Goal: Information Seeking & Learning: Learn about a topic

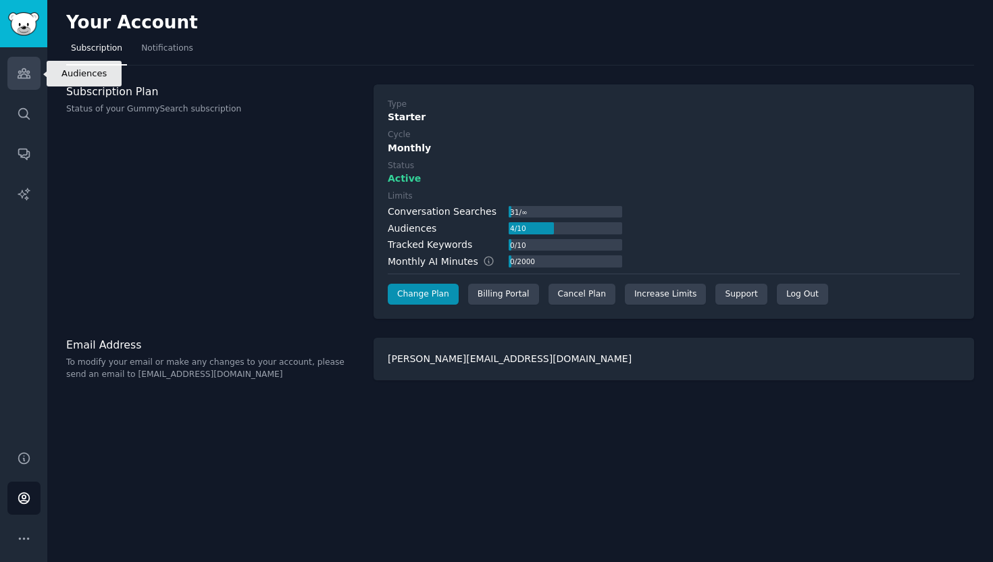
click at [27, 81] on link "Audiences" at bounding box center [23, 73] width 33 height 33
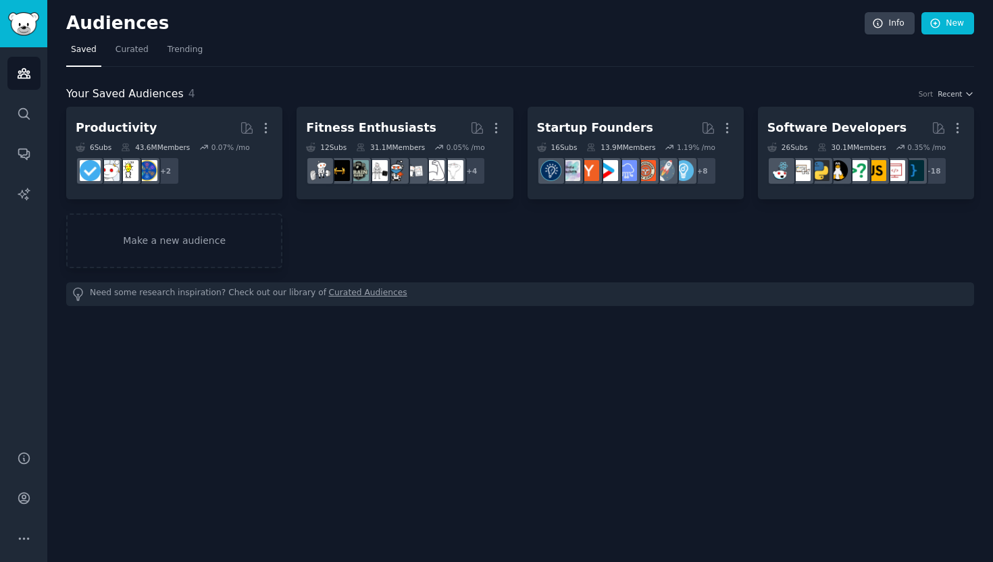
click at [358, 295] on link "Curated Audiences" at bounding box center [368, 294] width 78 height 14
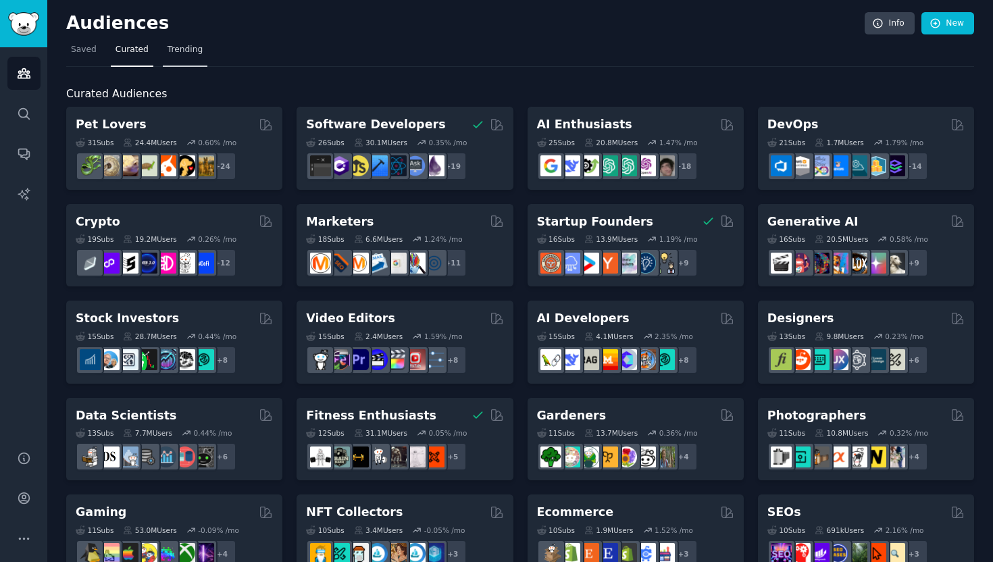
click at [189, 51] on span "Trending" at bounding box center [185, 50] width 35 height 12
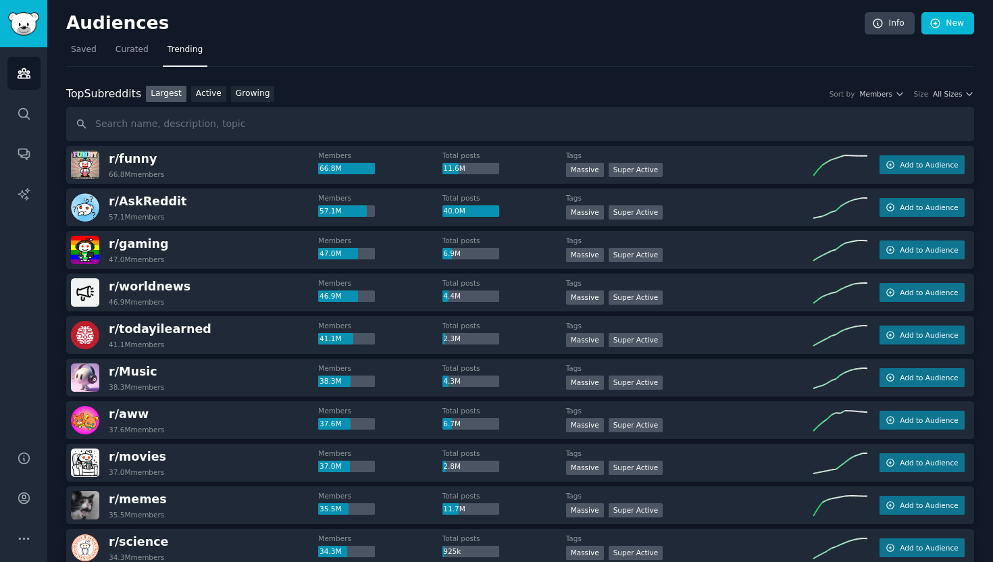
click at [180, 163] on div "r/ funny 66.8M members" at bounding box center [194, 165] width 247 height 28
click at [154, 201] on span "r/ AskReddit" at bounding box center [148, 202] width 78 height 14
click at [914, 213] on button "Add to Audience" at bounding box center [921, 207] width 85 height 19
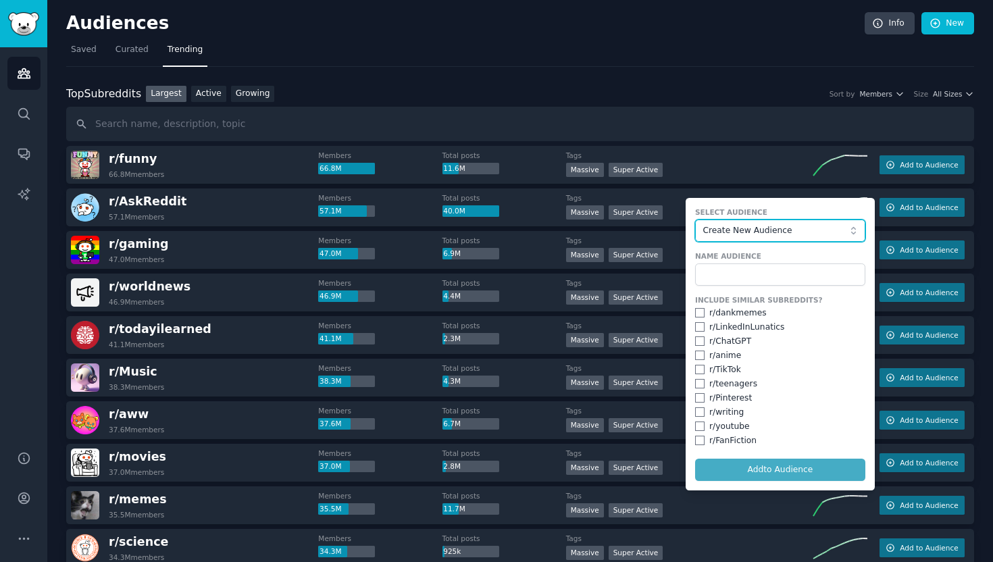
click at [769, 229] on span "Create New Audience" at bounding box center [776, 231] width 148 height 12
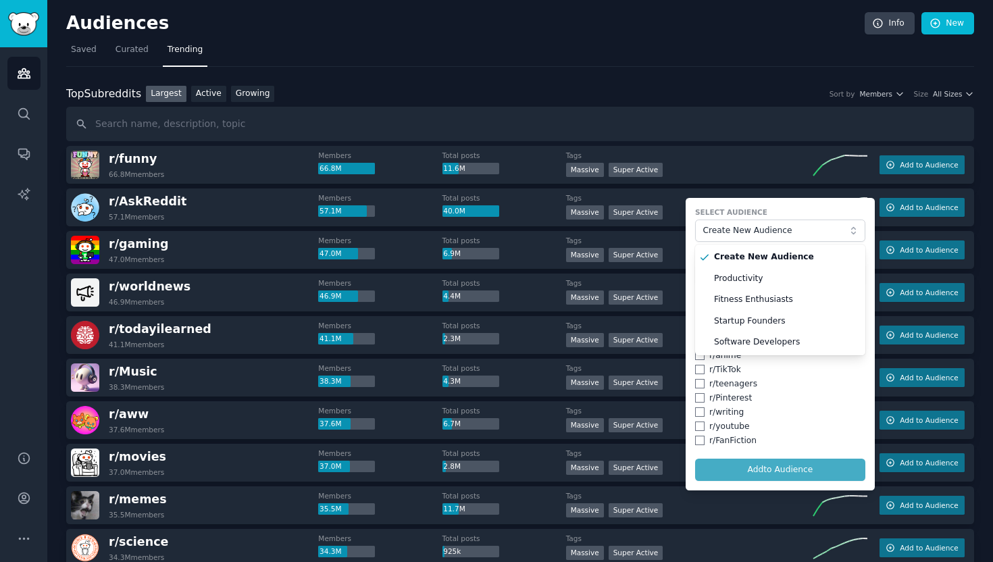
click at [457, 61] on nav "Saved Curated Trending" at bounding box center [520, 53] width 908 height 28
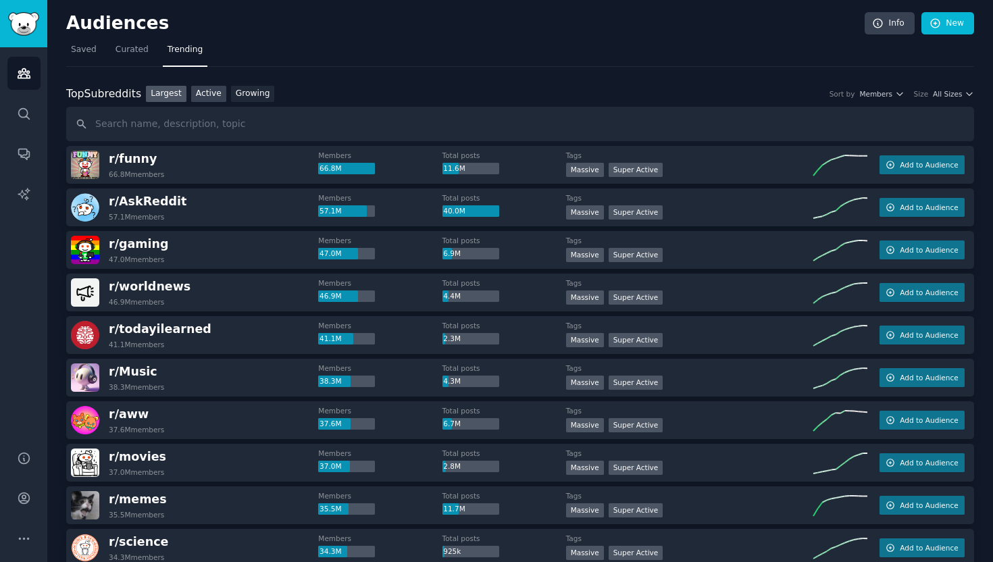
click at [209, 99] on link "Active" at bounding box center [208, 94] width 35 height 17
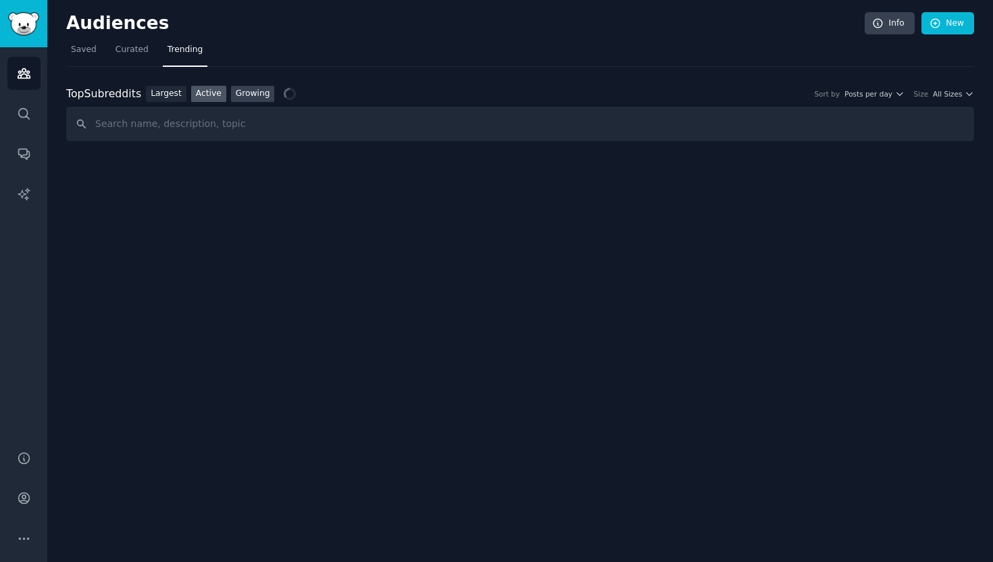
click at [261, 89] on link "Growing" at bounding box center [253, 94] width 44 height 17
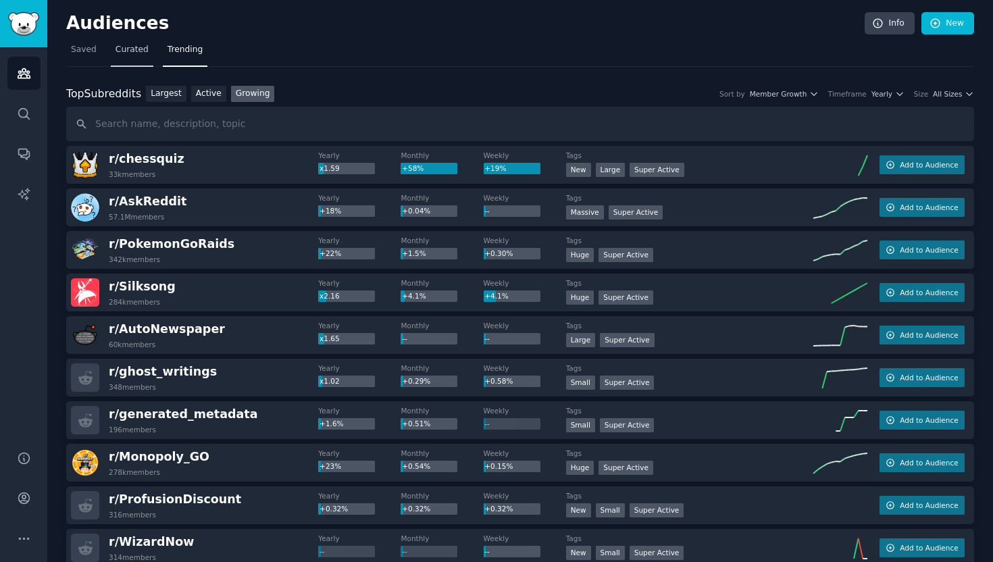
click at [132, 53] on span "Curated" at bounding box center [131, 50] width 33 height 12
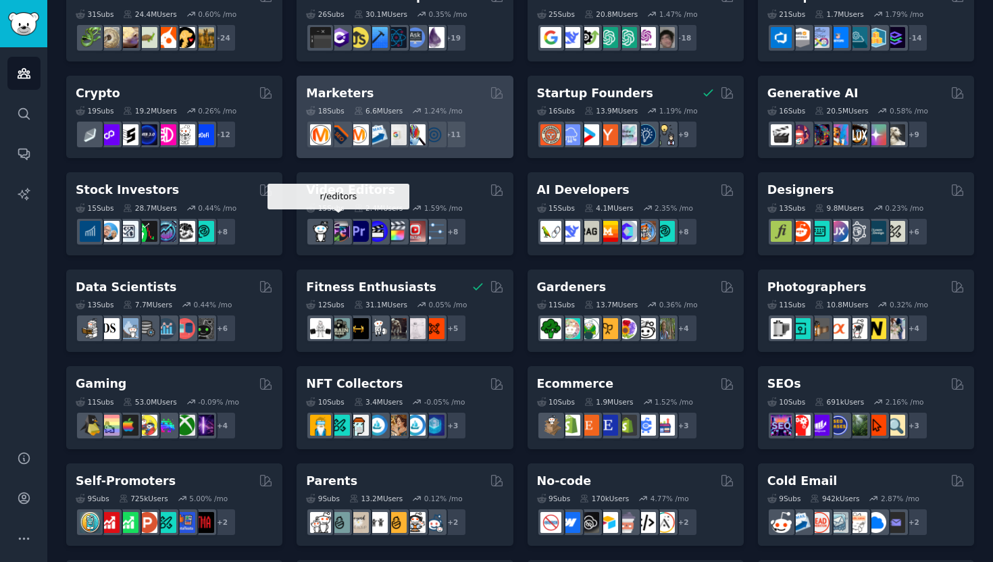
scroll to position [202, 0]
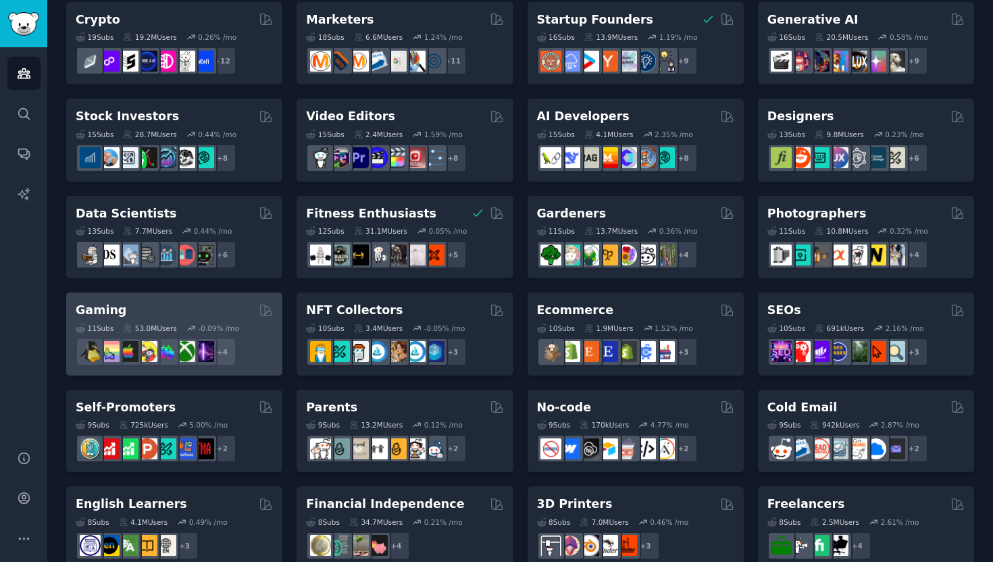
click at [86, 313] on h2 "Gaming" at bounding box center [101, 310] width 51 height 17
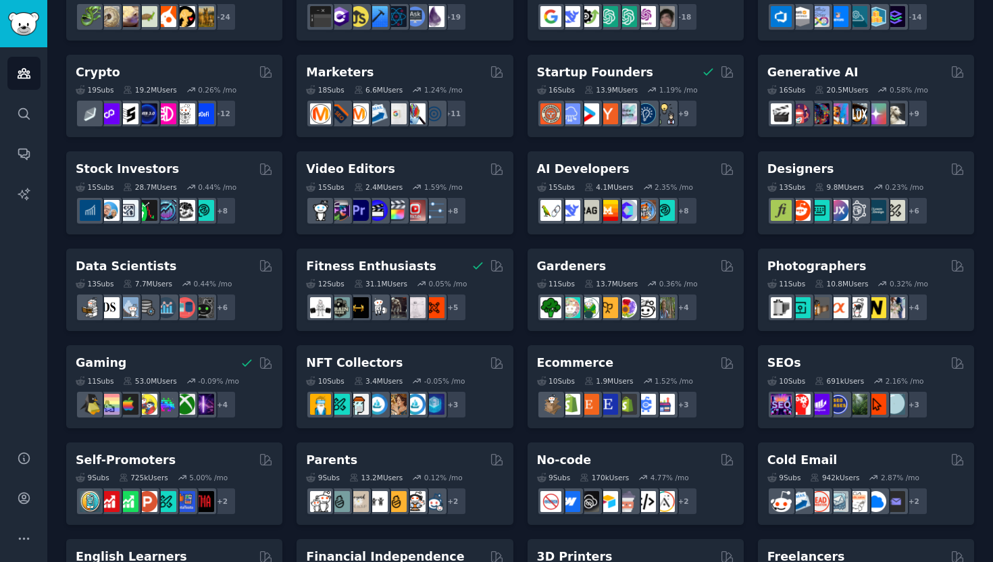
scroll to position [118, 0]
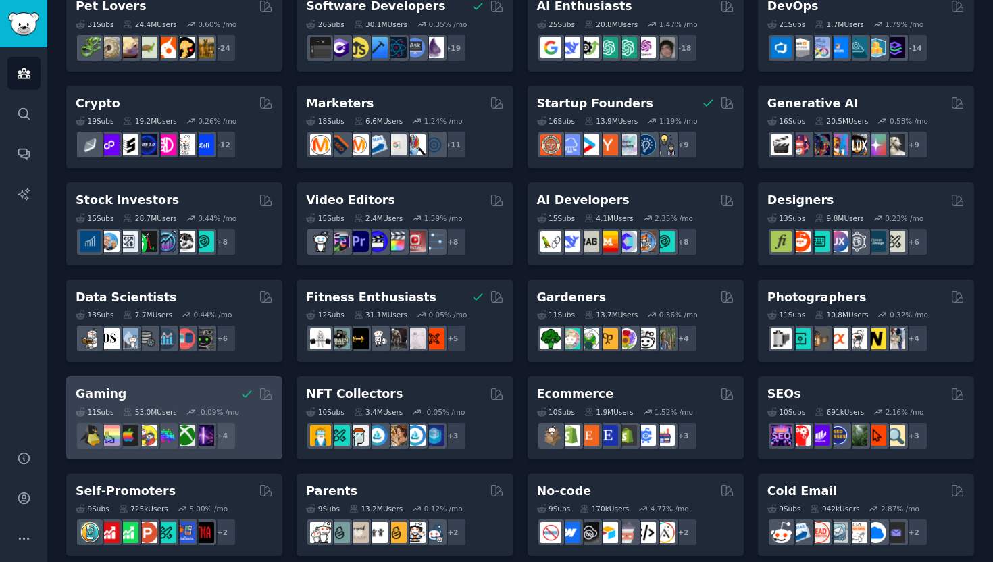
click at [145, 399] on div "Gaming" at bounding box center [174, 394] width 197 height 17
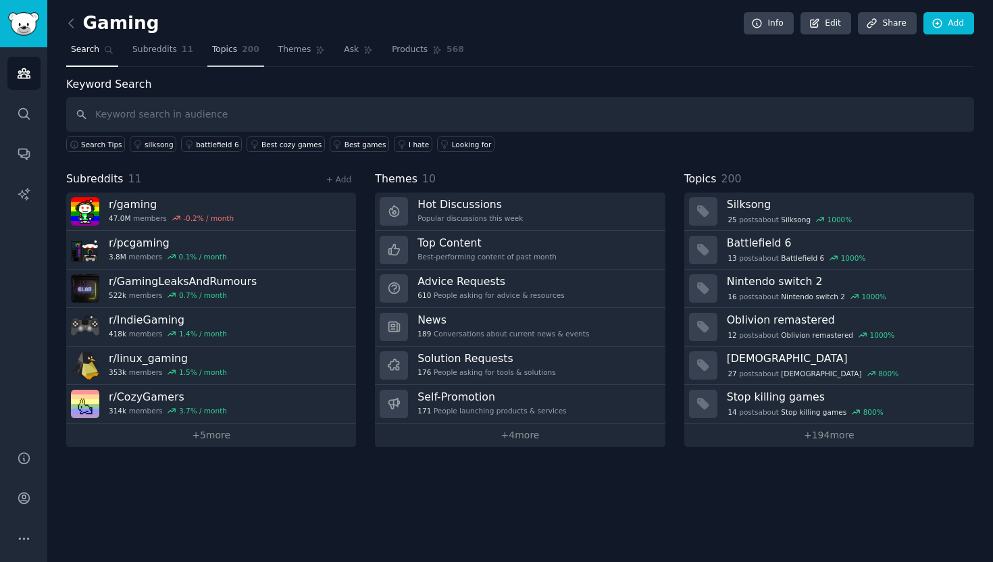
click at [224, 53] on span "Topics" at bounding box center [224, 50] width 25 height 12
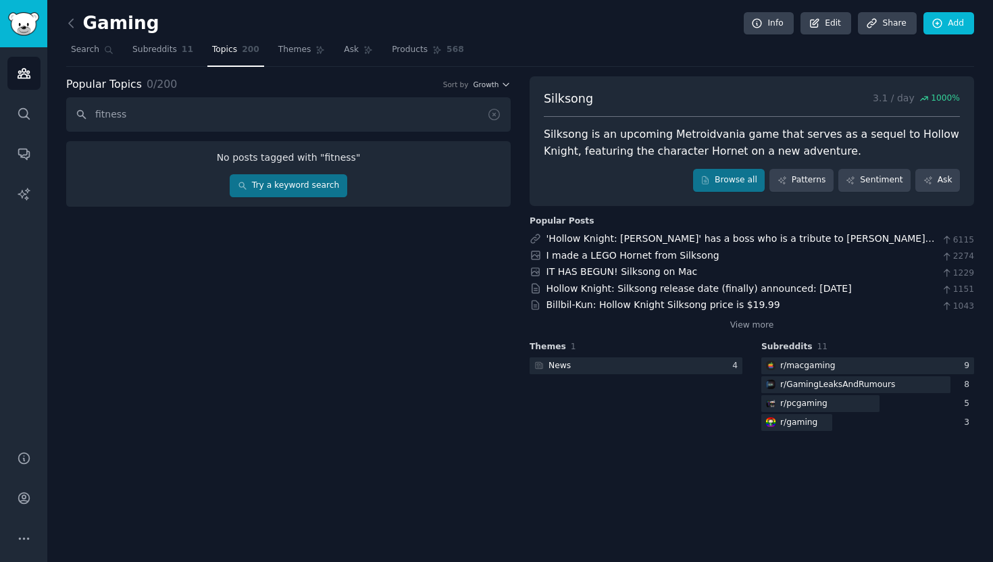
click at [98, 115] on input "fitness" at bounding box center [288, 114] width 444 height 34
type input "fitness"
click at [299, 44] on span "Themes" at bounding box center [294, 50] width 33 height 12
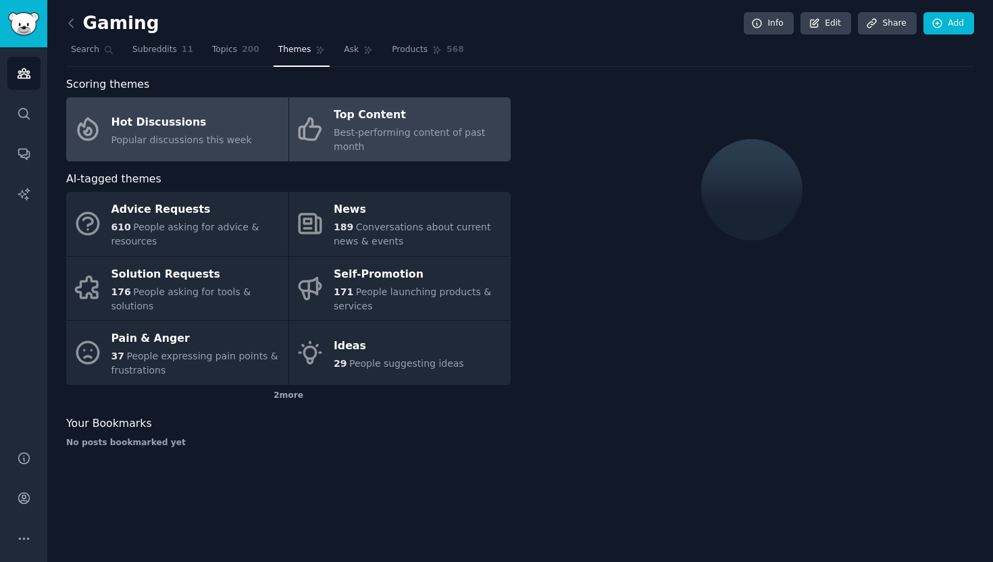
click at [386, 132] on span "Best-performing content of past month" at bounding box center [409, 139] width 151 height 25
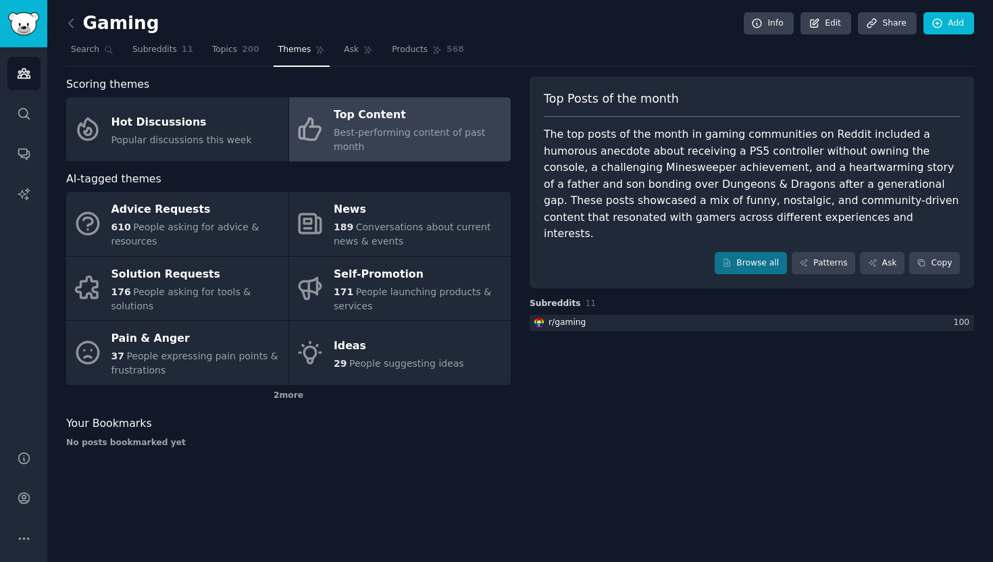
click at [380, 120] on div "Top Content" at bounding box center [419, 116] width 170 height 22
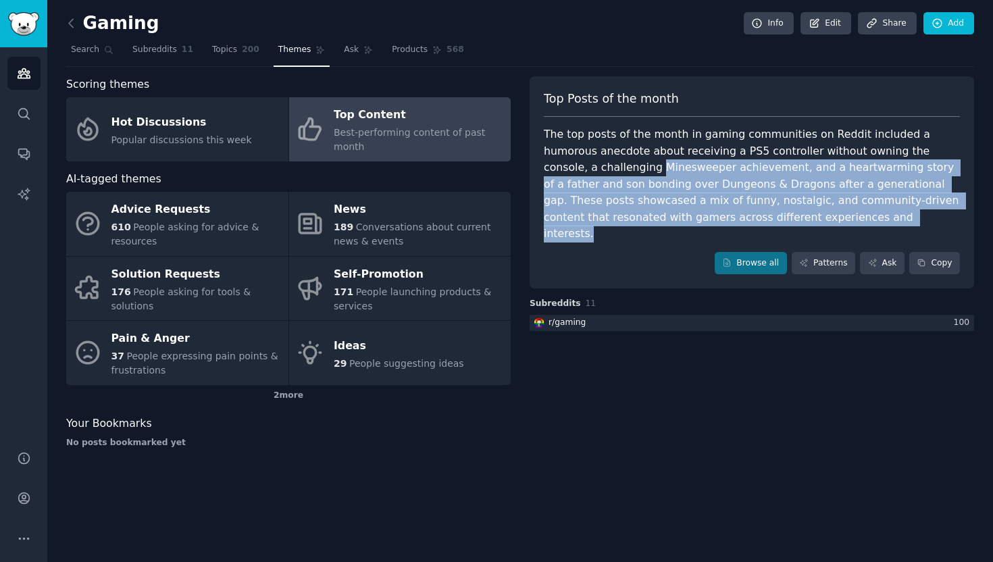
drag, startPoint x: 546, startPoint y: 168, endPoint x: 719, endPoint y: 224, distance: 181.6
click at [719, 224] on div "The top posts of the month in gaming communities on Reddit included a humorous …" at bounding box center [752, 184] width 416 height 116
click at [744, 167] on div "The top posts of the month in gaming communities on Reddit included a humorous …" at bounding box center [752, 184] width 416 height 116
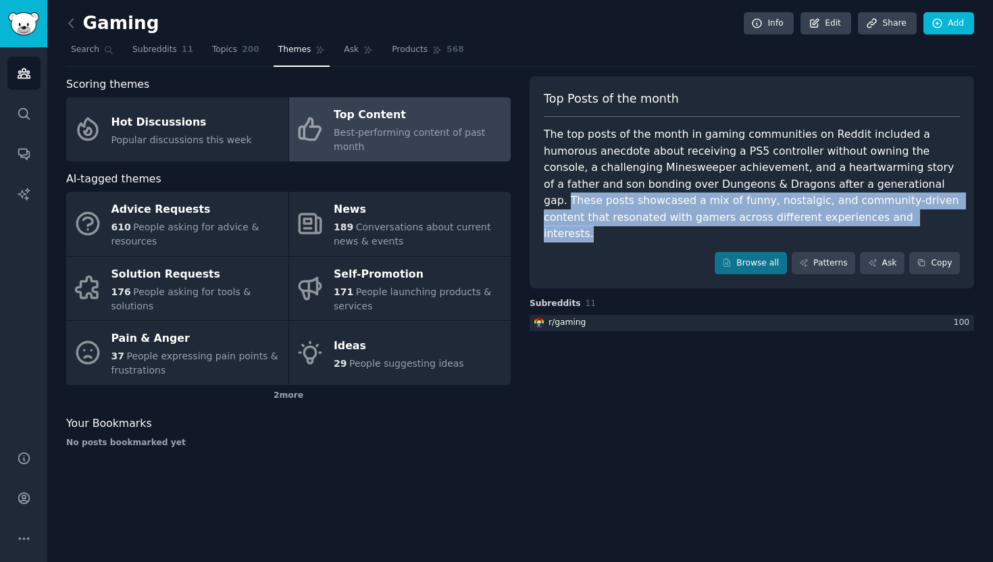
drag, startPoint x: 794, startPoint y: 184, endPoint x: 815, endPoint y: 209, distance: 33.0
click at [815, 210] on div "The top posts of the month in gaming communities on Reddit included a humorous …" at bounding box center [752, 184] width 416 height 116
click at [828, 252] on link "Patterns" at bounding box center [823, 263] width 63 height 23
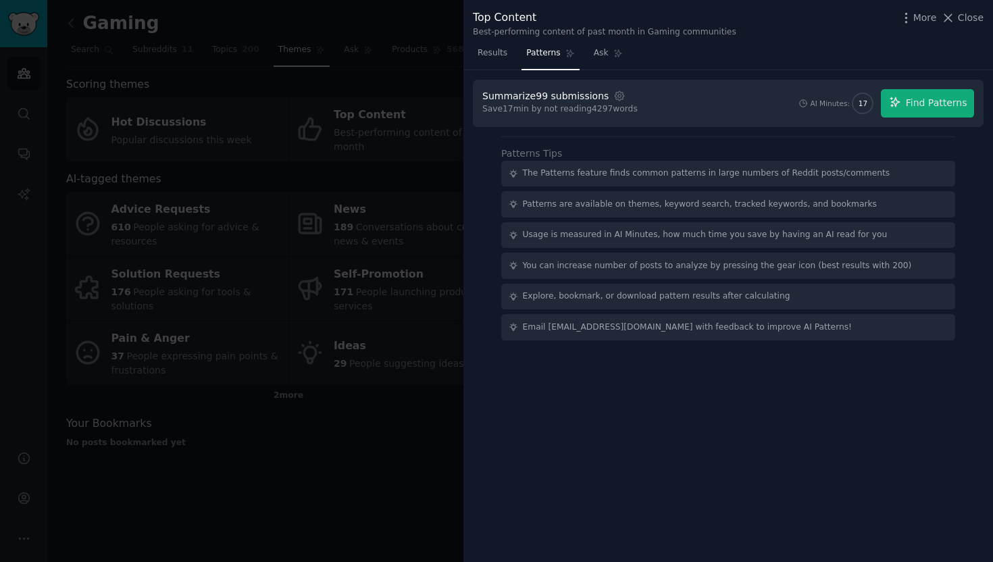
click at [367, 77] on div at bounding box center [496, 281] width 993 height 562
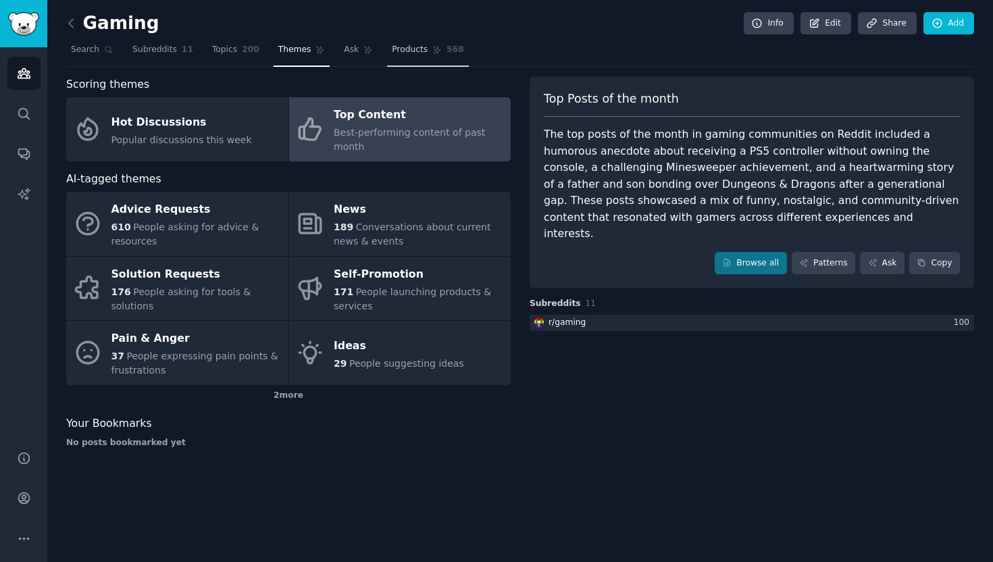
click at [392, 56] on link "Products 568" at bounding box center [427, 53] width 81 height 28
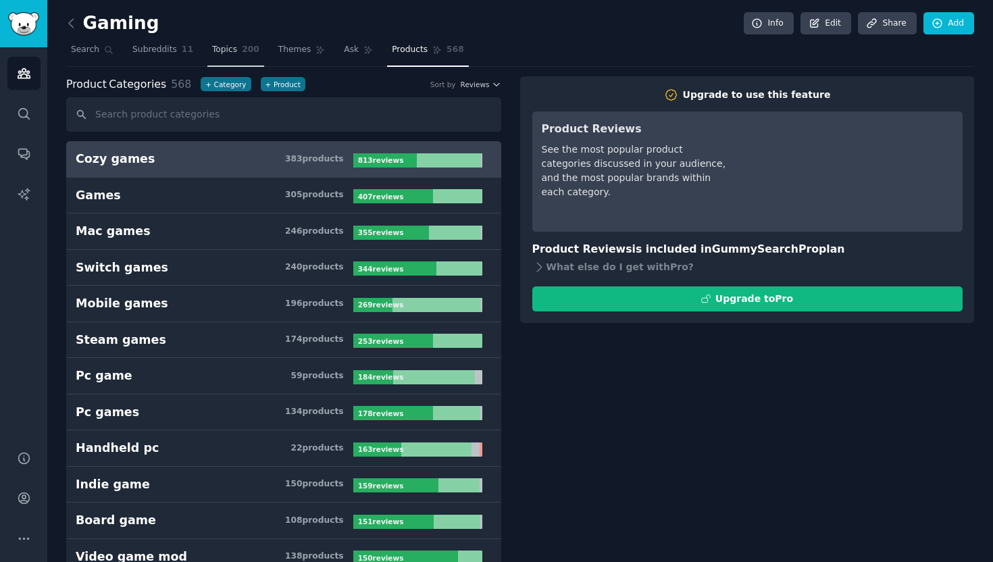
click at [209, 43] on link "Topics 200" at bounding box center [235, 53] width 57 height 28
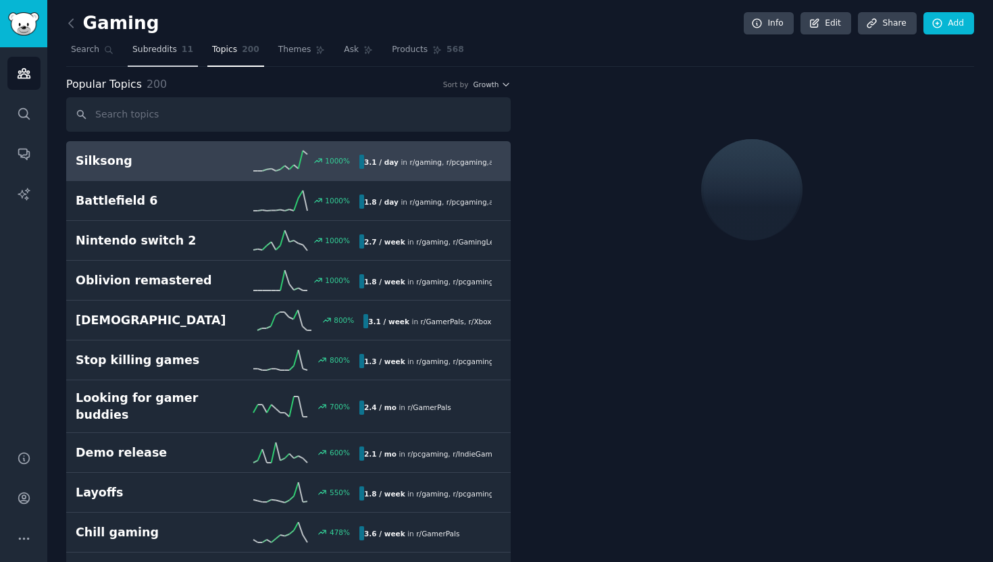
click at [173, 39] on link "Subreddits 11" at bounding box center [163, 53] width 70 height 28
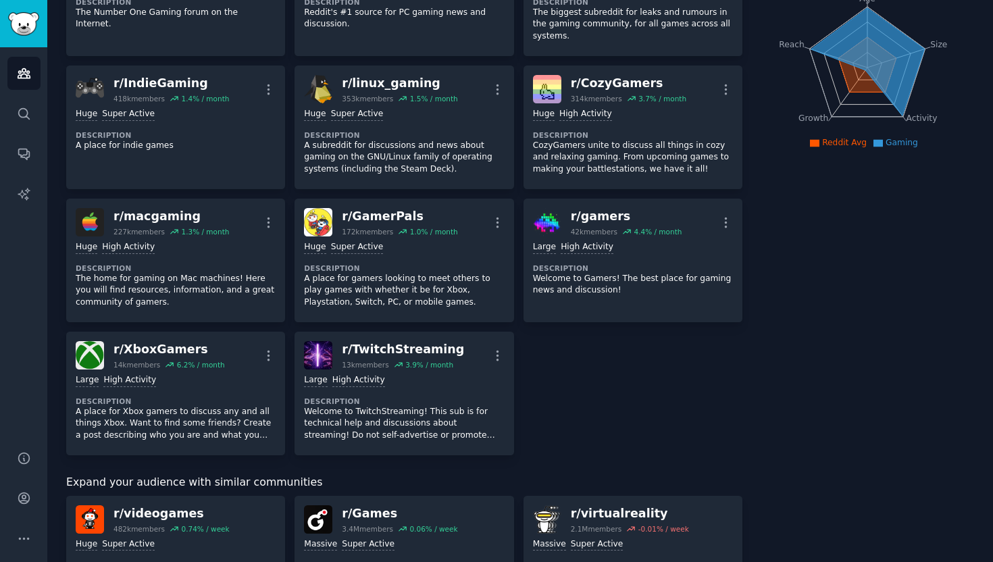
scroll to position [168, 0]
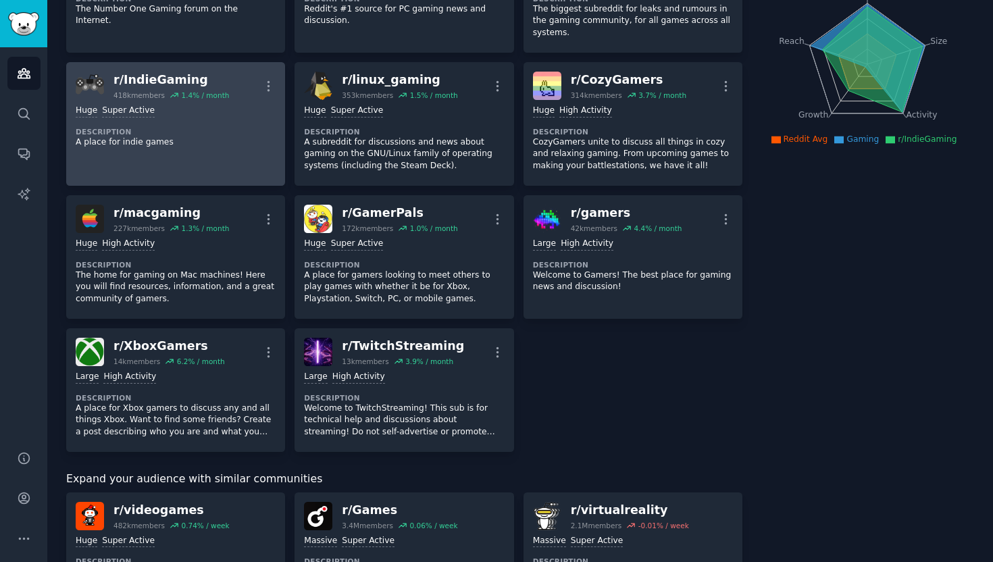
click at [160, 81] on div "r/ IndieGaming" at bounding box center [170, 80] width 115 height 17
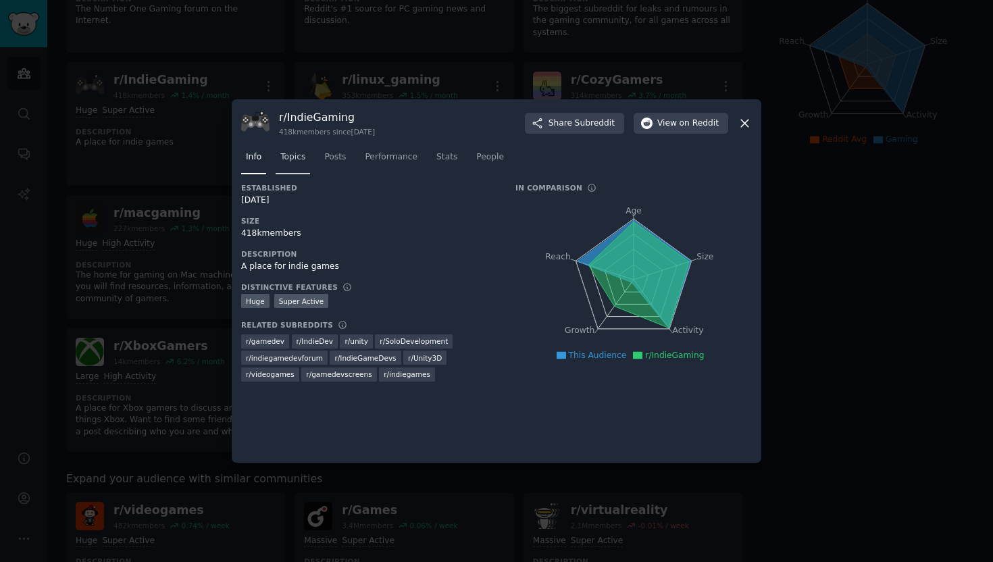
click at [298, 153] on span "Topics" at bounding box center [292, 157] width 25 height 12
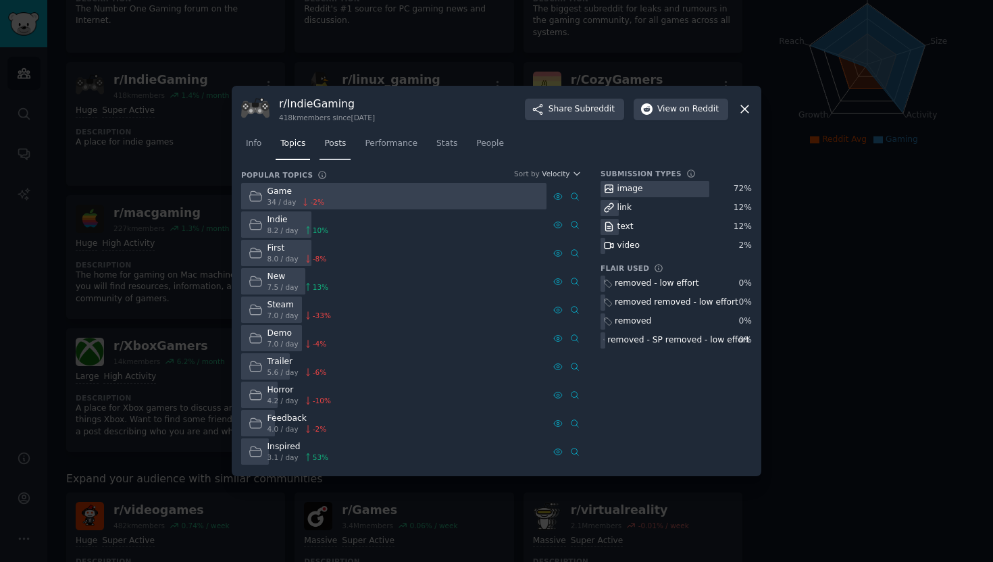
click at [331, 142] on span "Posts" at bounding box center [335, 144] width 22 height 12
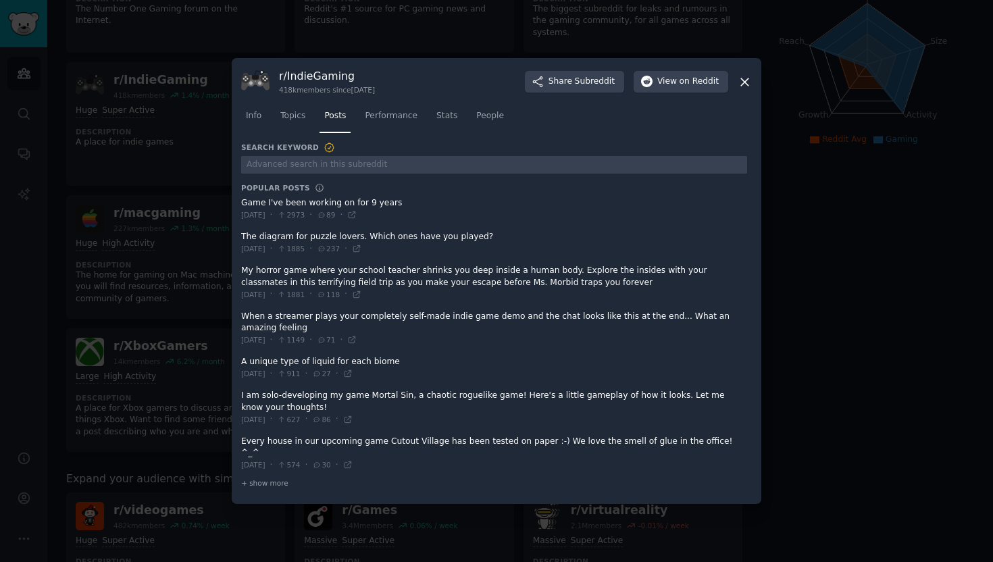
click at [306, 80] on h3 "r/ IndieGaming" at bounding box center [327, 76] width 96 height 14
copy h3 "r/ IndieGaming"
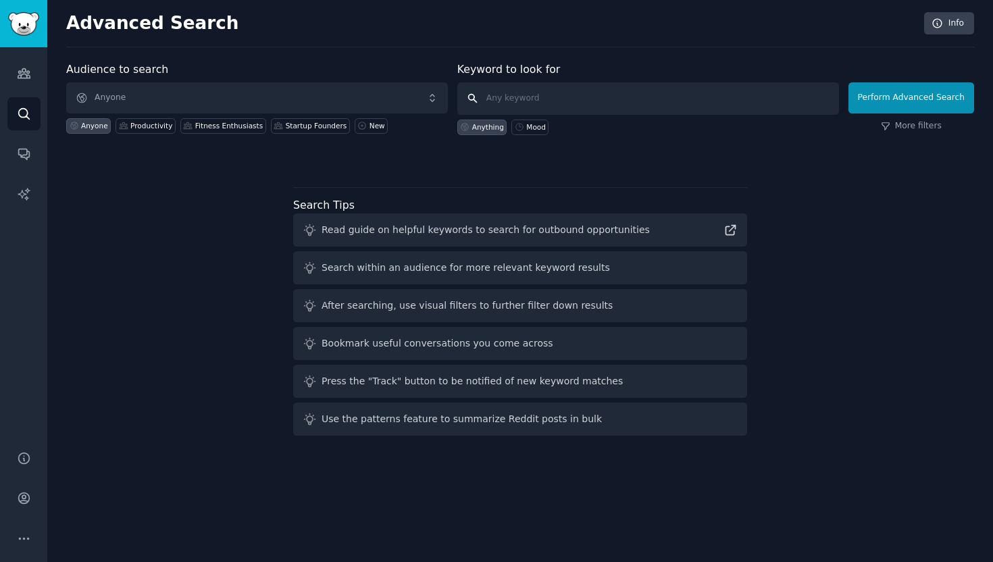
click at [513, 107] on input "text" at bounding box center [648, 98] width 382 height 32
type input "r/askreddit"
click button "Perform Advanced Search" at bounding box center [911, 97] width 126 height 31
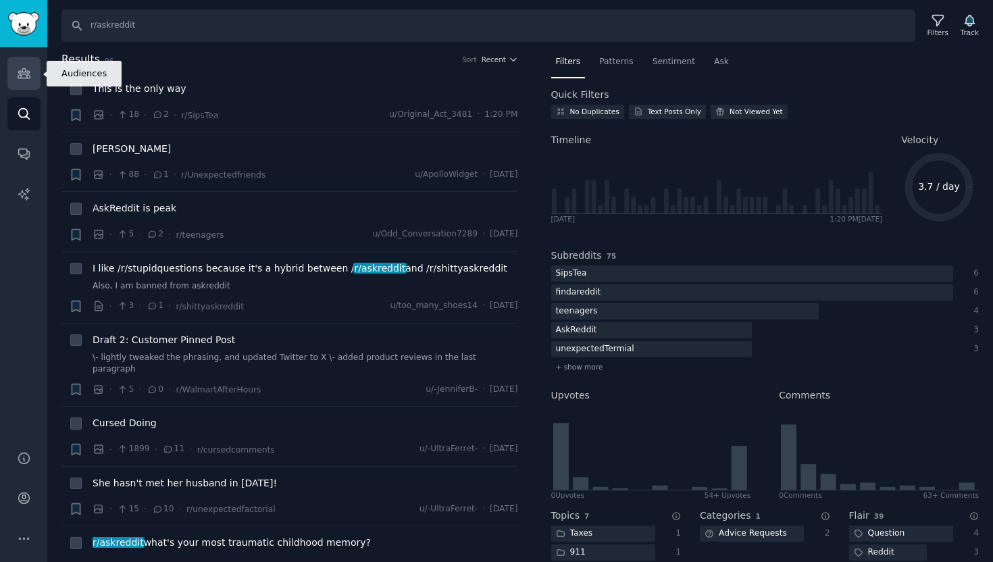
click at [16, 78] on link "Audiences" at bounding box center [23, 73] width 33 height 33
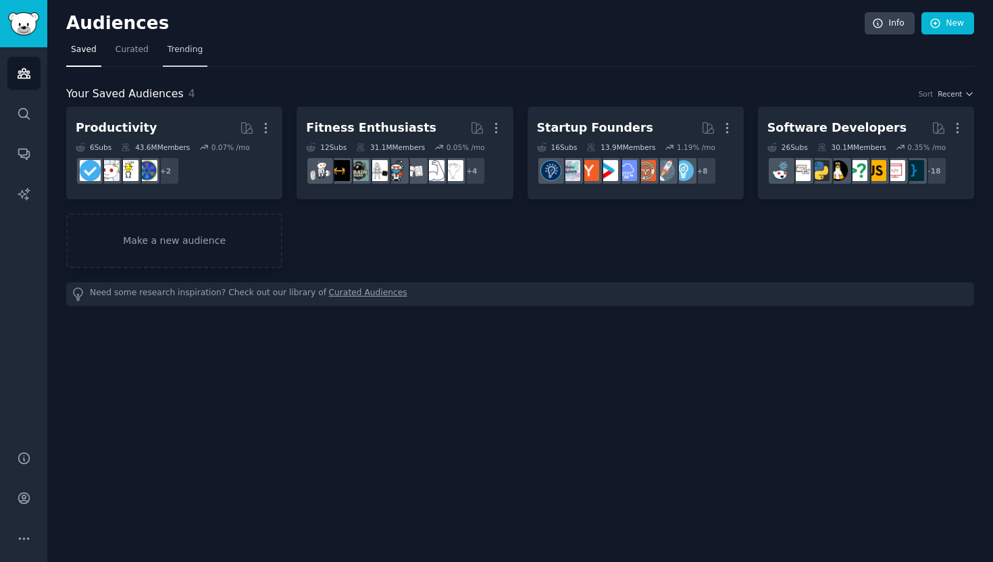
click at [192, 51] on span "Trending" at bounding box center [185, 50] width 35 height 12
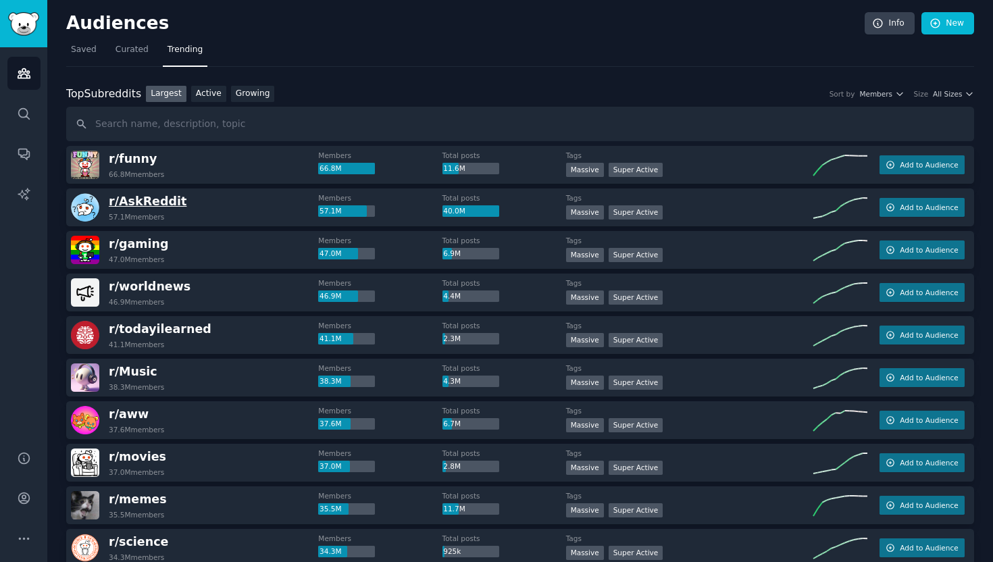
click at [132, 200] on span "r/ AskReddit" at bounding box center [148, 202] width 78 height 14
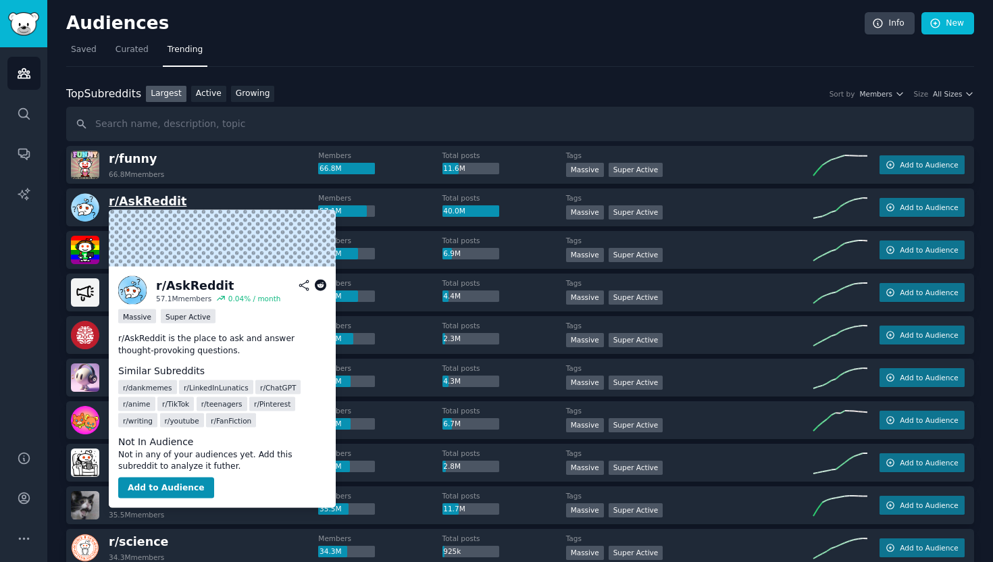
click at [132, 200] on span "r/ AskReddit" at bounding box center [148, 202] width 78 height 14
drag, startPoint x: 135, startPoint y: 449, endPoint x: 277, endPoint y: 463, distance: 142.5
click at [277, 463] on dd "Not in any of your audiences yet. Add this subreddit to analyze it futher." at bounding box center [222, 460] width 208 height 24
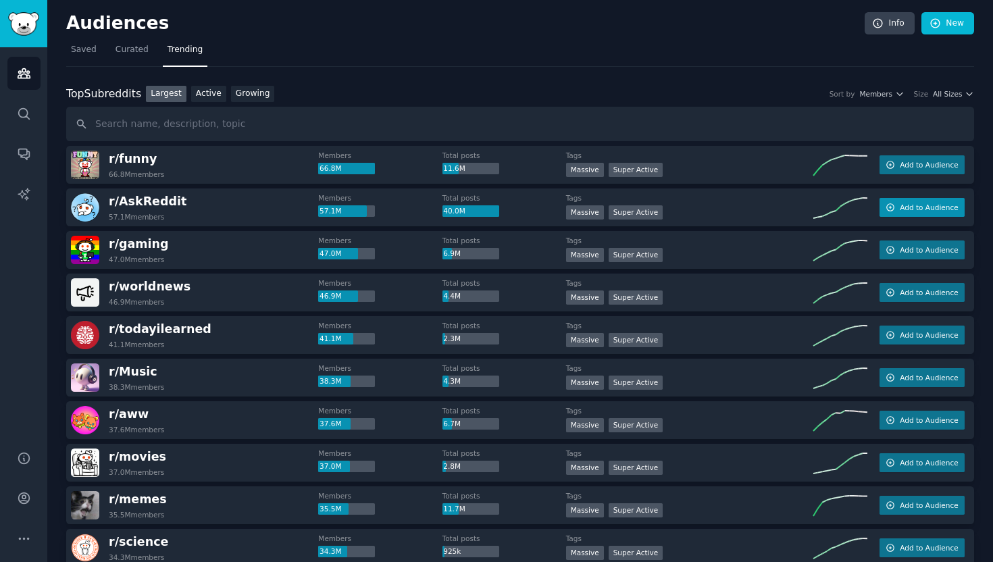
click at [920, 205] on span "Add to Audience" at bounding box center [929, 207] width 58 height 9
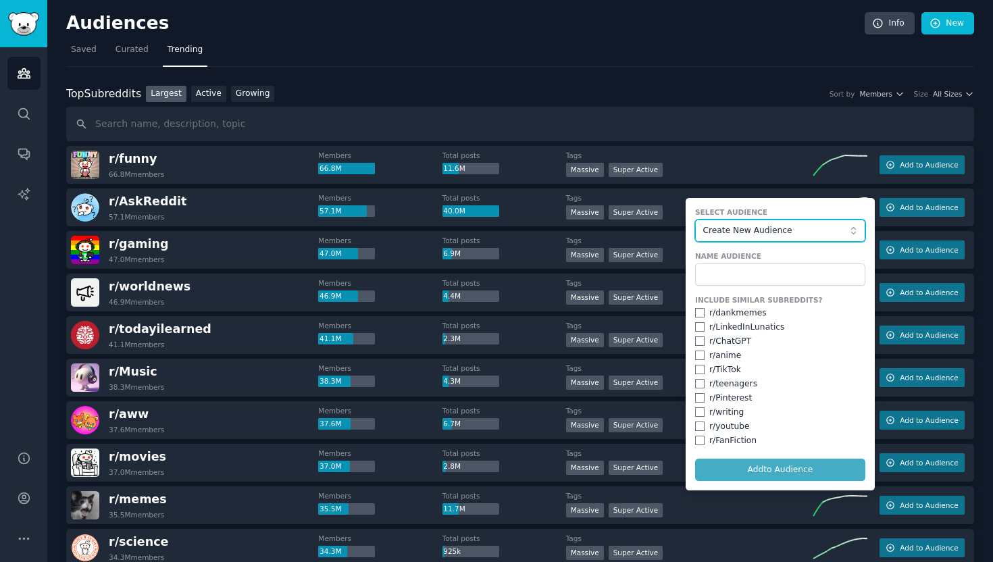
click at [761, 233] on span "Create New Audience" at bounding box center [776, 231] width 148 height 12
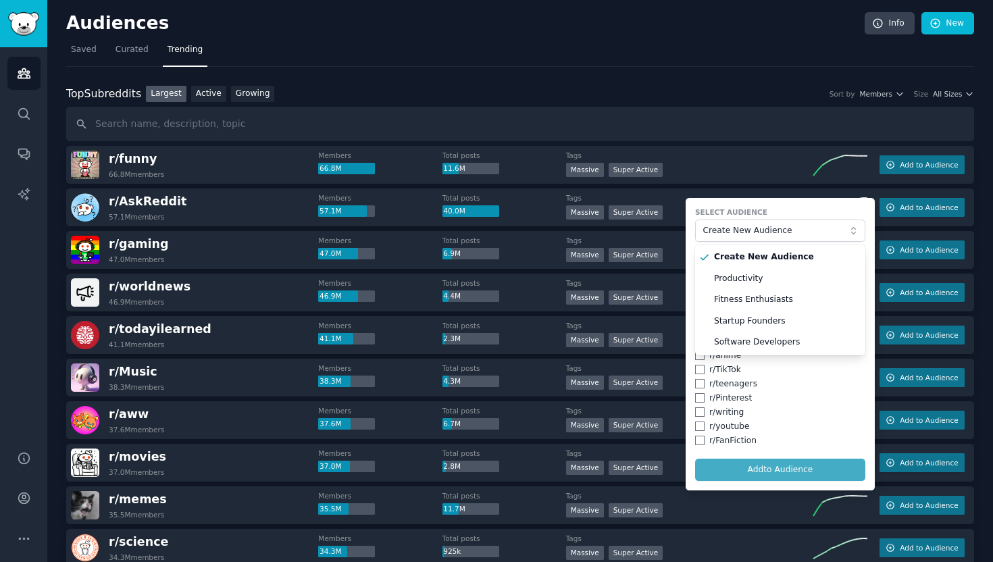
click at [718, 213] on label "Select Audience" at bounding box center [780, 211] width 170 height 9
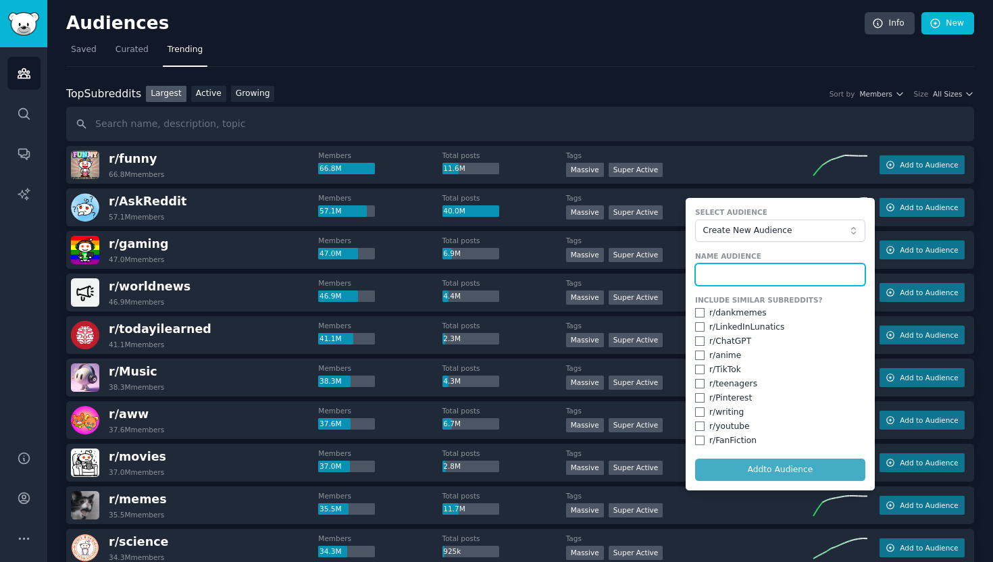
click at [719, 274] on input "text" at bounding box center [780, 274] width 170 height 23
type input "M"
type input "Engagement"
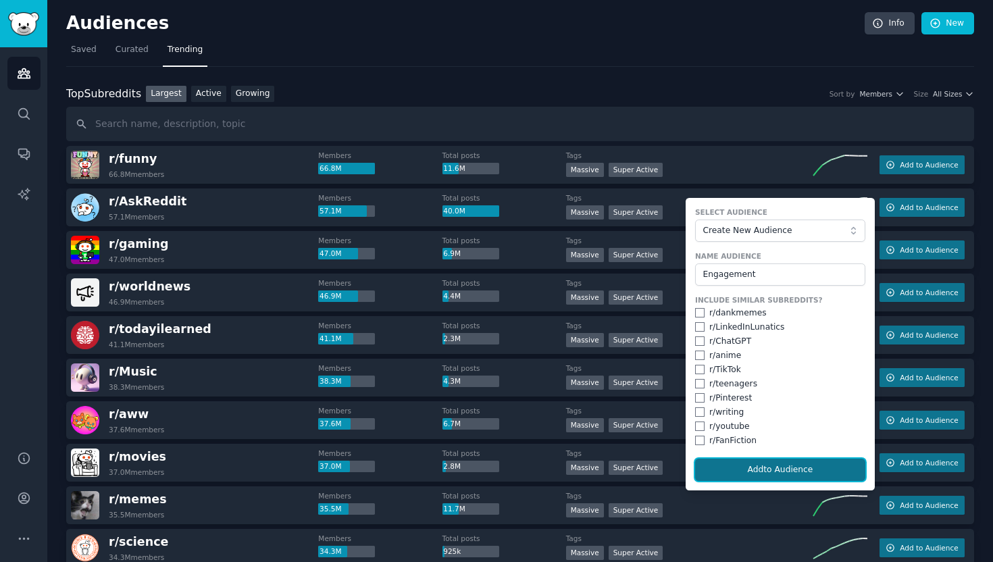
click at [747, 473] on button "Add to Audience" at bounding box center [780, 470] width 170 height 23
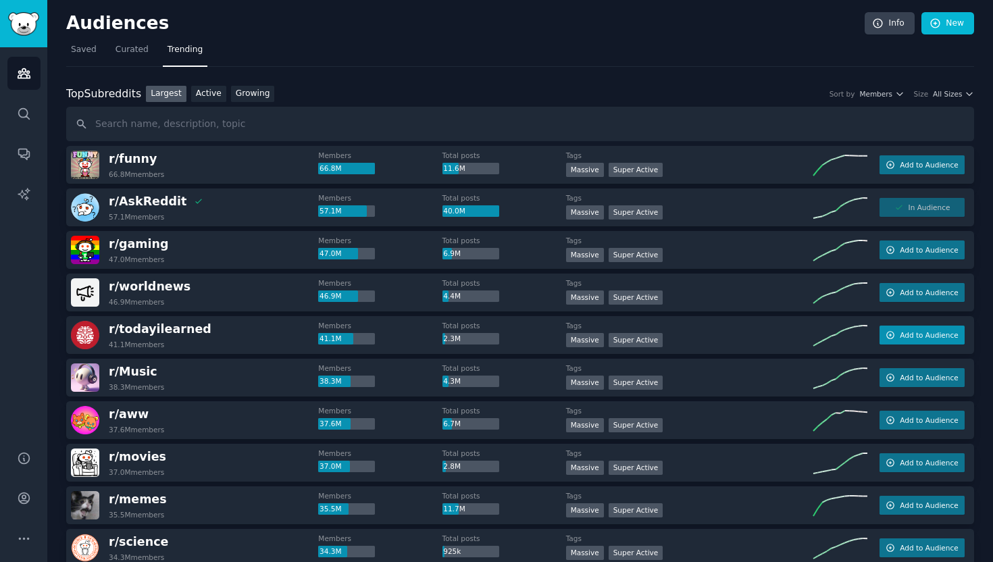
click at [933, 332] on span "Add to Audience" at bounding box center [929, 334] width 58 height 9
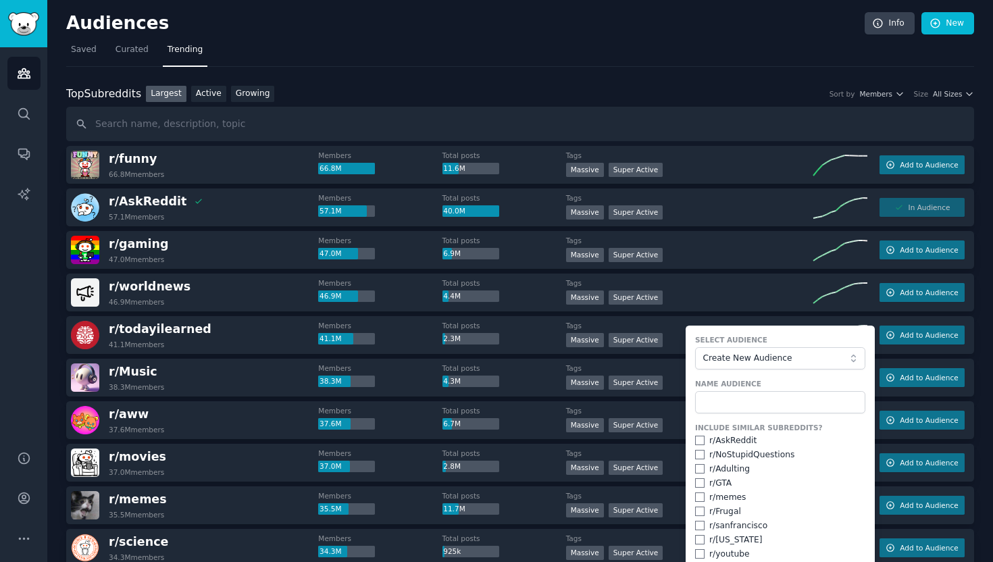
scroll to position [3, 0]
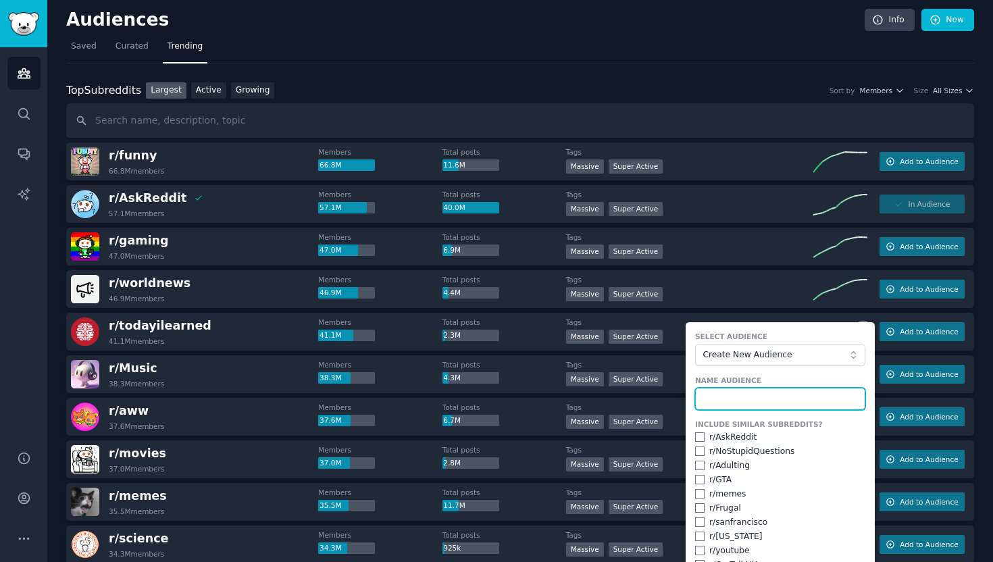
click at [735, 400] on input "text" at bounding box center [780, 399] width 170 height 23
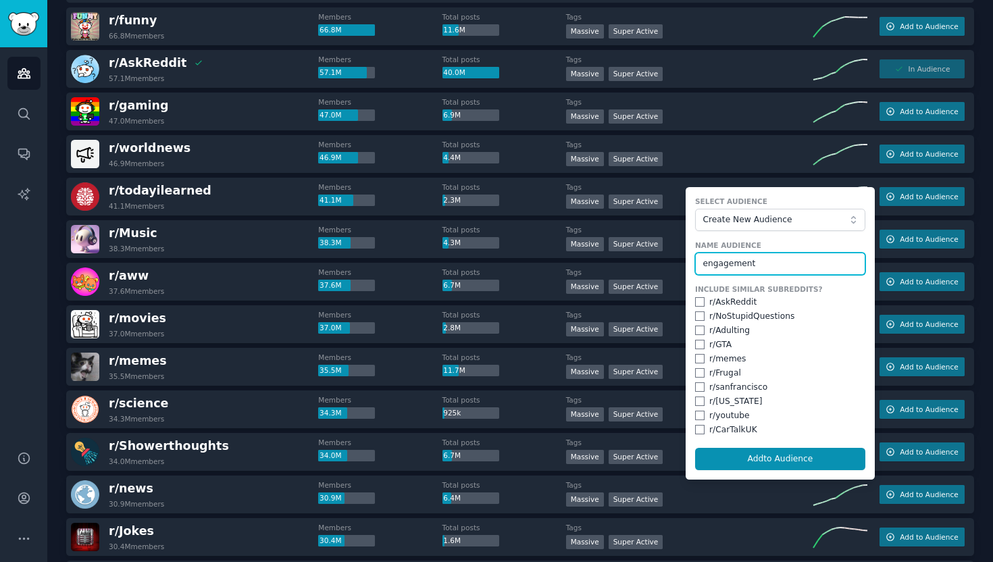
scroll to position [140, 0]
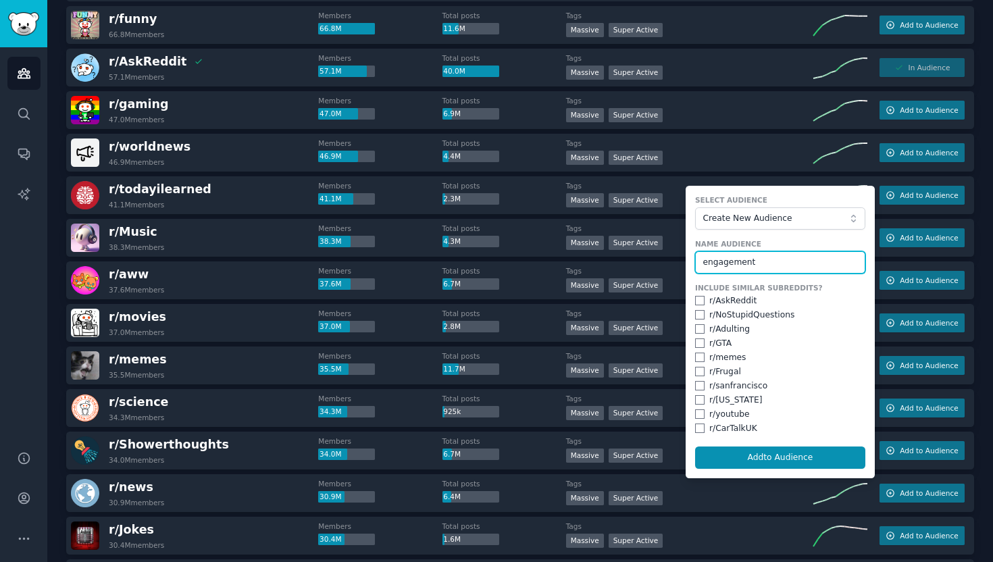
click at [704, 263] on input "engagement" at bounding box center [780, 262] width 170 height 23
type input "Engagement"
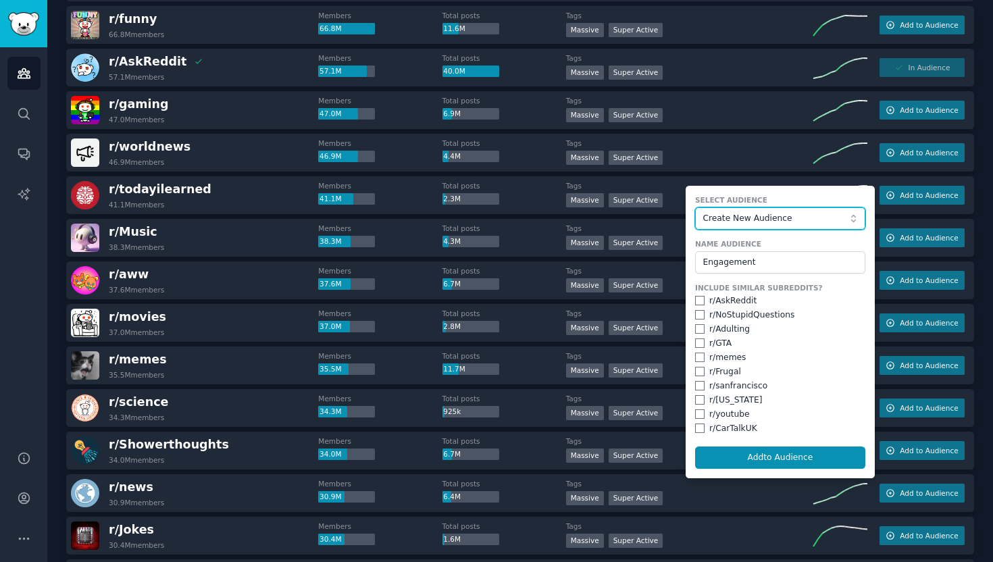
click at [754, 215] on span "Create New Audience" at bounding box center [776, 219] width 148 height 12
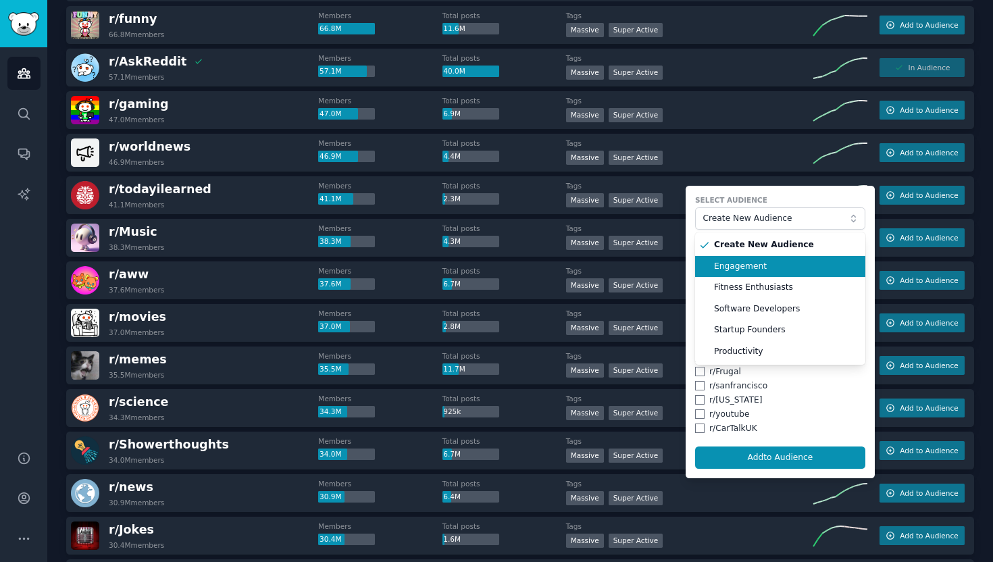
click at [748, 265] on span "Engagement" at bounding box center [785, 267] width 142 height 12
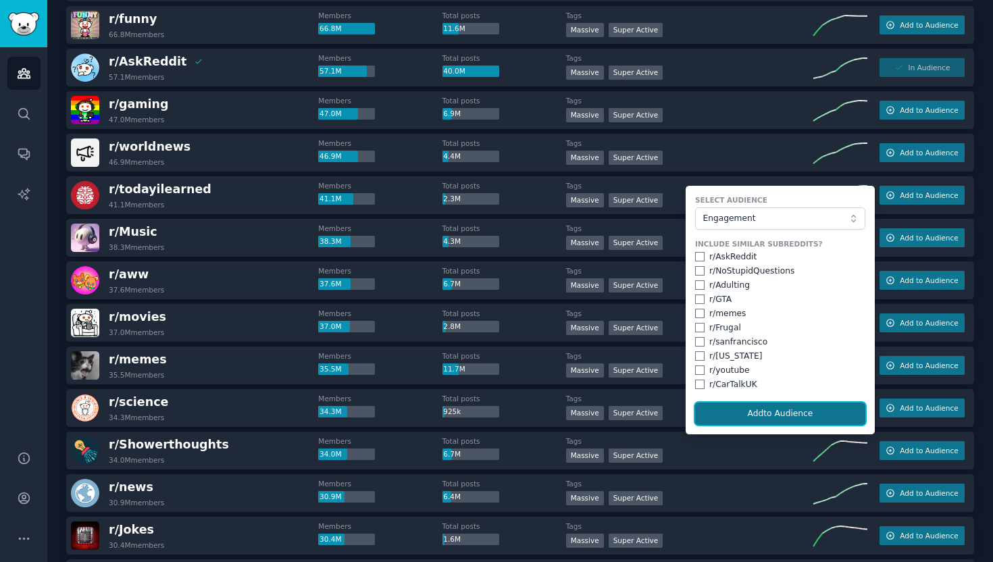
click at [782, 417] on button "Add to Audience" at bounding box center [780, 414] width 170 height 23
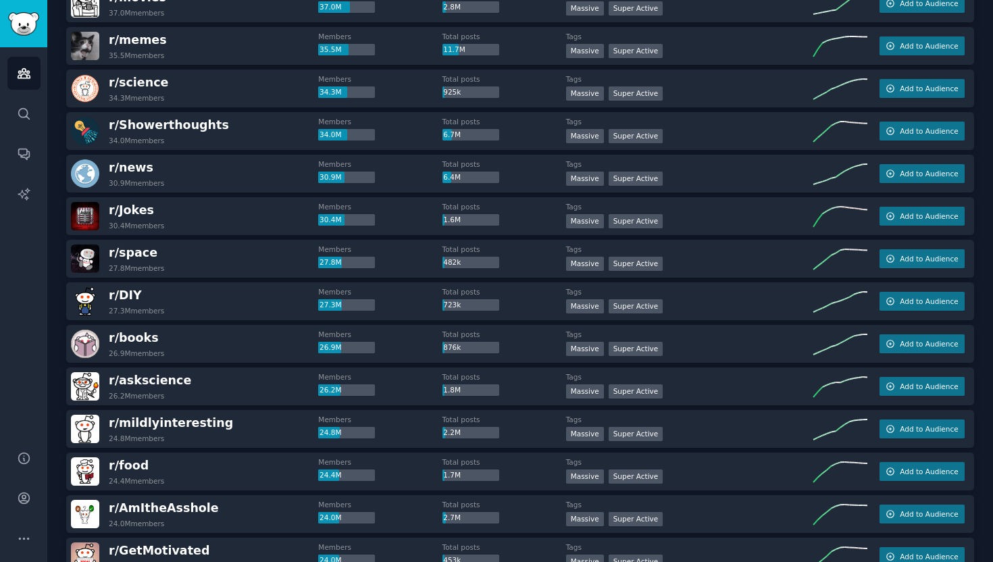
scroll to position [442, 0]
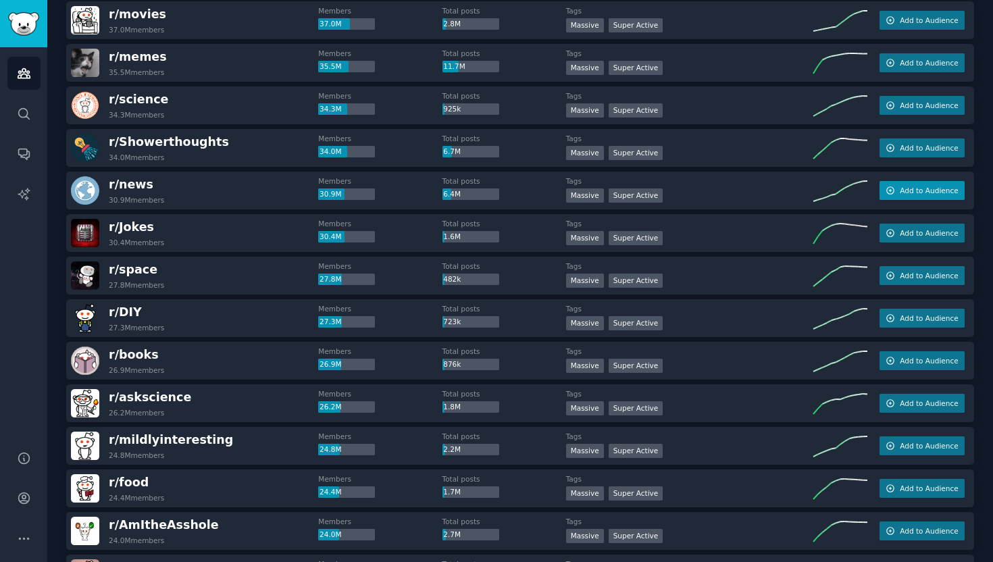
click at [940, 193] on span "Add to Audience" at bounding box center [929, 190] width 58 height 9
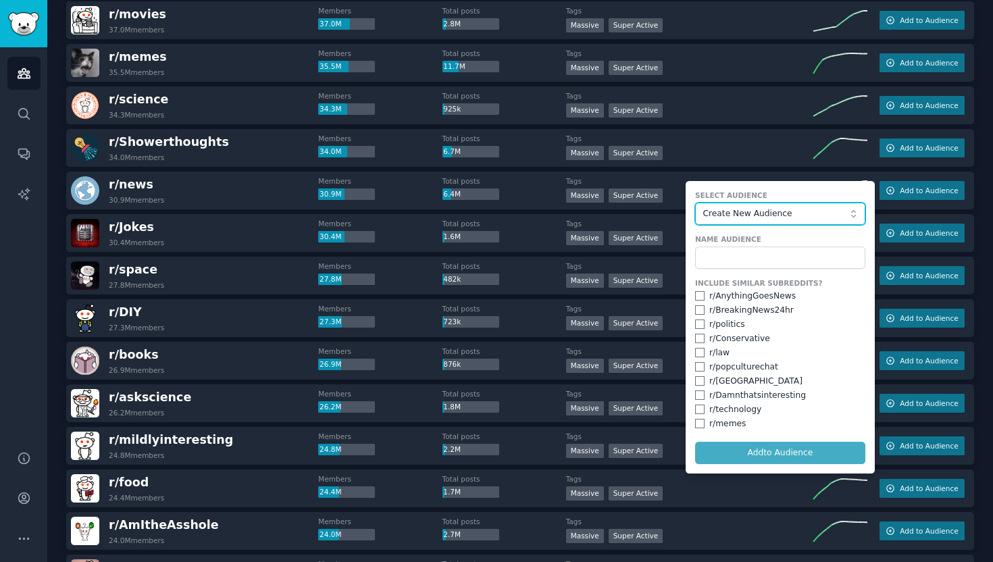
click at [755, 218] on span "Create New Audience" at bounding box center [776, 214] width 148 height 12
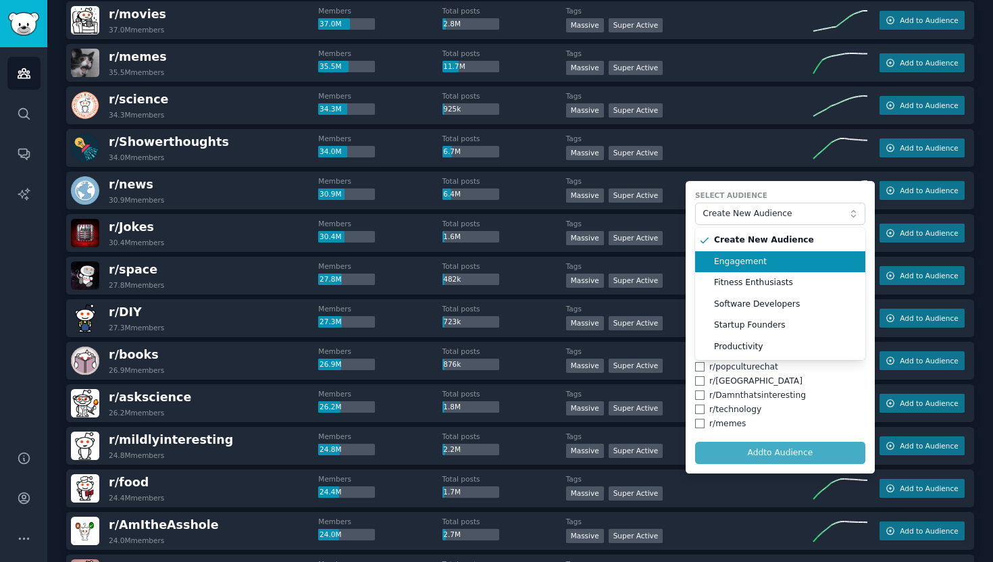
click at [731, 261] on span "Engagement" at bounding box center [785, 262] width 142 height 12
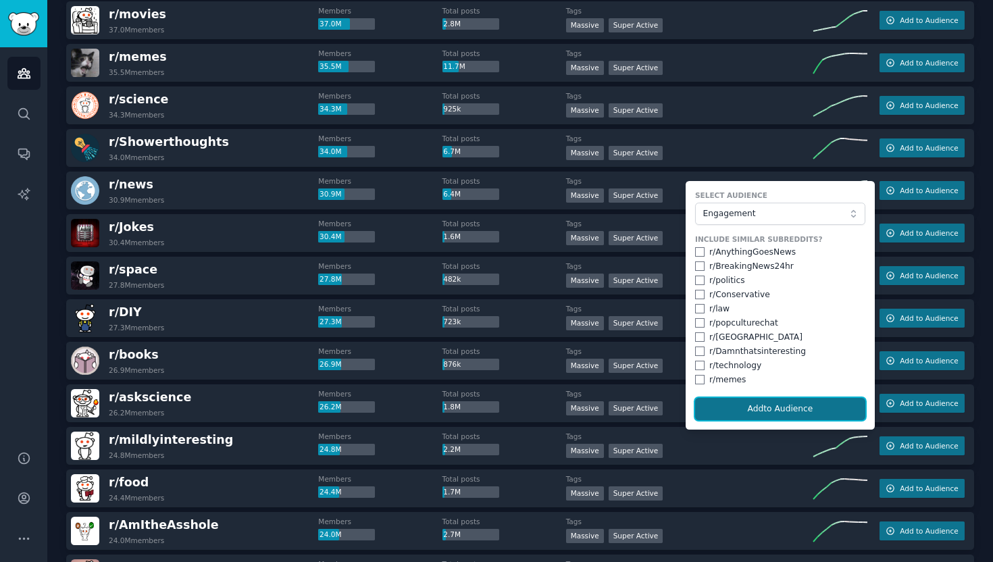
click at [742, 411] on button "Add to Audience" at bounding box center [780, 409] width 170 height 23
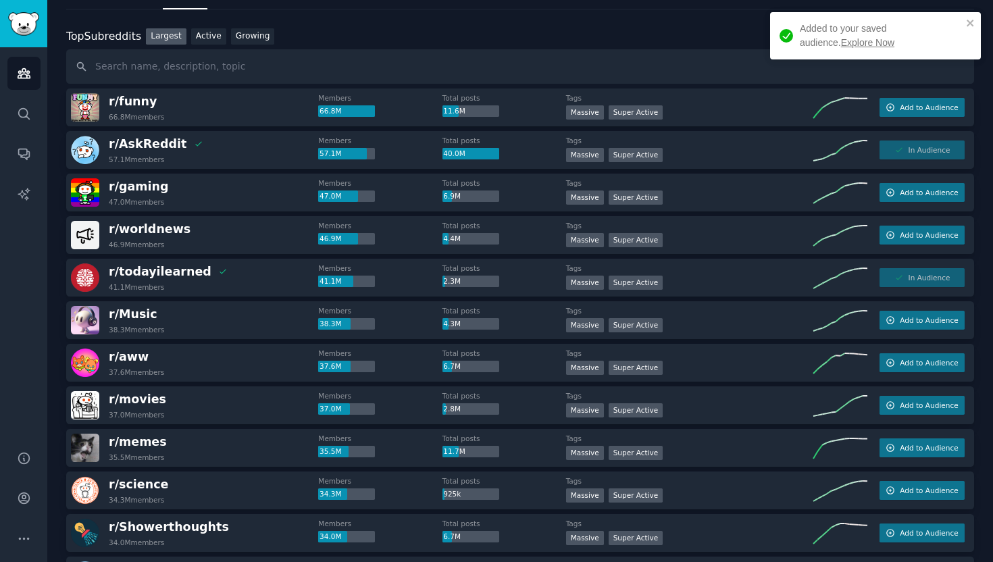
scroll to position [0, 0]
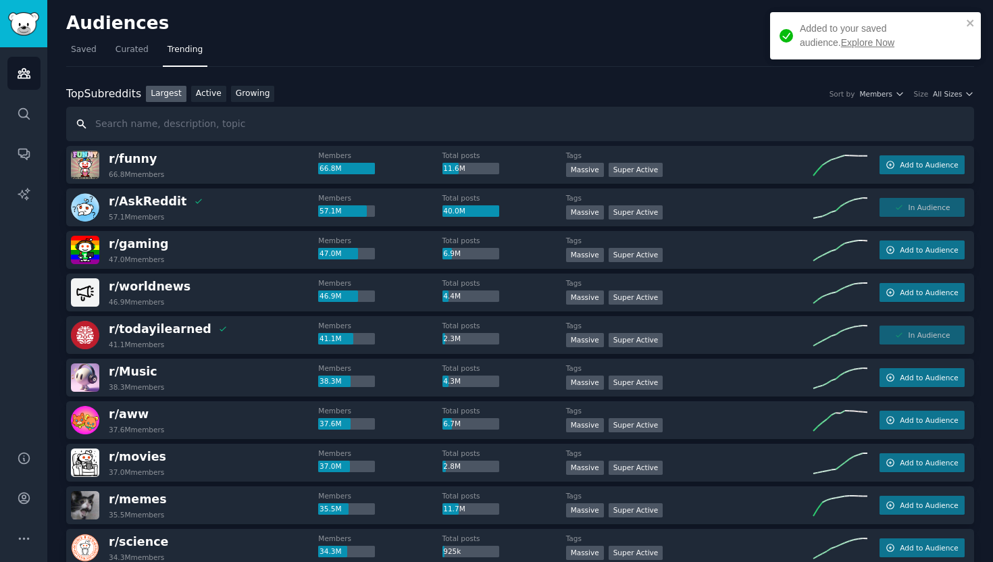
click at [208, 125] on input "text" at bounding box center [520, 124] width 908 height 34
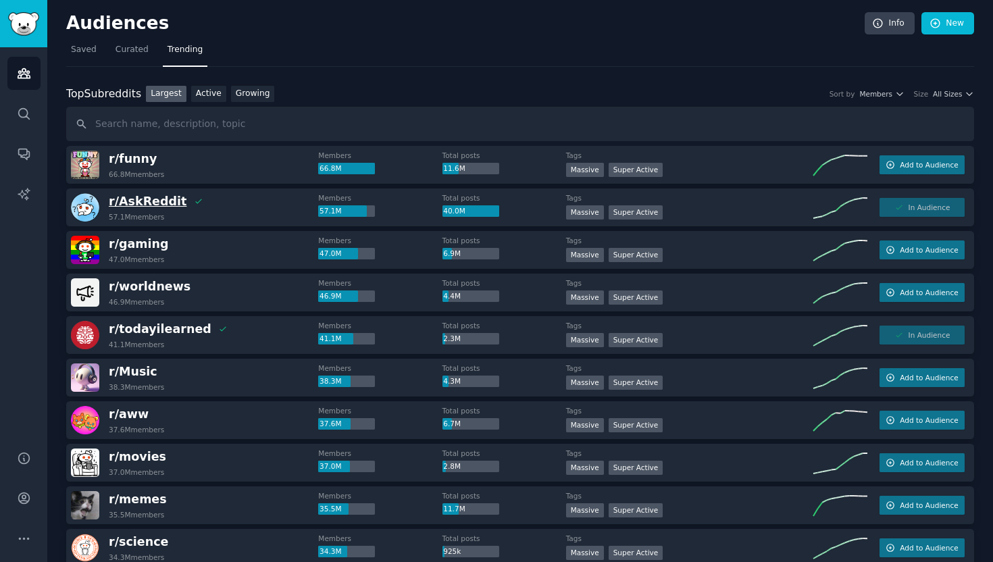
click at [140, 203] on span "r/ AskReddit" at bounding box center [148, 202] width 78 height 14
click at [213, 118] on input "text" at bounding box center [520, 124] width 908 height 34
type input "Mindfulness"
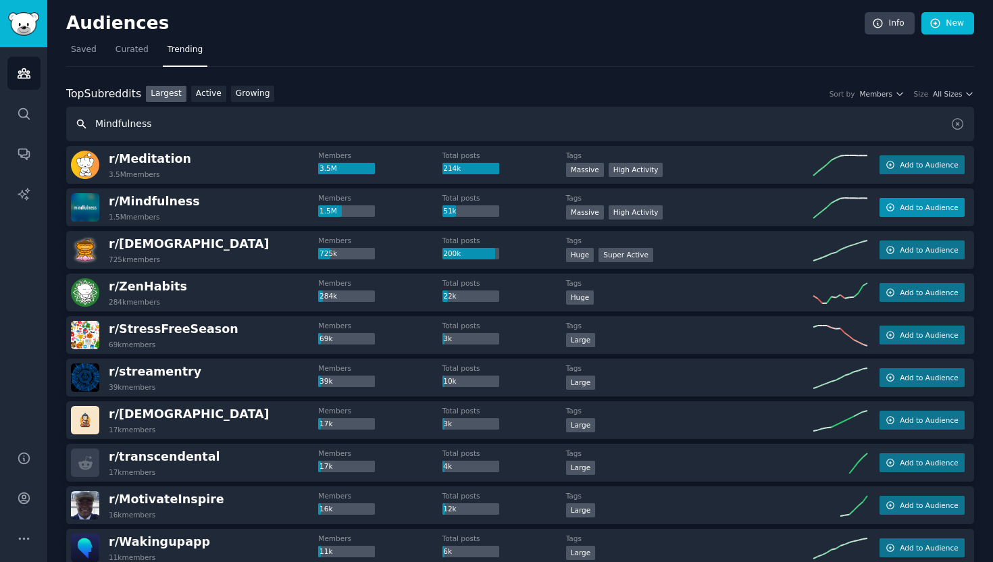
click at [920, 210] on span "Add to Audience" at bounding box center [929, 207] width 58 height 9
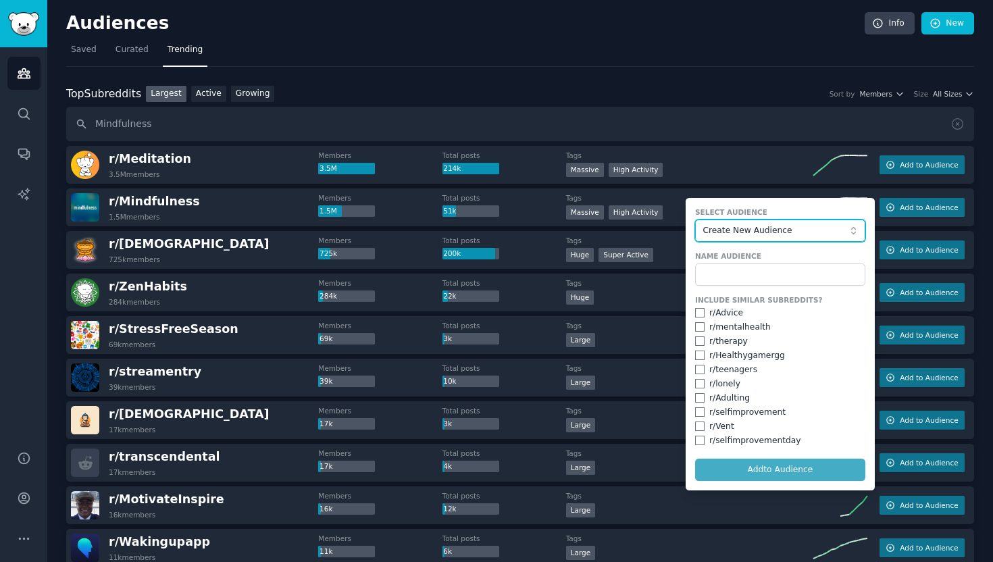
click at [765, 228] on span "Create New Audience" at bounding box center [776, 231] width 148 height 12
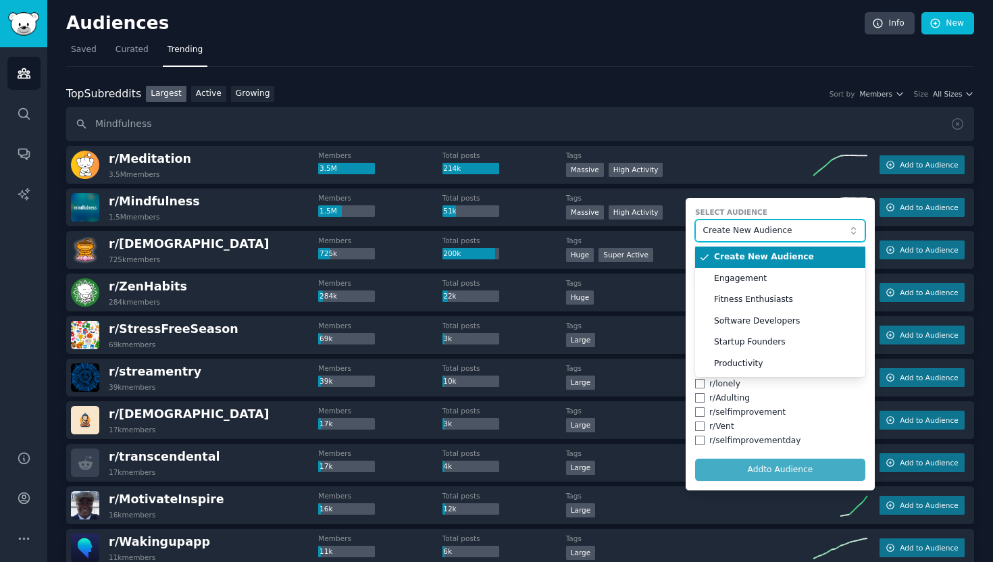
click at [758, 229] on span "Create New Audience" at bounding box center [776, 231] width 148 height 12
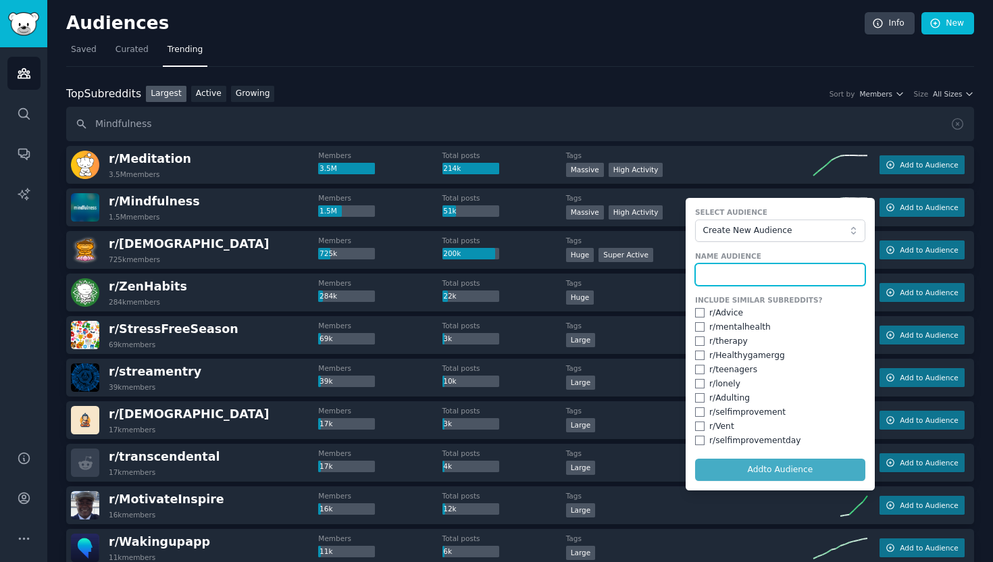
click at [742, 276] on input "text" at bounding box center [780, 274] width 170 height 23
type input "Mental Fitness"
click at [695, 459] on button "Add to Audience" at bounding box center [780, 470] width 170 height 23
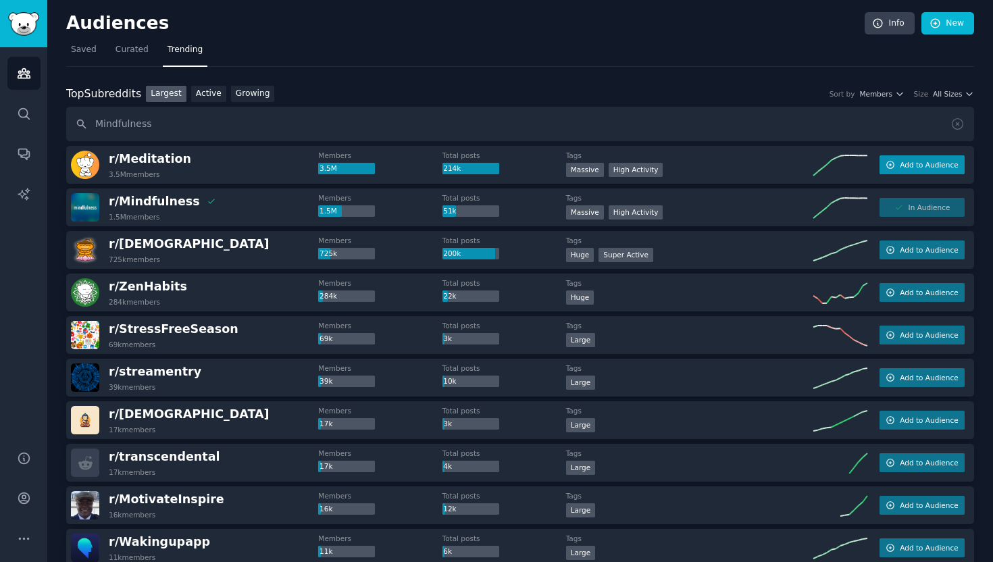
click at [942, 167] on span "Add to Audience" at bounding box center [929, 164] width 58 height 9
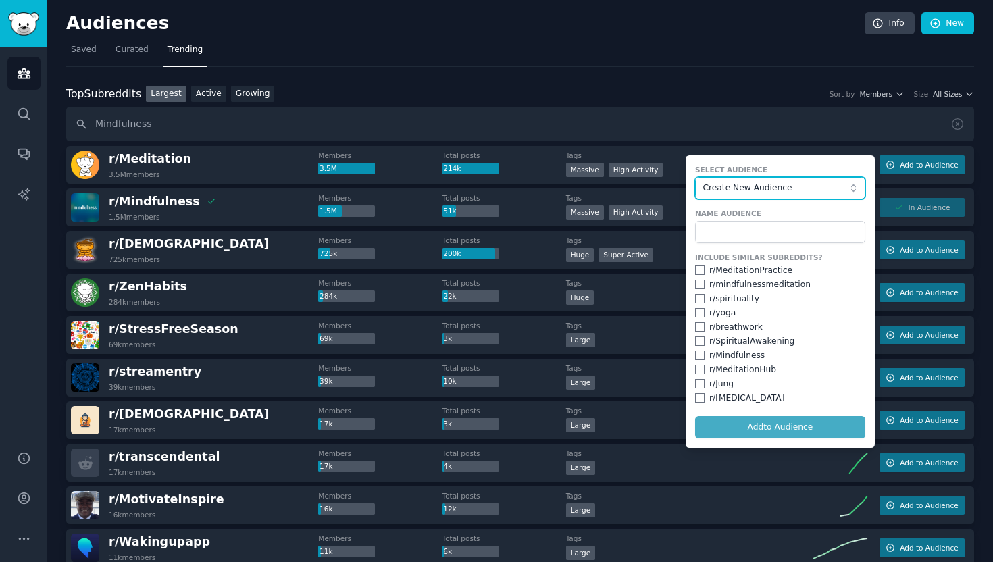
click at [748, 188] on span "Create New Audience" at bounding box center [776, 188] width 148 height 12
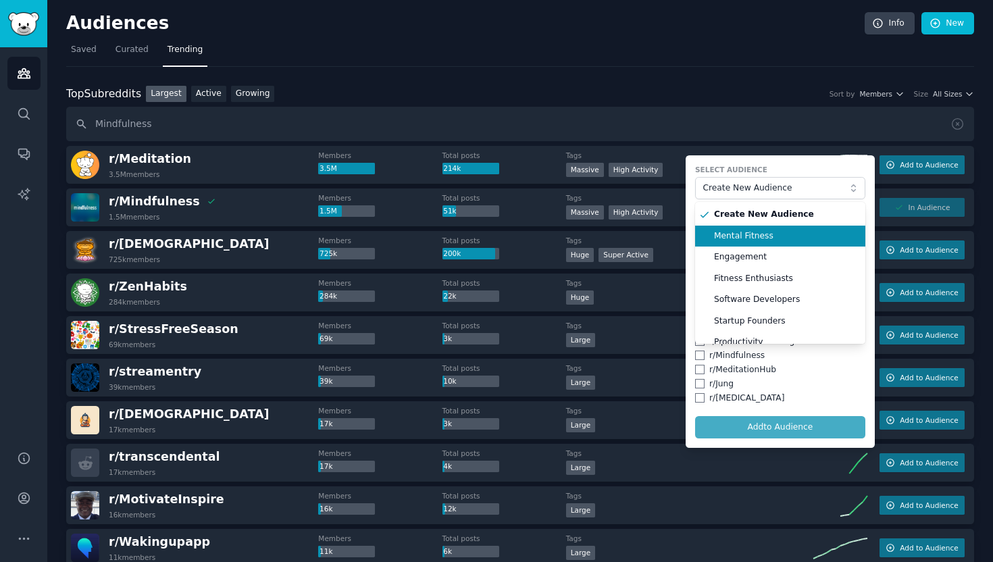
click at [745, 238] on span "Mental Fitness" at bounding box center [785, 236] width 142 height 12
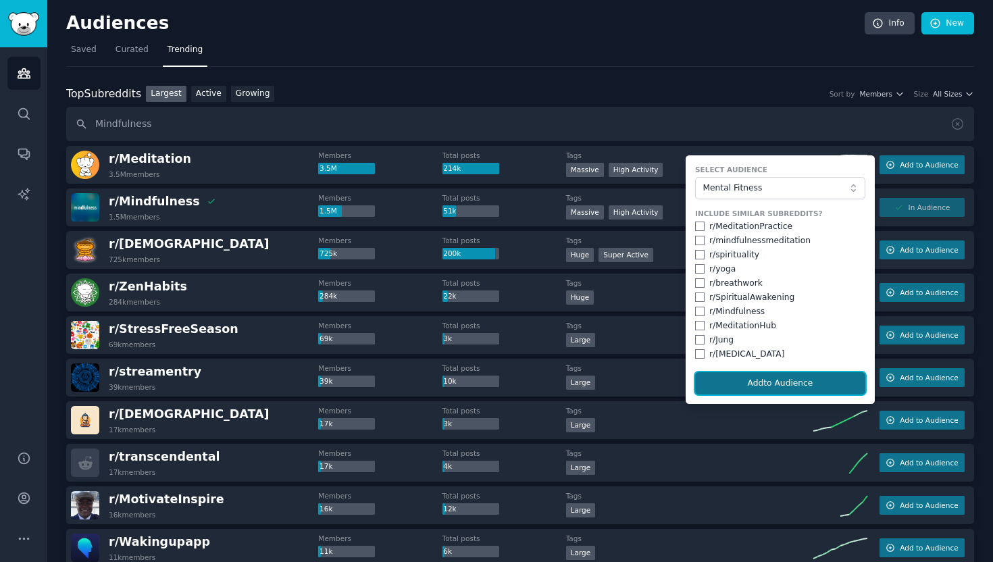
click at [752, 382] on button "Add to Audience" at bounding box center [780, 383] width 170 height 23
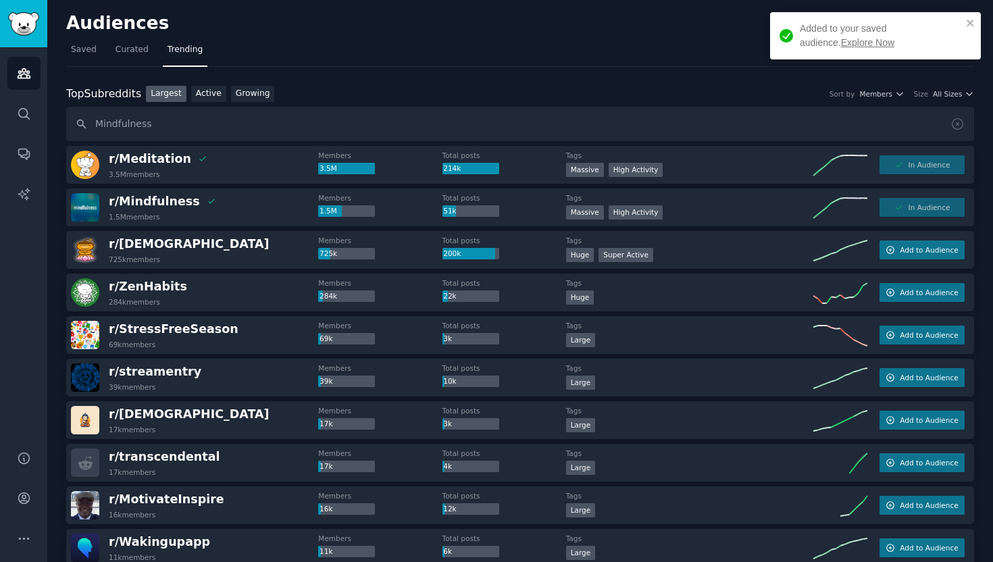
click at [919, 207] on div "In Audience" at bounding box center [921, 207] width 85 height 19
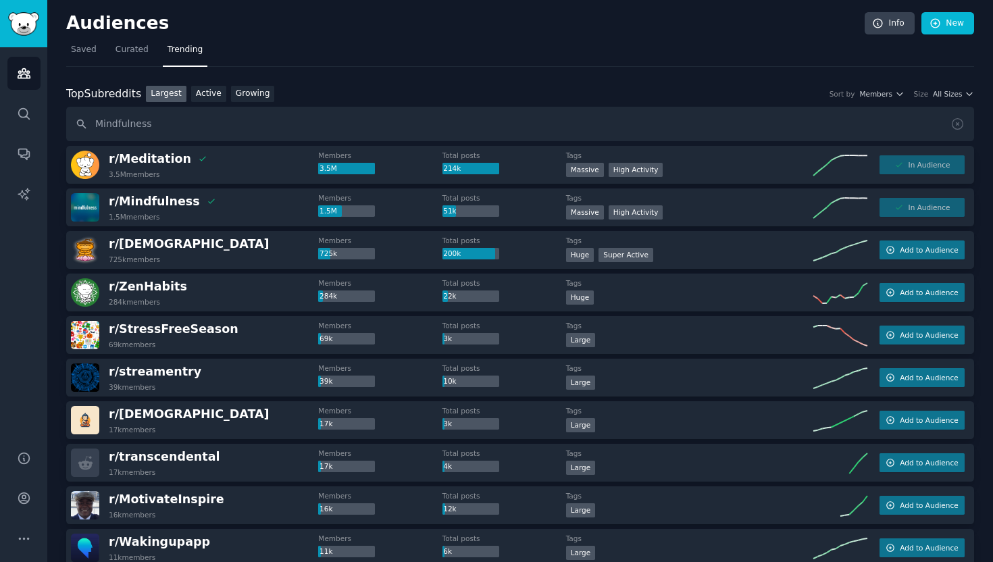
click at [910, 209] on div "In Audience" at bounding box center [921, 207] width 85 height 19
click at [925, 290] on span "Add to Audience" at bounding box center [929, 292] width 58 height 9
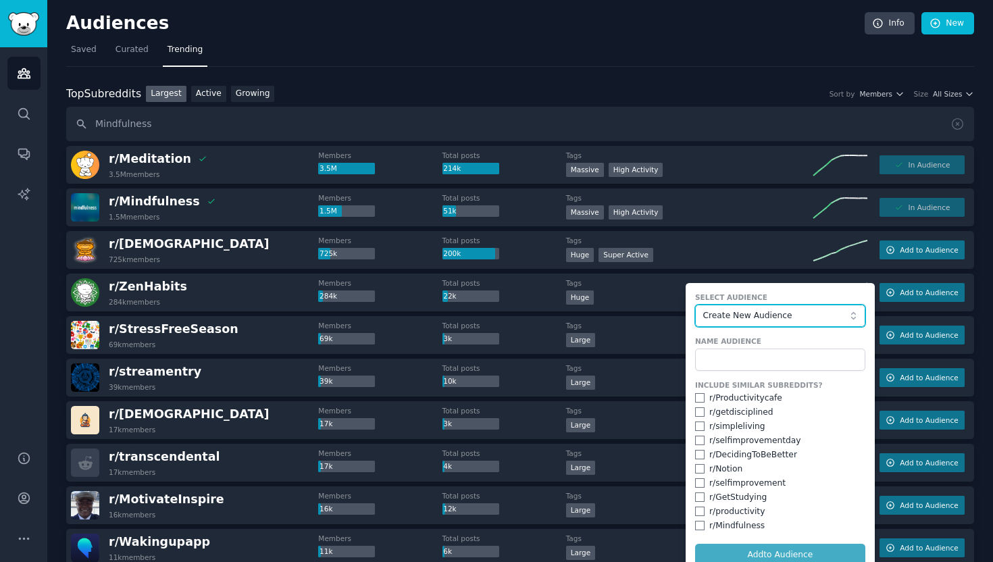
click at [748, 314] on span "Create New Audience" at bounding box center [776, 316] width 148 height 12
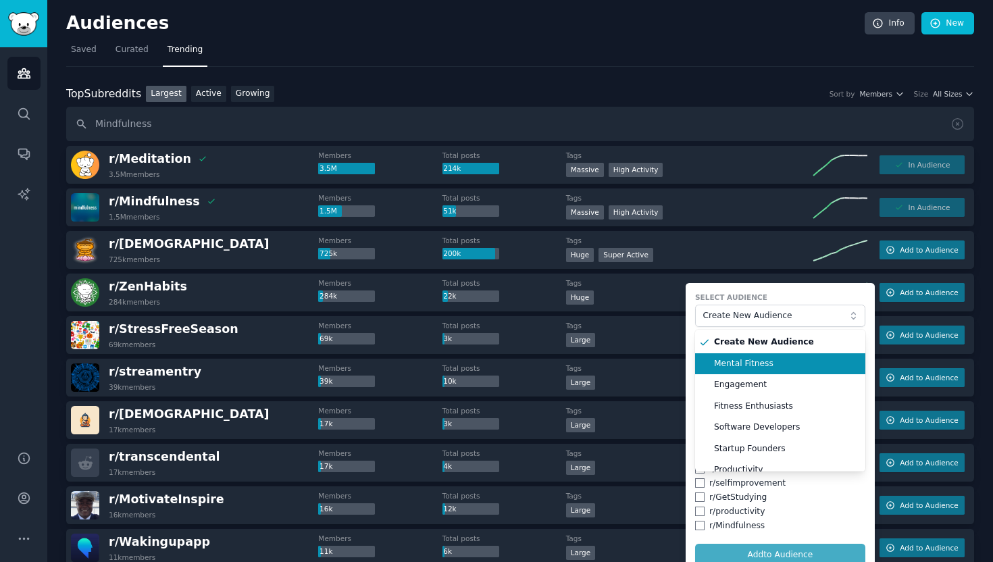
click at [751, 365] on span "Mental Fitness" at bounding box center [785, 364] width 142 height 12
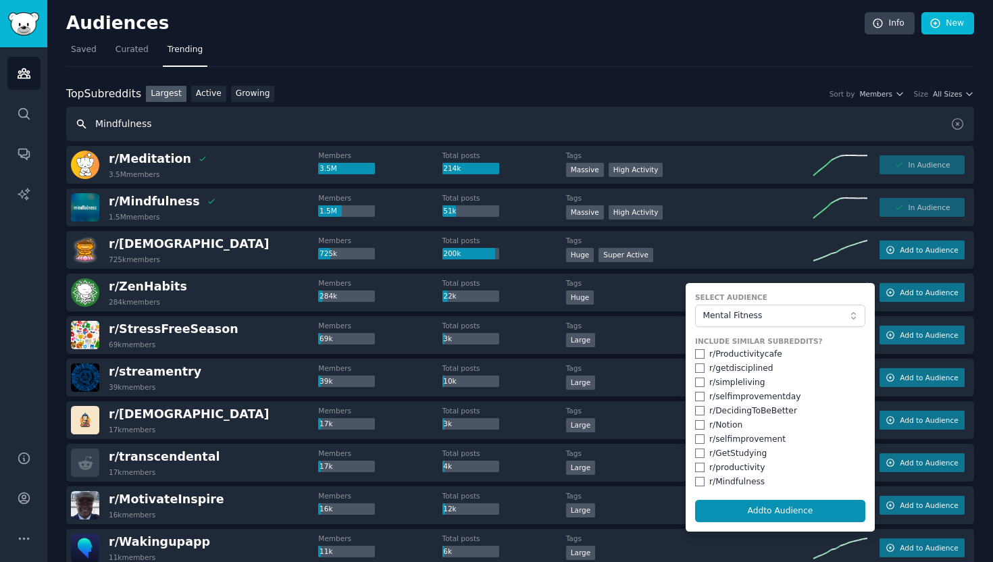
click at [754, 116] on input "Mindfulness" at bounding box center [520, 124] width 908 height 34
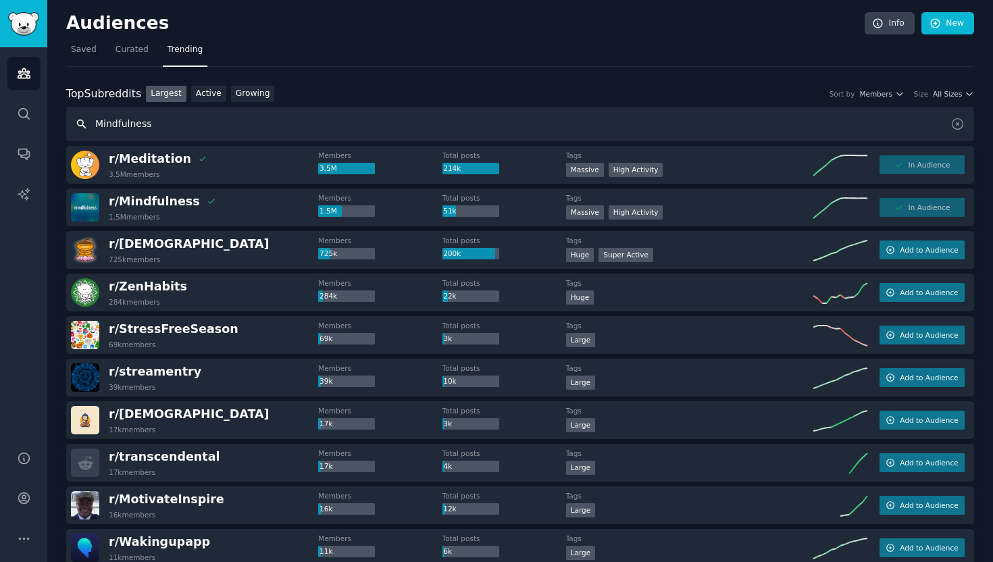
scroll to position [355, 0]
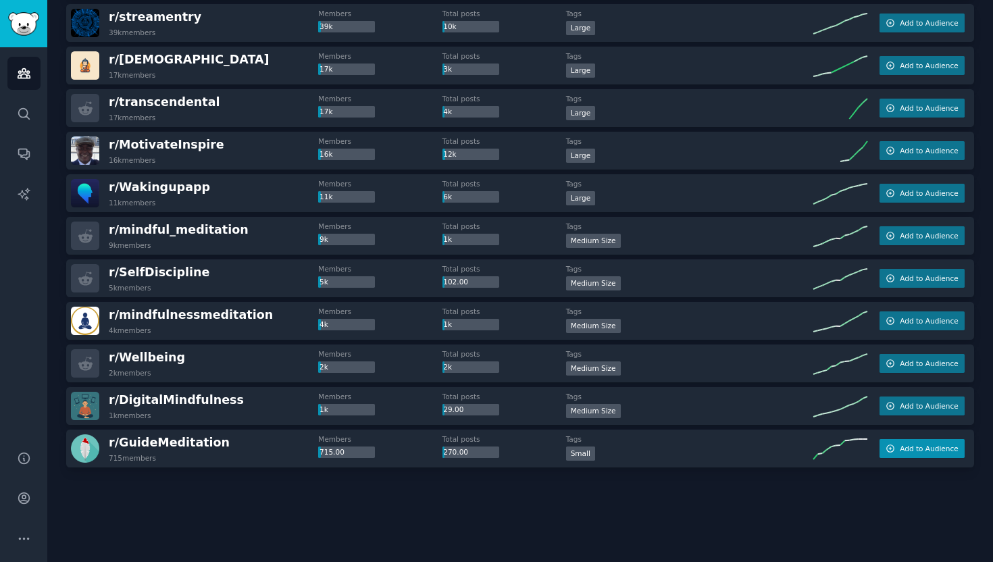
click at [929, 453] on span "Add to Audience" at bounding box center [929, 448] width 58 height 9
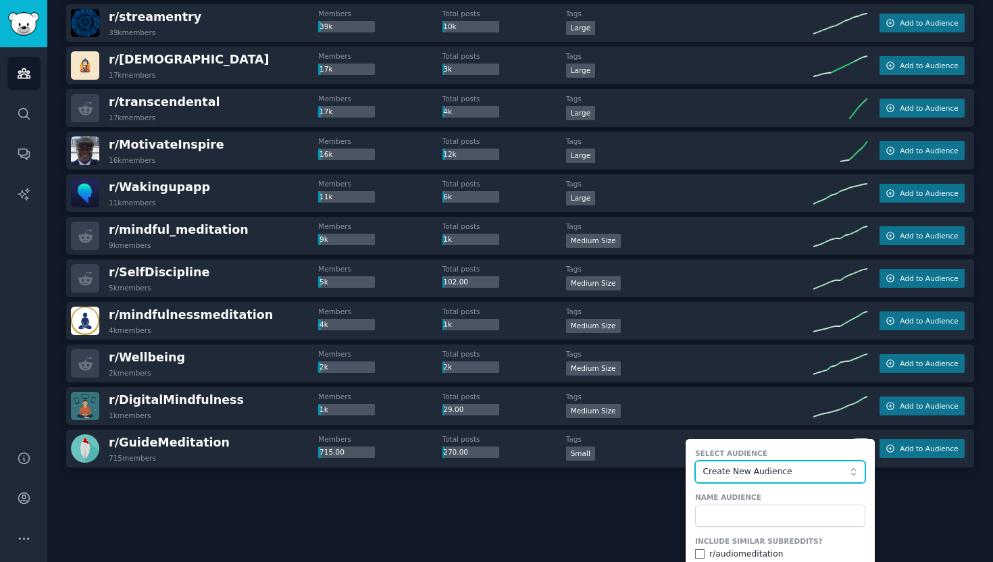
click at [753, 471] on span "Create New Audience" at bounding box center [776, 472] width 148 height 12
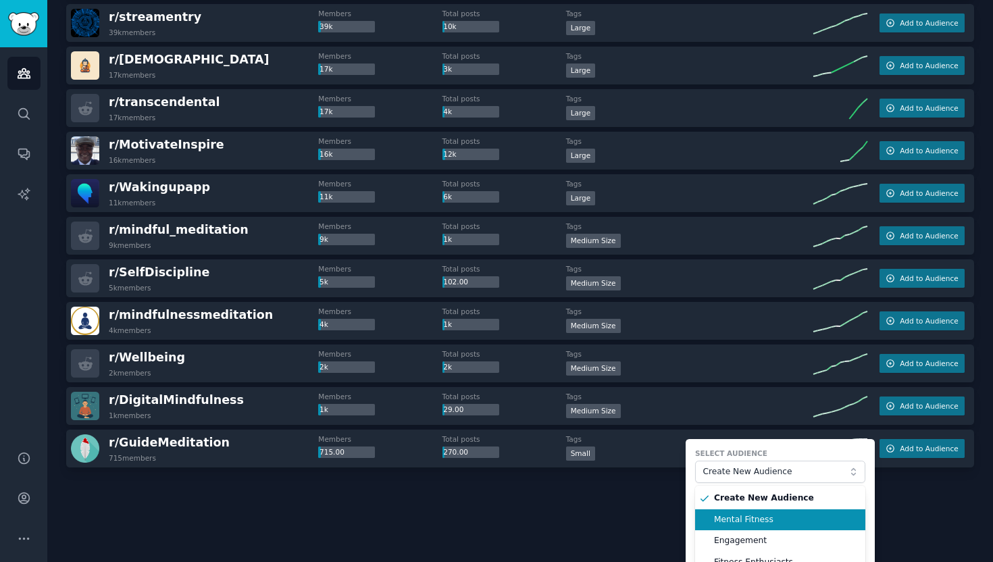
click at [738, 519] on span "Mental Fitness" at bounding box center [785, 520] width 142 height 12
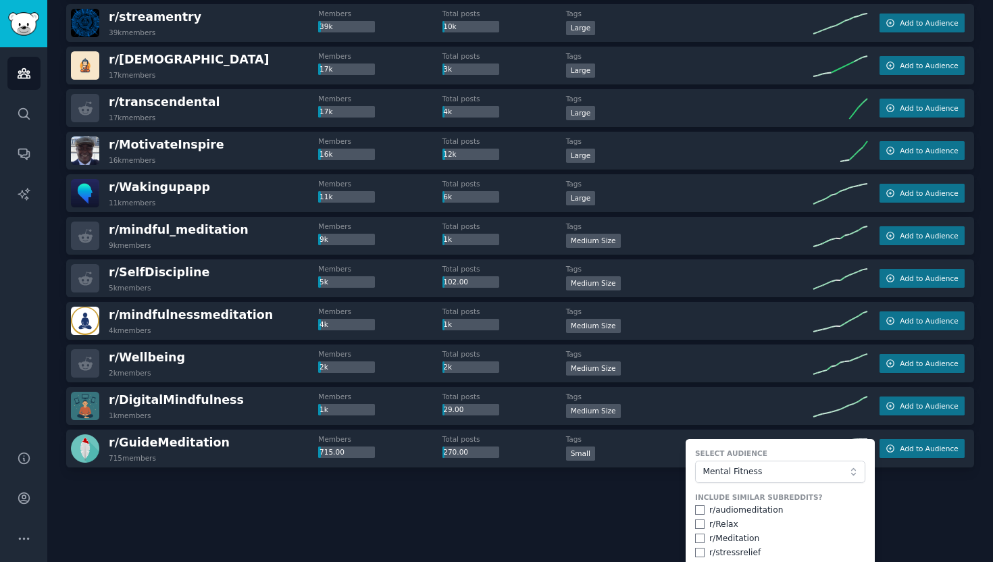
click at [371, 552] on div "Audiences Info New Saved Curated Trending Top Subreddits Top Subreddits Largest…" at bounding box center [520, 103] width 946 height 917
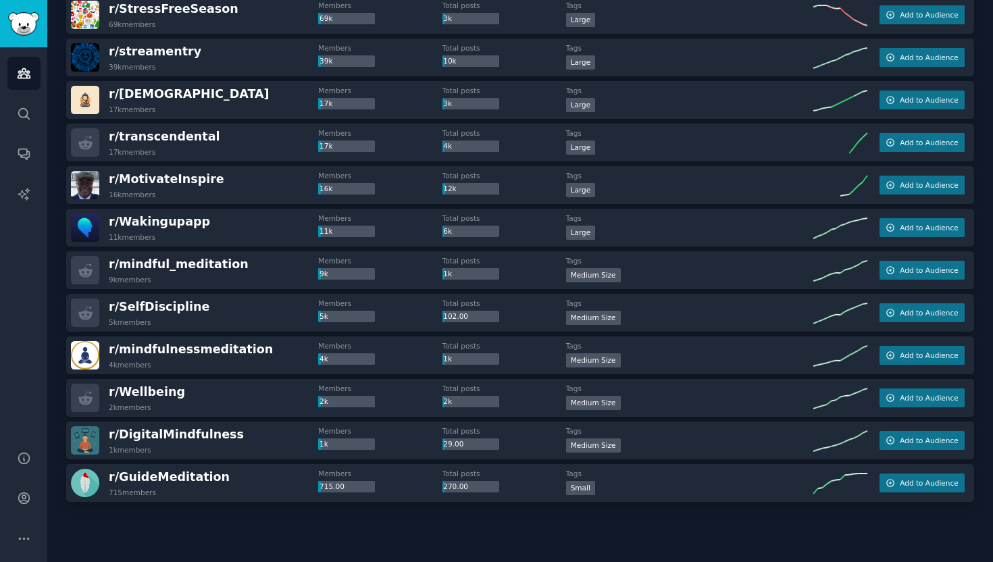
scroll to position [352, 0]
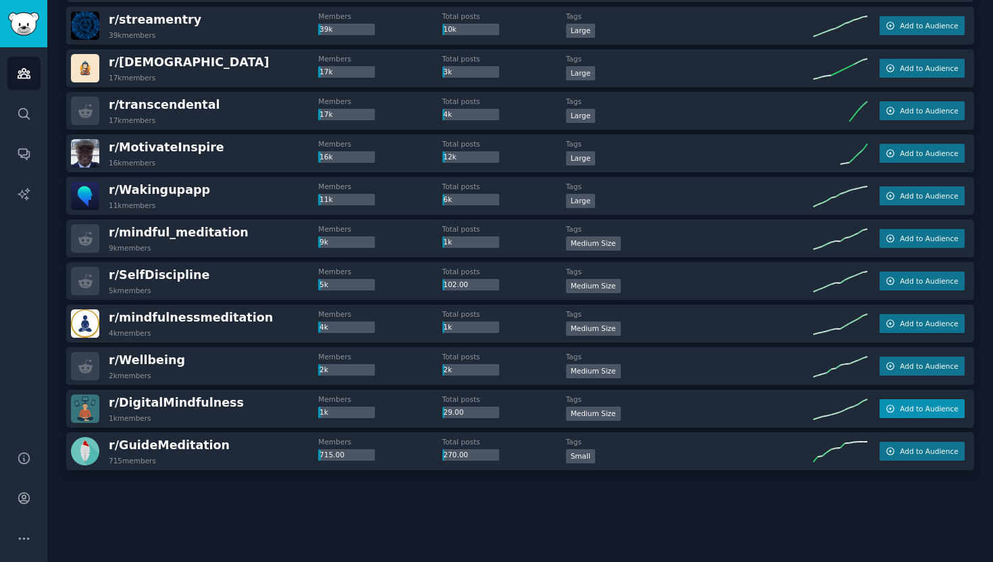
click at [915, 411] on span "Add to Audience" at bounding box center [929, 408] width 58 height 9
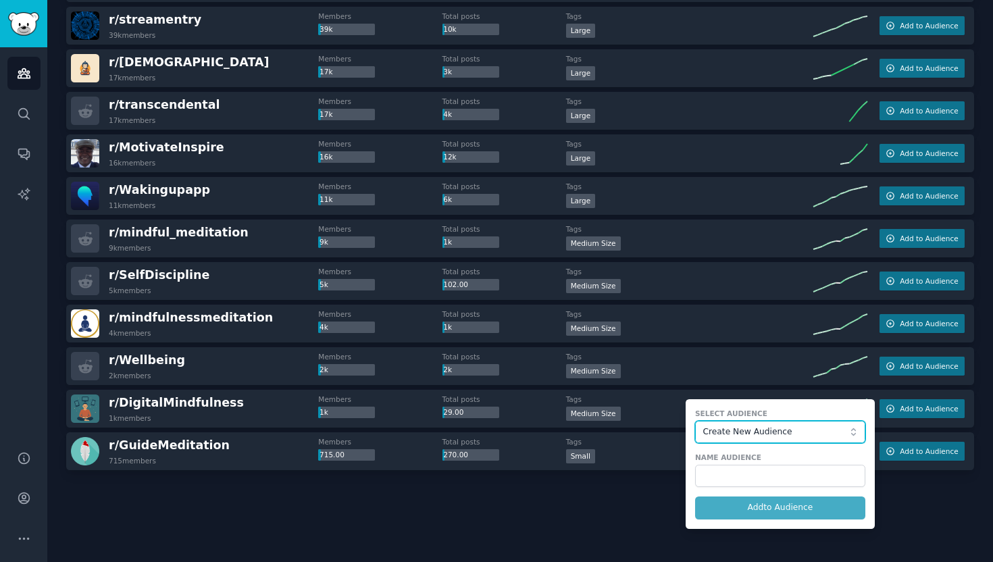
click at [753, 430] on span "Create New Audience" at bounding box center [776, 432] width 148 height 12
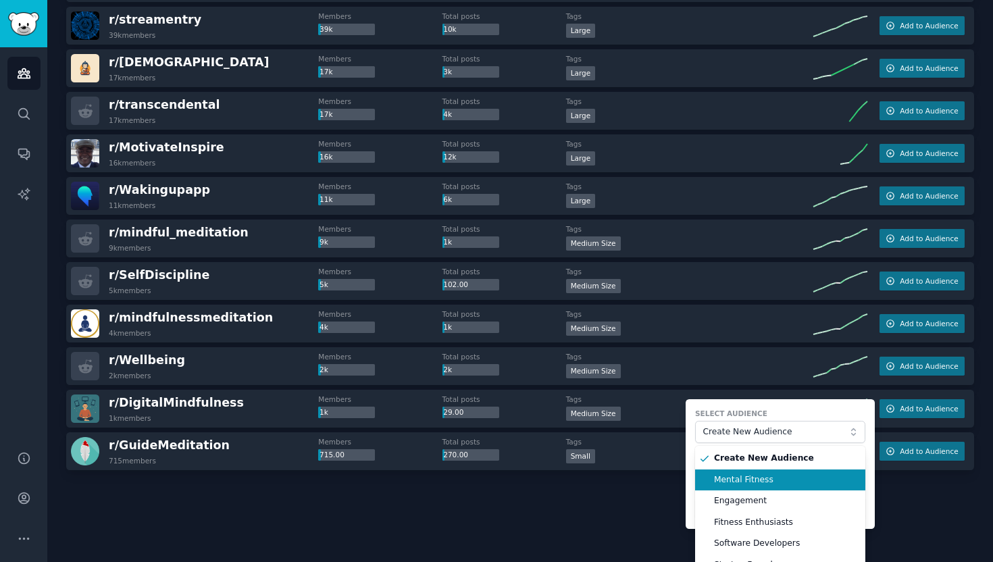
click at [725, 480] on span "Mental Fitness" at bounding box center [785, 480] width 142 height 12
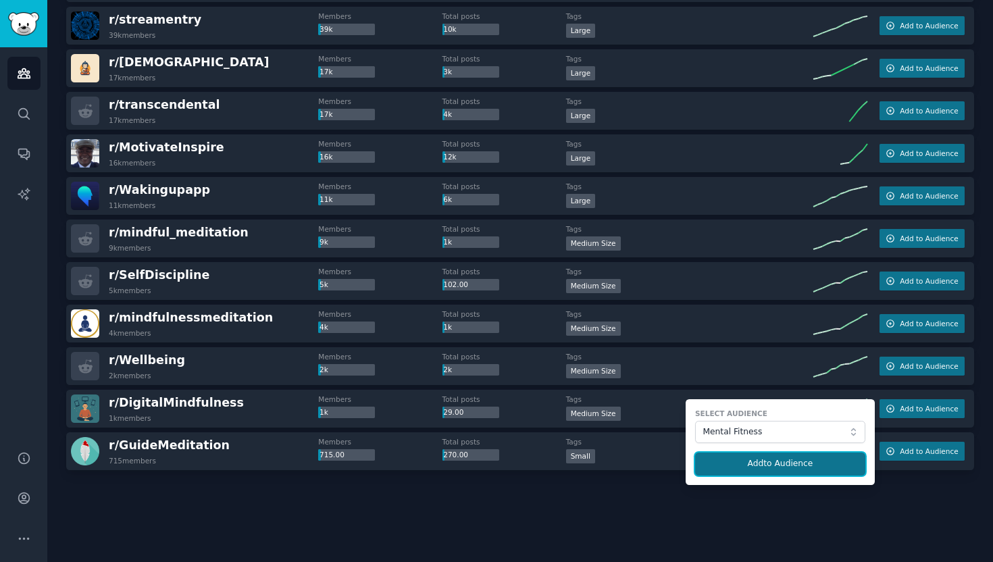
click at [775, 464] on button "Add to Audience" at bounding box center [780, 464] width 170 height 23
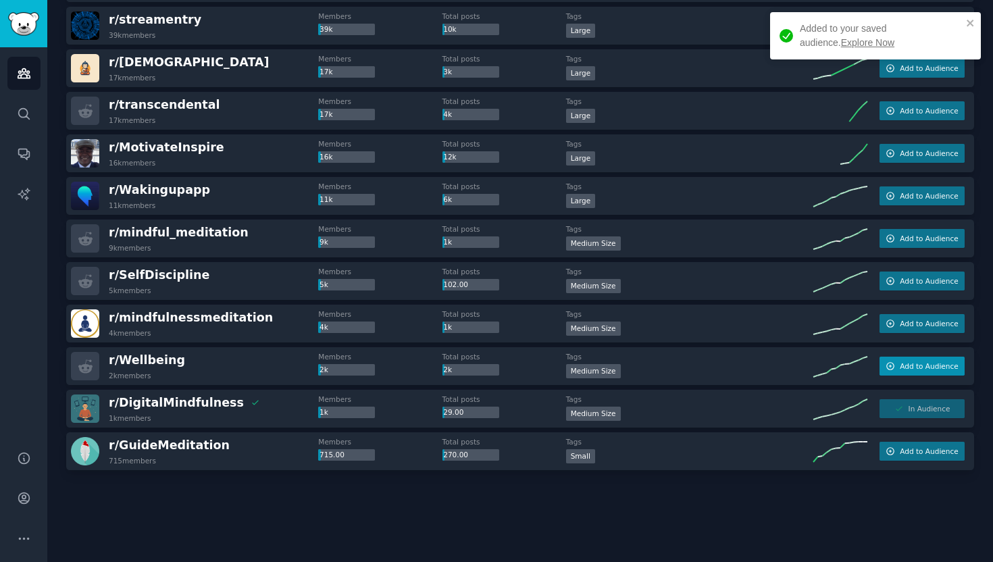
click at [929, 365] on span "Add to Audience" at bounding box center [929, 365] width 58 height 9
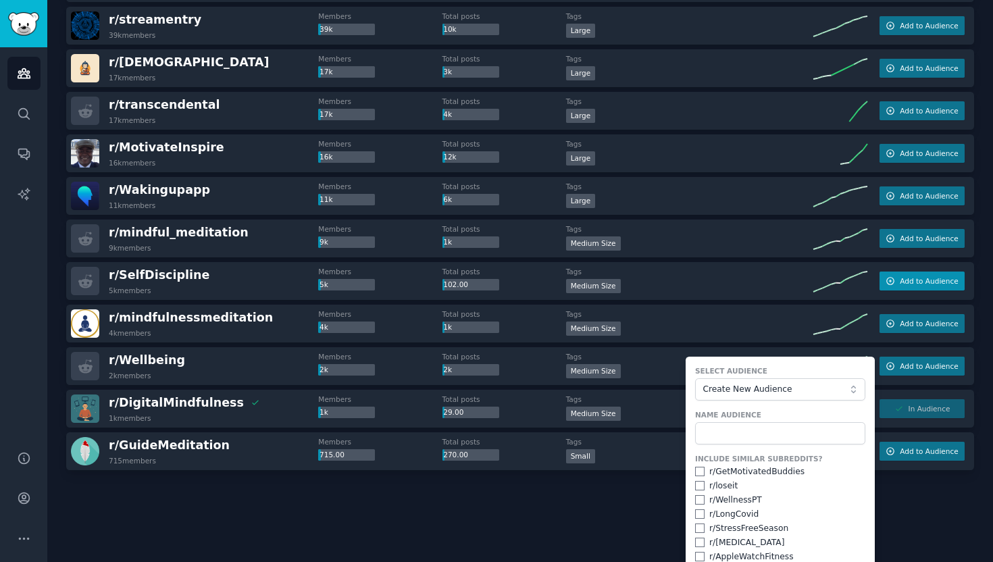
click at [909, 278] on span "Add to Audience" at bounding box center [929, 280] width 58 height 9
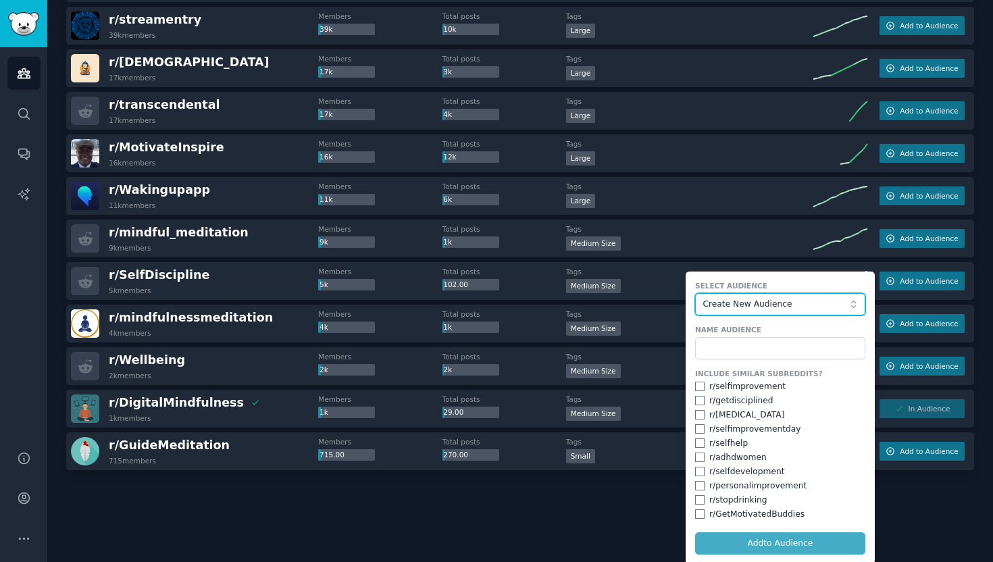
click at [736, 309] on span "Create New Audience" at bounding box center [776, 305] width 148 height 12
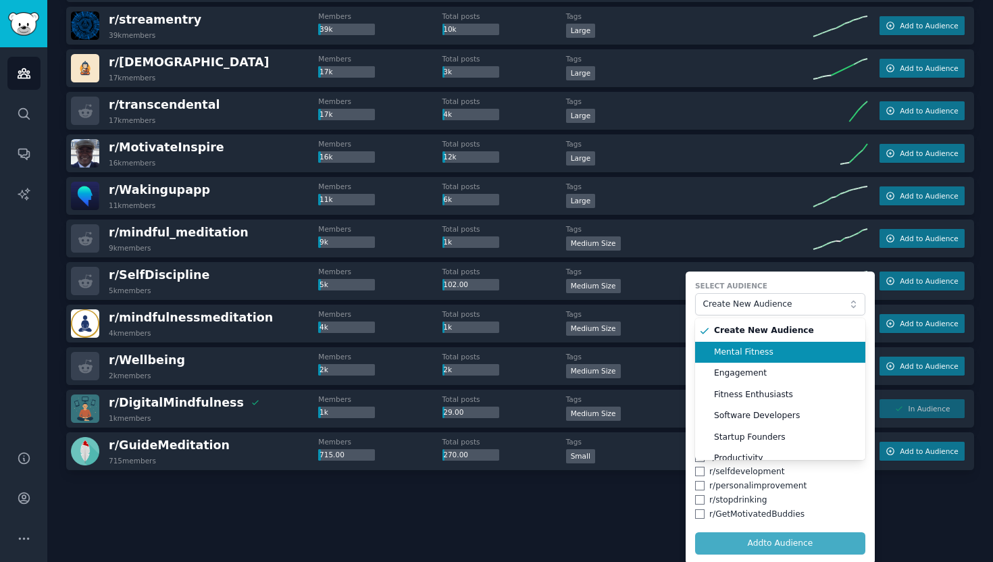
click at [735, 355] on span "Mental Fitness" at bounding box center [785, 352] width 142 height 12
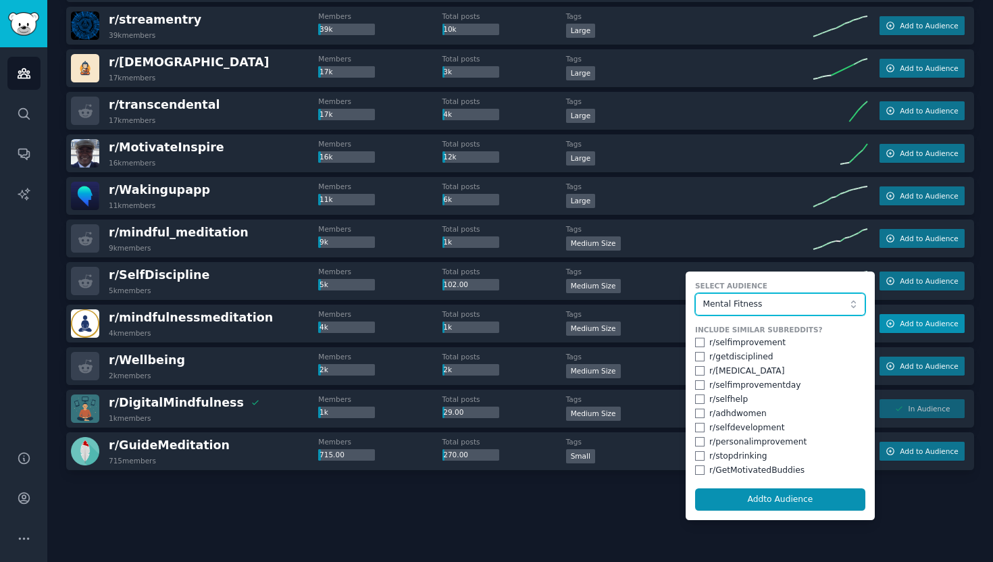
click at [912, 320] on span "Add to Audience" at bounding box center [929, 323] width 58 height 9
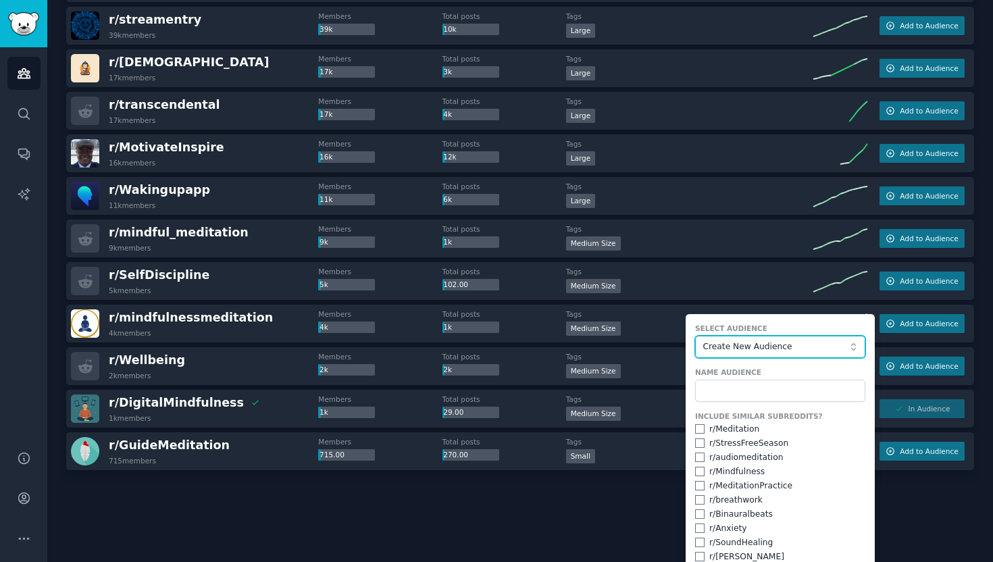
click at [802, 346] on span "Create New Audience" at bounding box center [776, 347] width 148 height 12
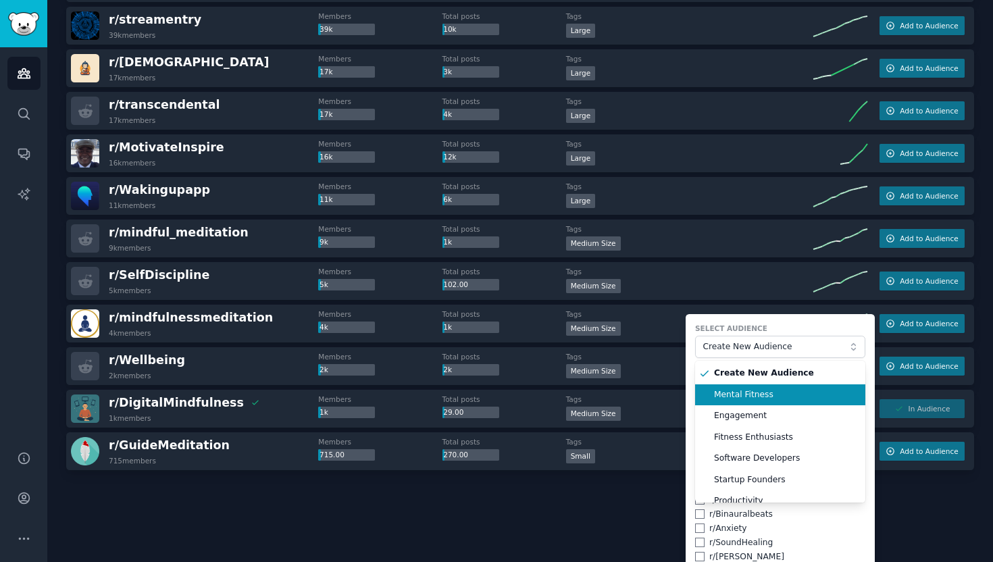
click at [736, 398] on span "Mental Fitness" at bounding box center [785, 395] width 142 height 12
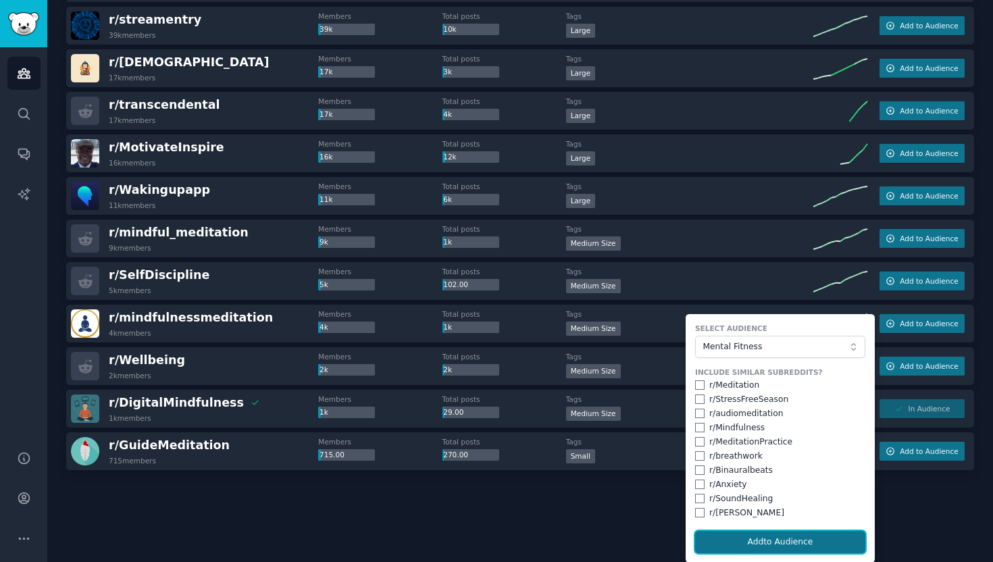
click at [787, 547] on button "Add to Audience" at bounding box center [780, 542] width 170 height 23
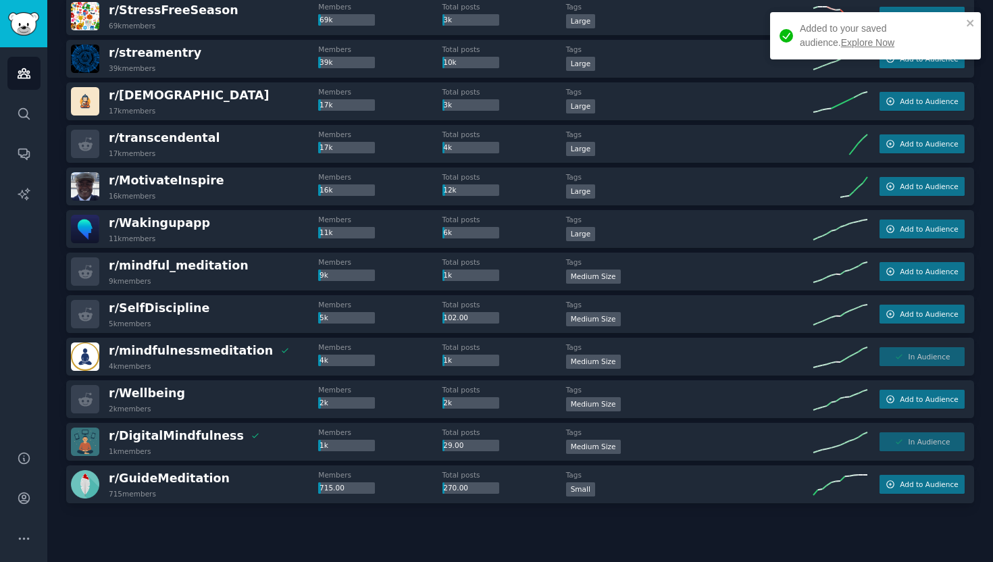
scroll to position [318, 0]
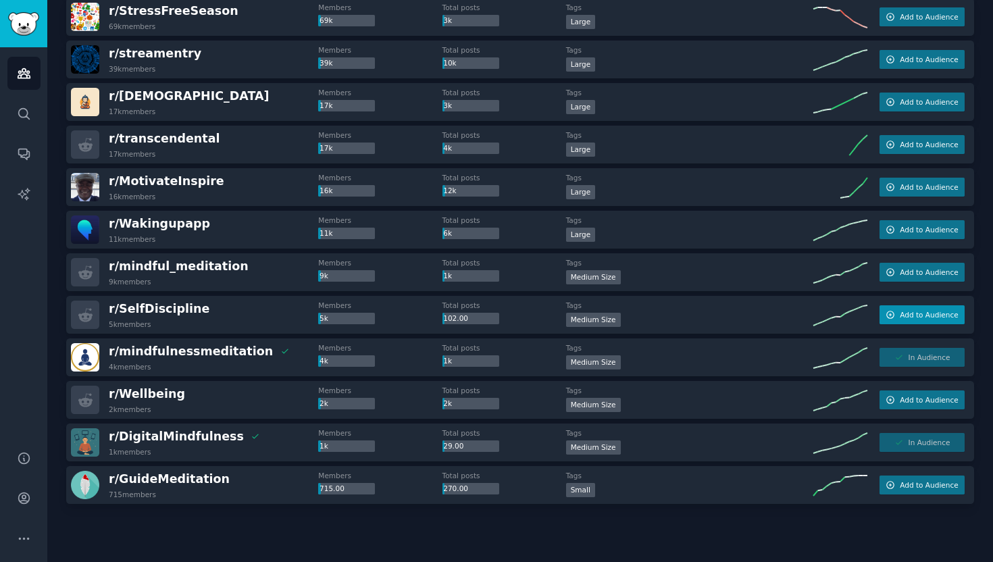
click at [906, 317] on span "Add to Audience" at bounding box center [929, 314] width 58 height 9
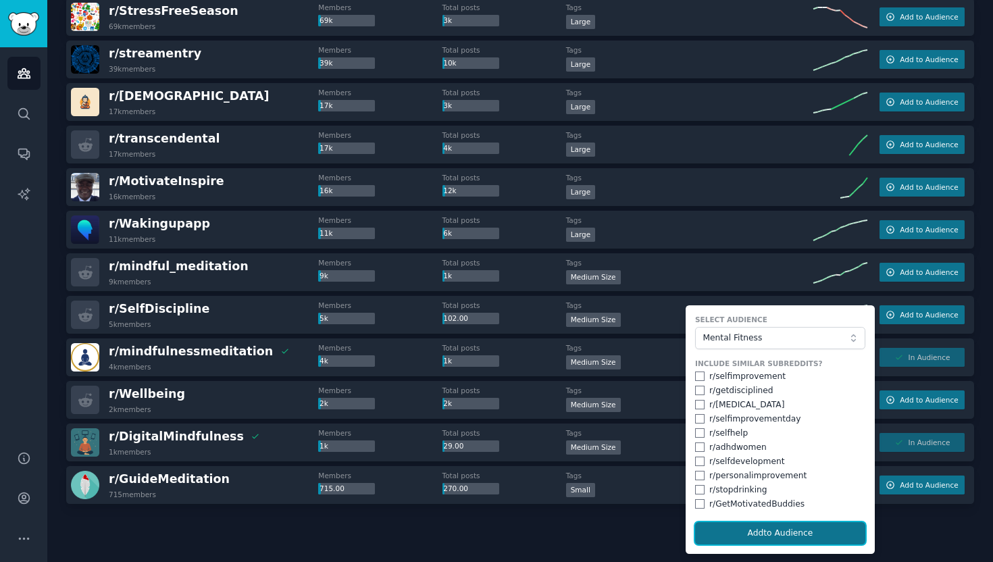
click at [721, 530] on button "Add to Audience" at bounding box center [780, 533] width 170 height 23
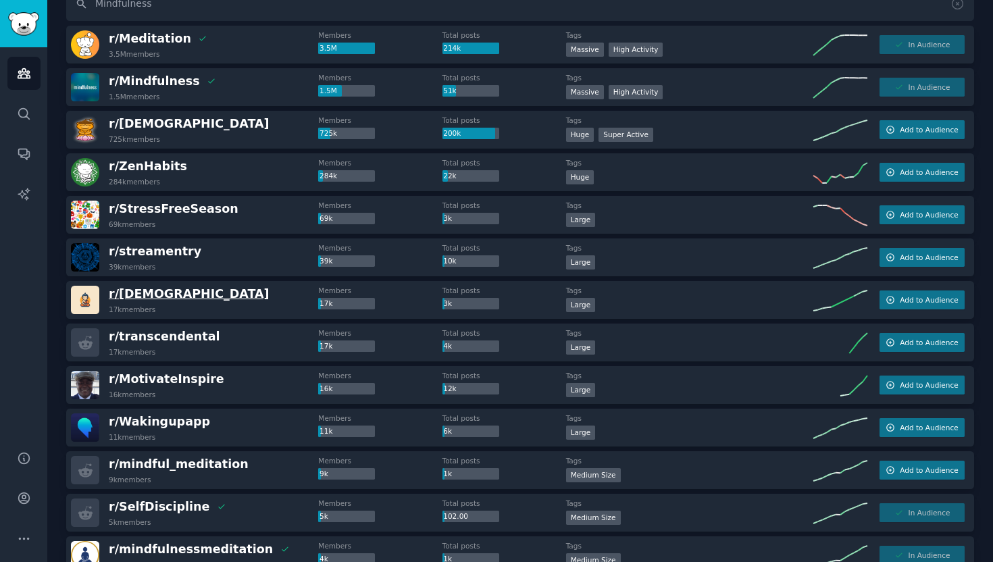
scroll to position [110, 0]
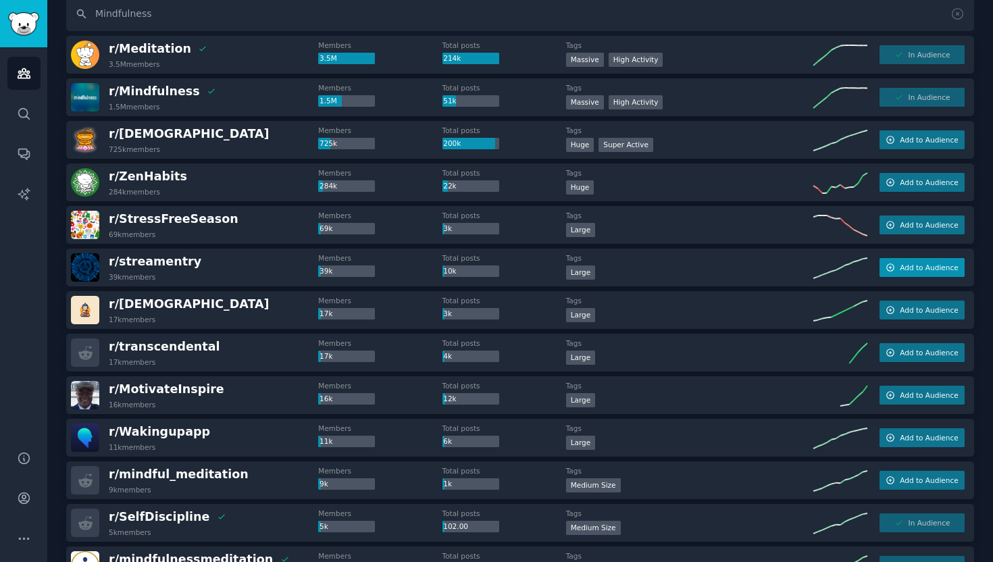
click at [933, 267] on span "Add to Audience" at bounding box center [929, 267] width 58 height 9
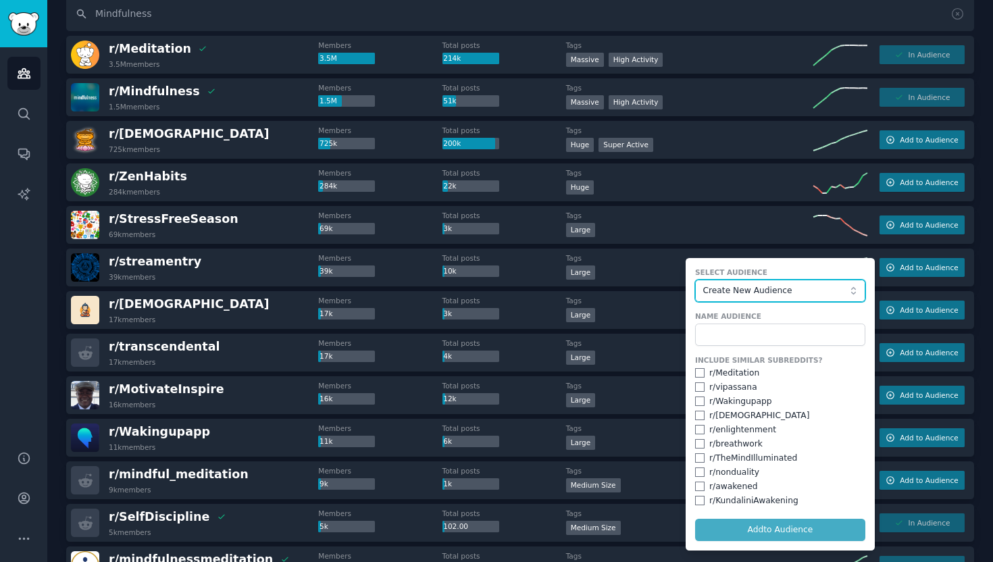
click at [748, 288] on span "Create New Audience" at bounding box center [776, 291] width 148 height 12
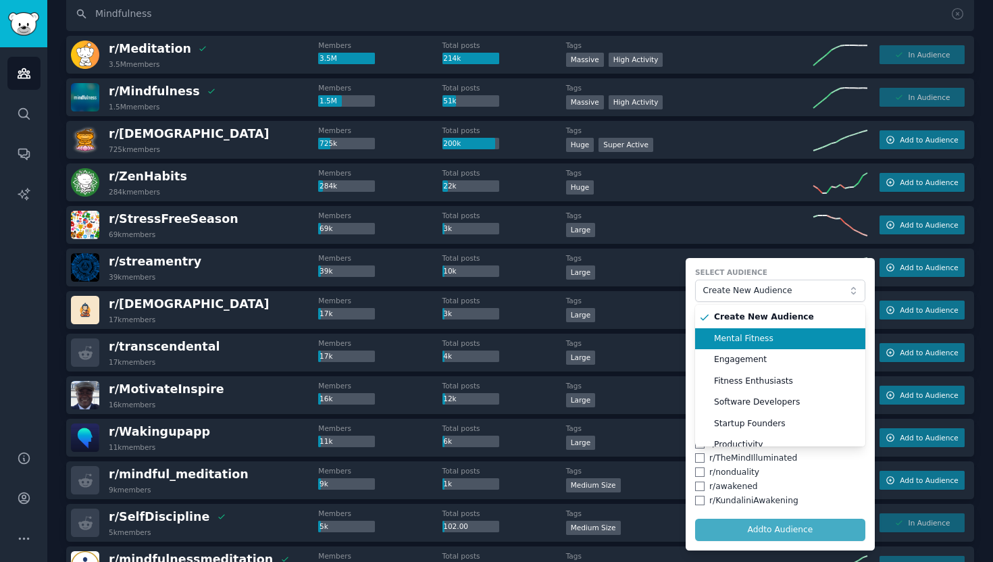
click at [745, 339] on span "Mental Fitness" at bounding box center [785, 339] width 142 height 12
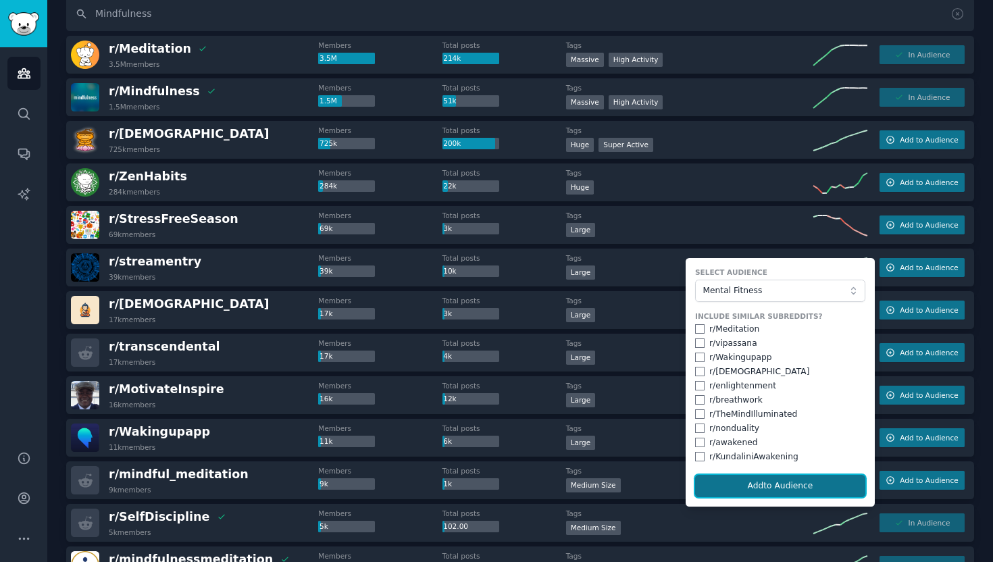
click at [746, 484] on button "Add to Audience" at bounding box center [780, 486] width 170 height 23
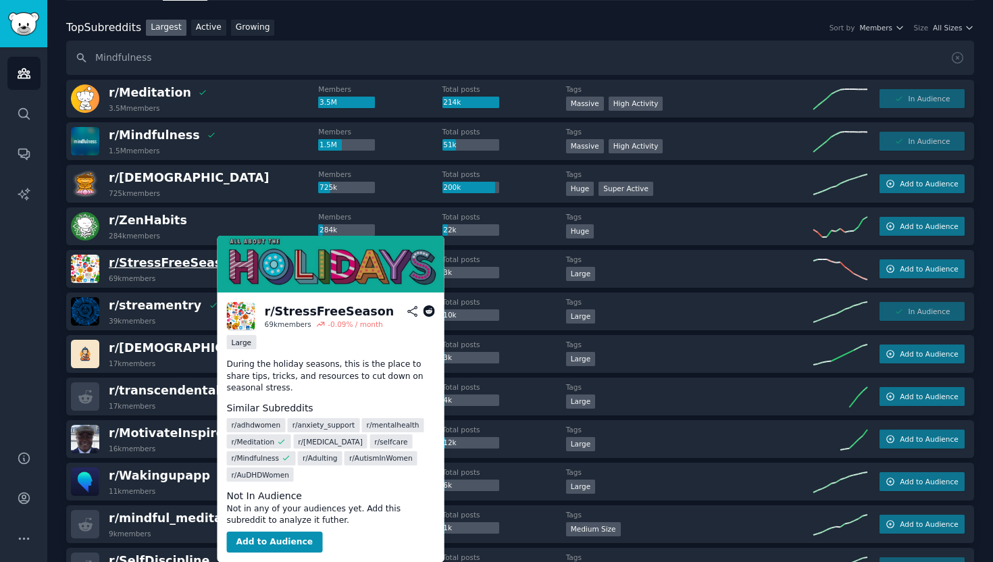
scroll to position [61, 0]
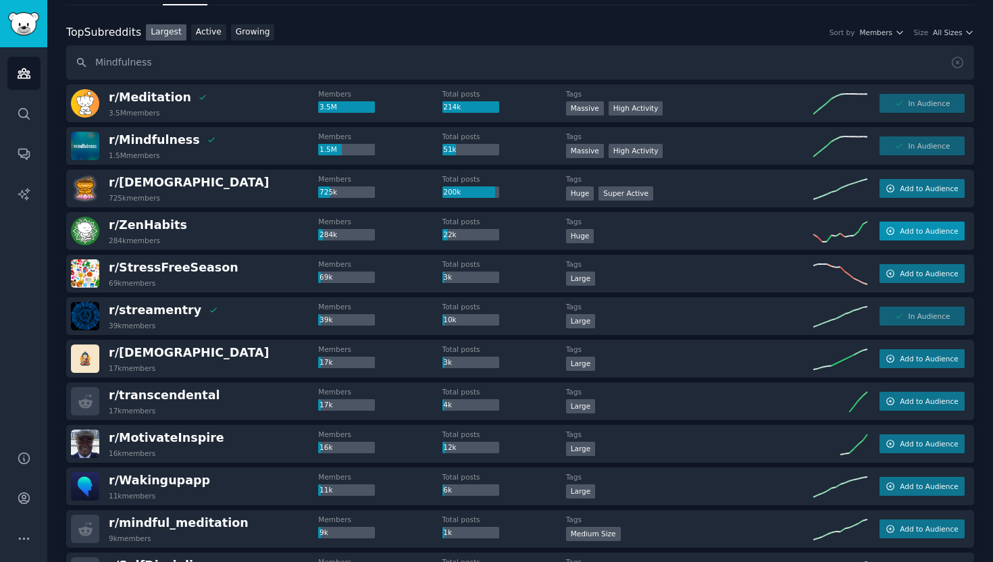
click at [930, 233] on span "Add to Audience" at bounding box center [929, 230] width 58 height 9
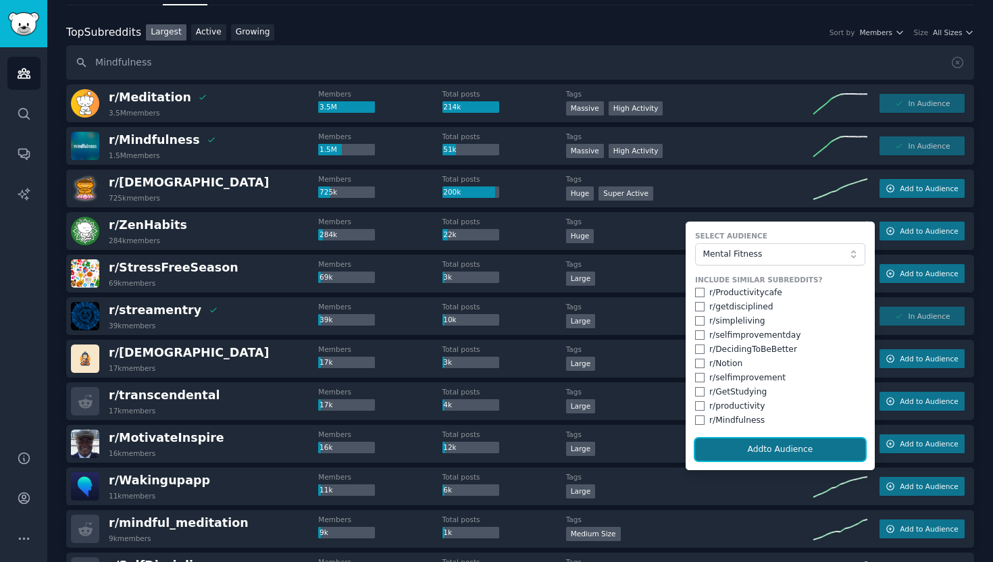
click at [753, 443] on button "Add to Audience" at bounding box center [780, 449] width 170 height 23
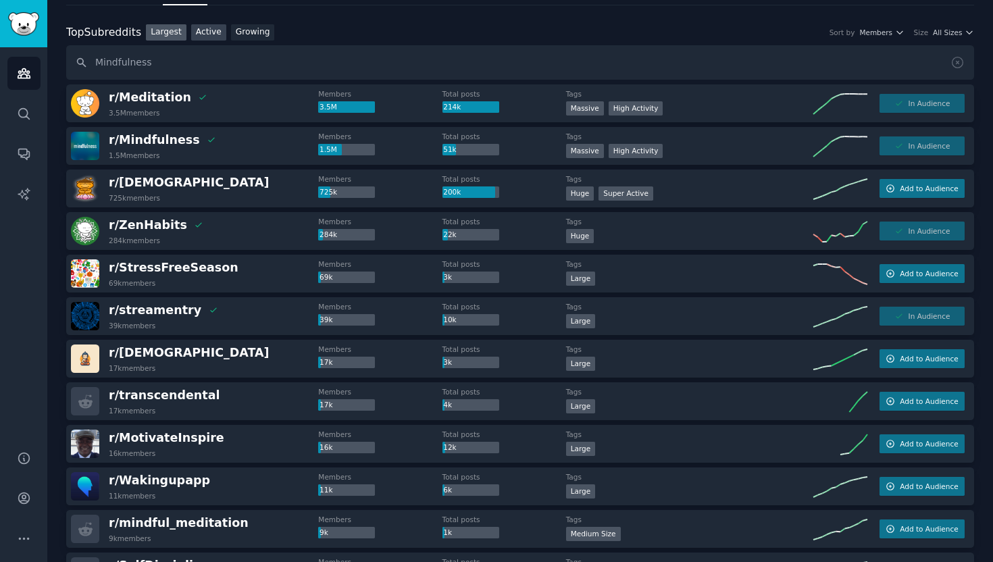
click at [203, 34] on link "Active" at bounding box center [208, 32] width 35 height 17
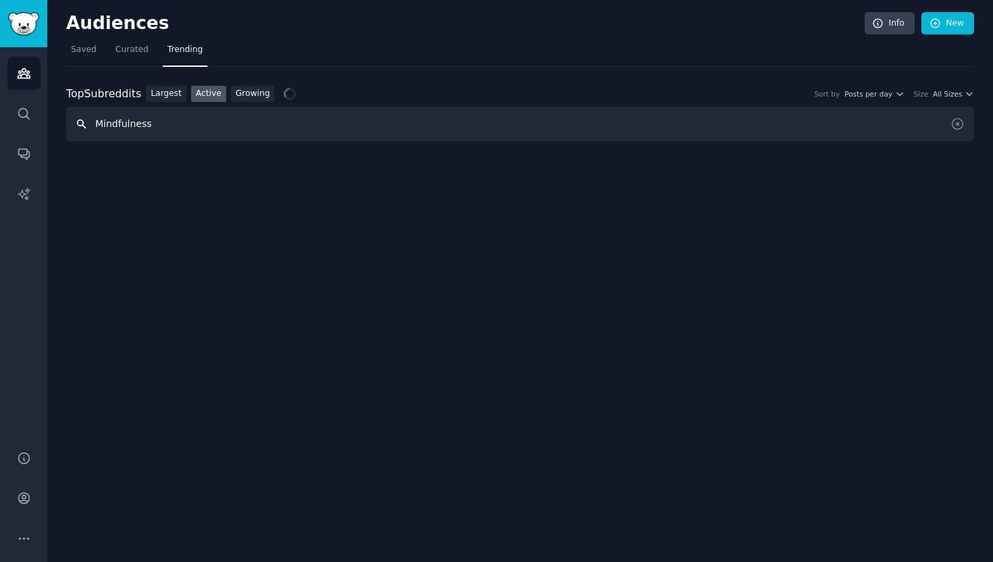
click at [108, 126] on input "Mindfulness" at bounding box center [520, 124] width 908 height 34
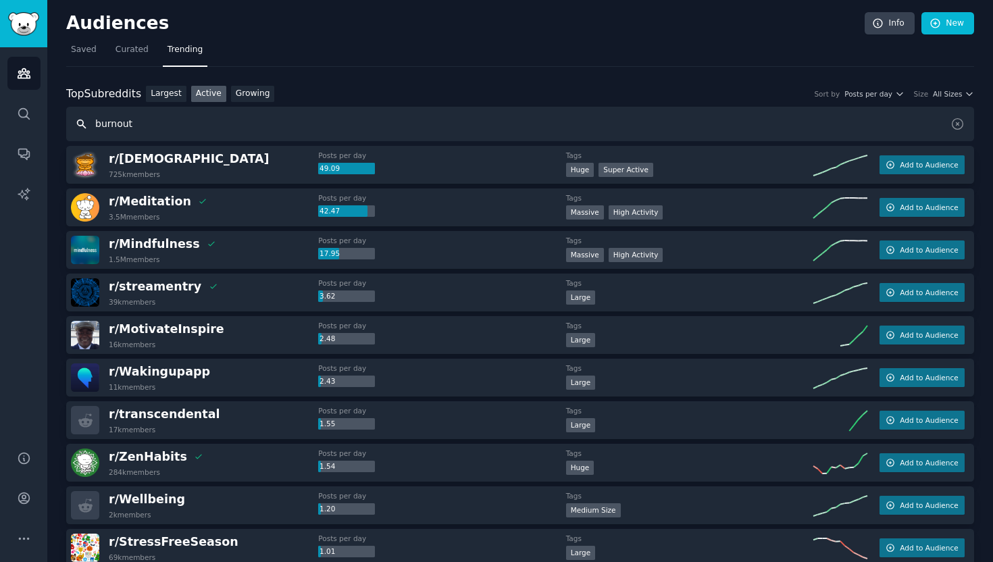
type input "burnout"
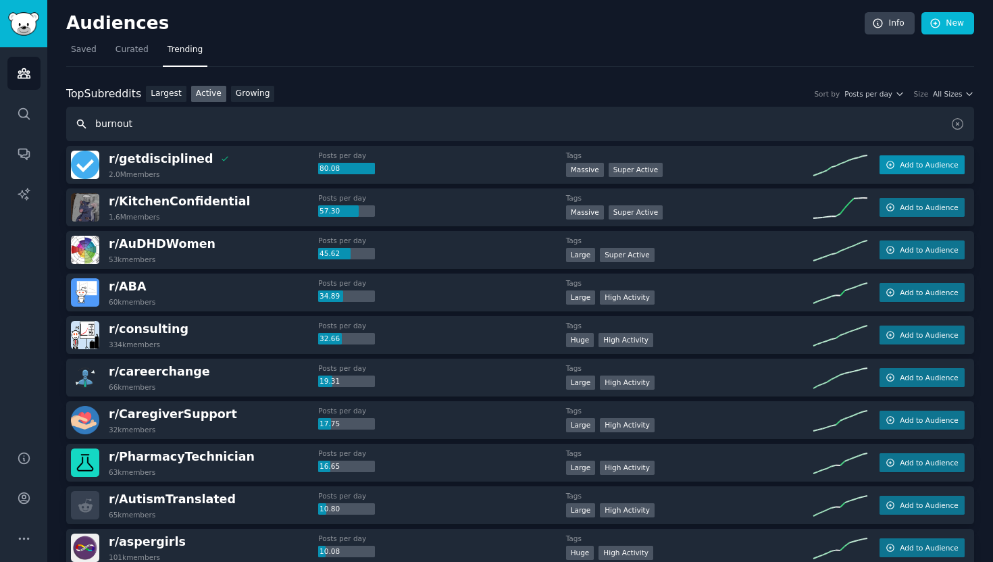
click at [927, 165] on span "Add to Audience" at bounding box center [929, 164] width 58 height 9
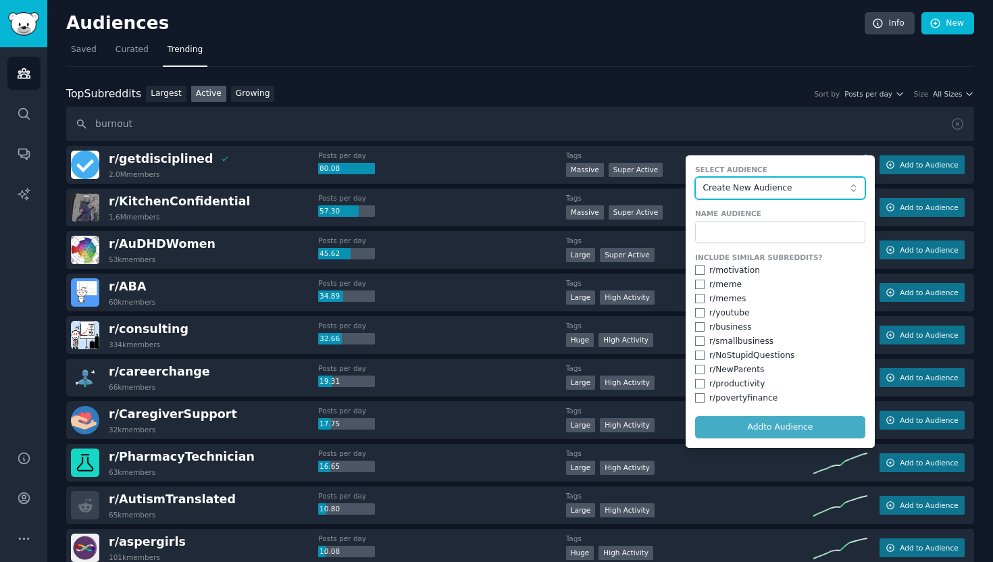
click at [736, 191] on span "Create New Audience" at bounding box center [776, 188] width 148 height 12
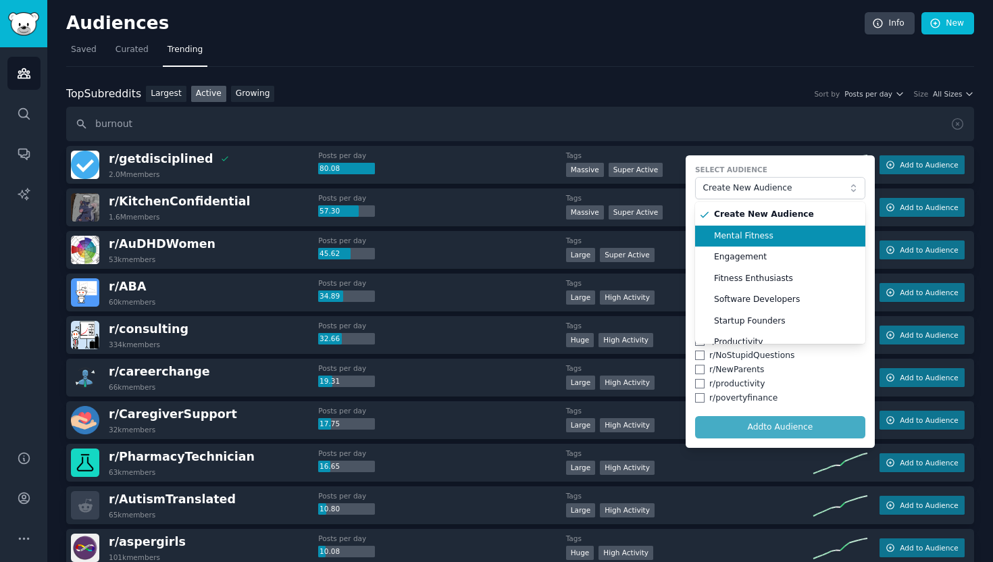
click at [735, 235] on span "Mental Fitness" at bounding box center [785, 236] width 142 height 12
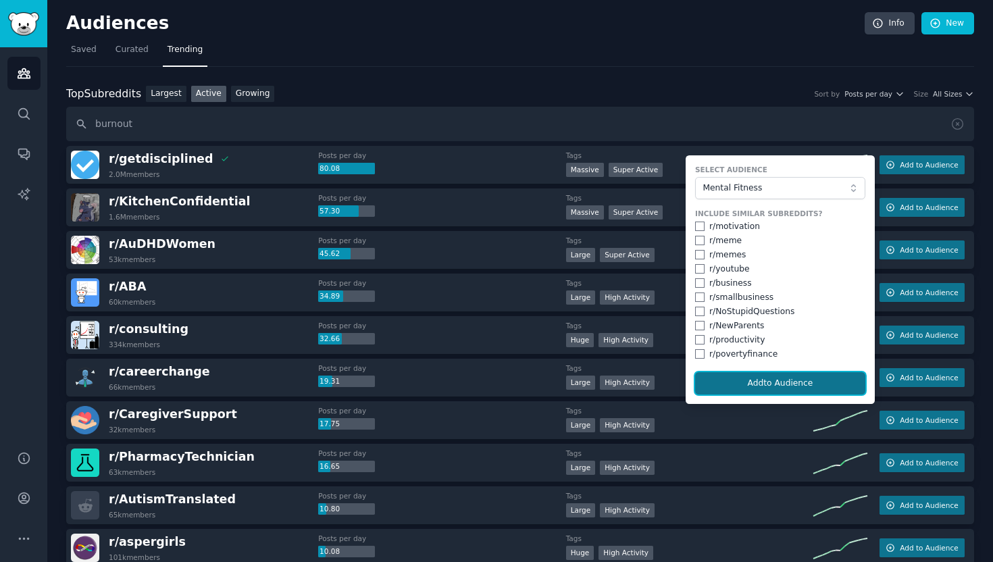
click at [729, 385] on button "Add to Audience" at bounding box center [780, 383] width 170 height 23
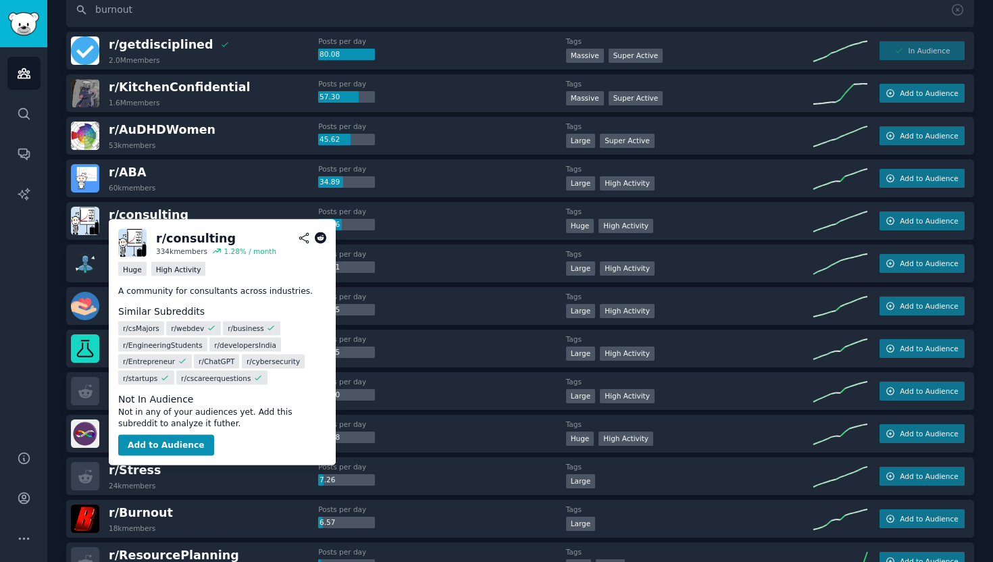
scroll to position [118, 0]
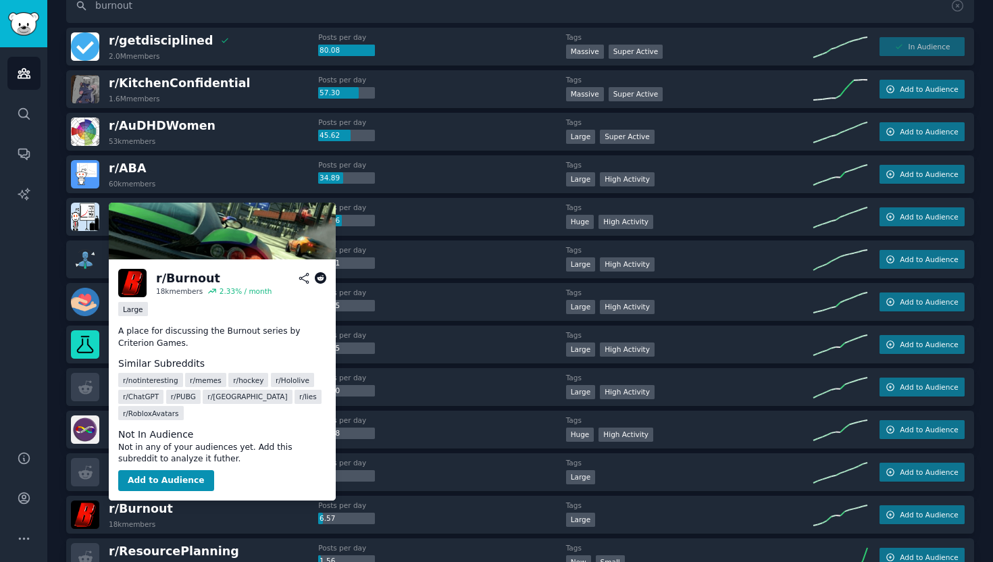
click at [180, 280] on div "r/ Burnout" at bounding box center [188, 278] width 64 height 17
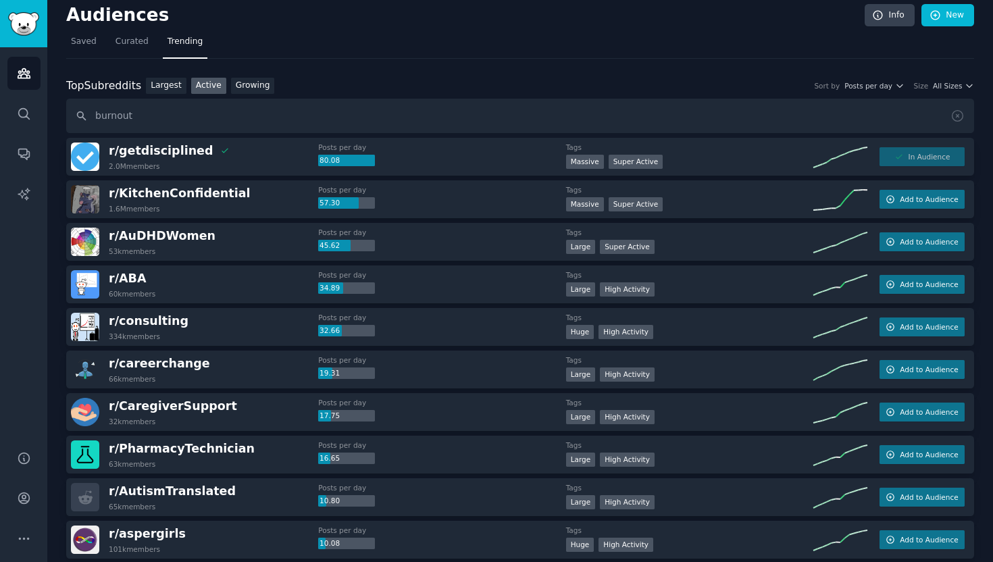
scroll to position [0, 0]
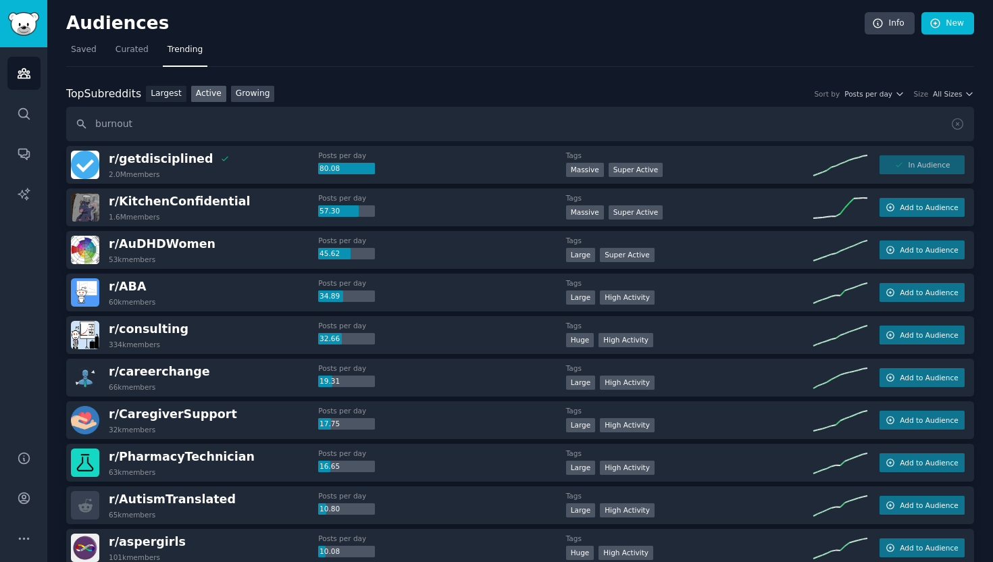
click at [257, 94] on link "Growing" at bounding box center [253, 94] width 44 height 17
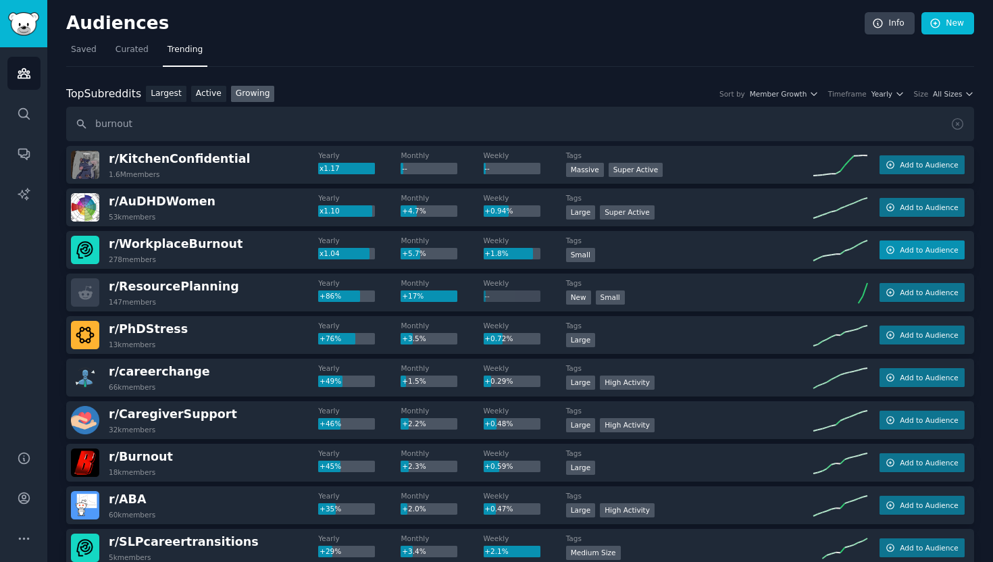
click at [929, 253] on span "Add to Audience" at bounding box center [929, 249] width 58 height 9
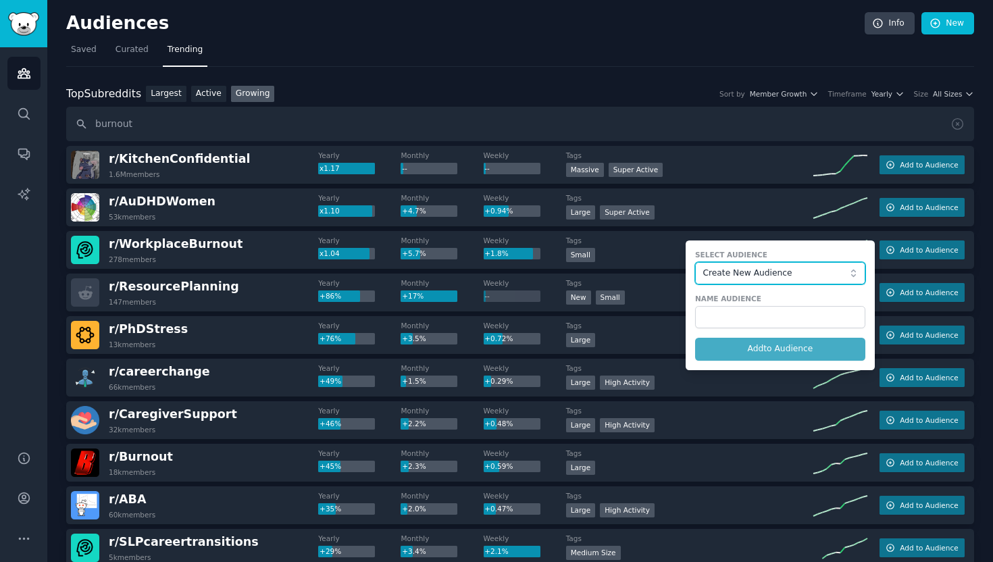
click at [733, 274] on span "Create New Audience" at bounding box center [776, 273] width 148 height 12
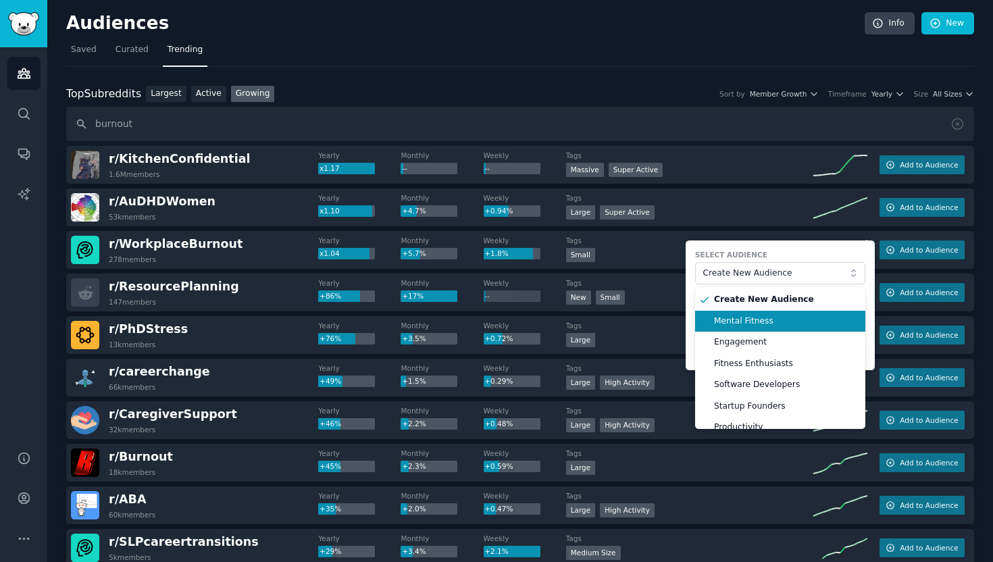
click at [732, 319] on span "Mental Fitness" at bounding box center [785, 321] width 142 height 12
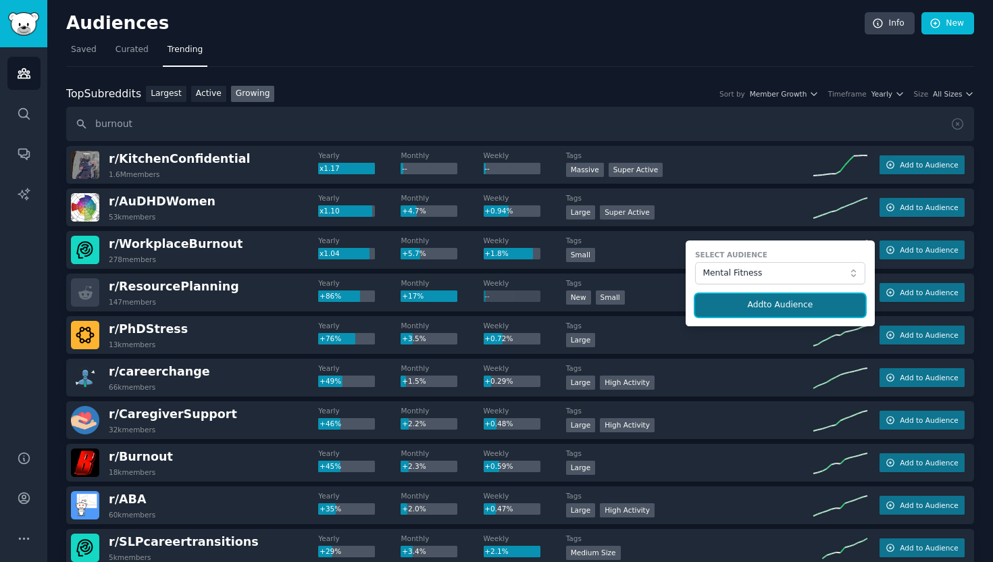
click at [825, 305] on button "Add to Audience" at bounding box center [780, 305] width 170 height 23
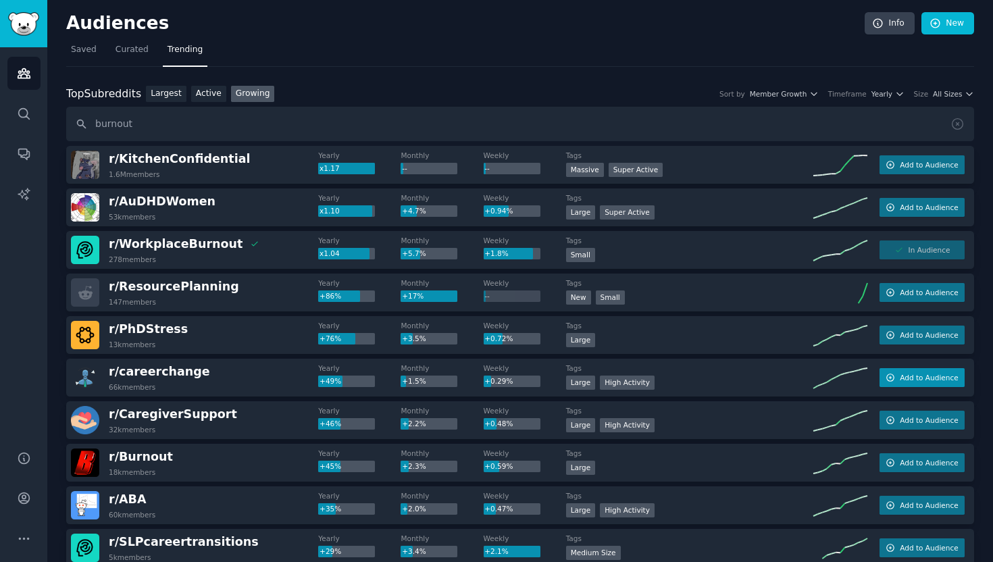
click at [907, 384] on button "Add to Audience" at bounding box center [921, 377] width 85 height 19
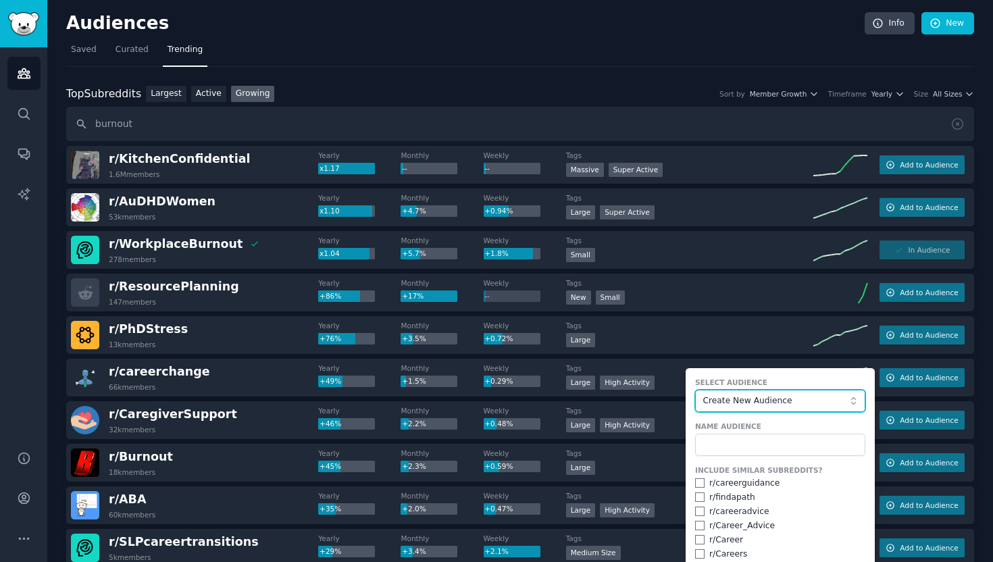
click at [719, 401] on span "Create New Audience" at bounding box center [776, 401] width 148 height 12
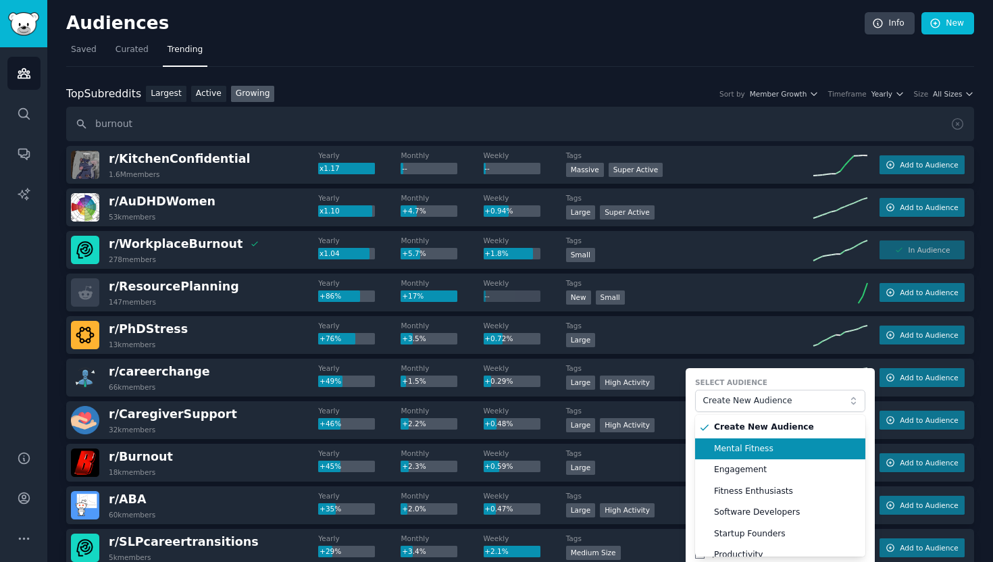
click at [726, 448] on span "Mental Fitness" at bounding box center [785, 449] width 142 height 12
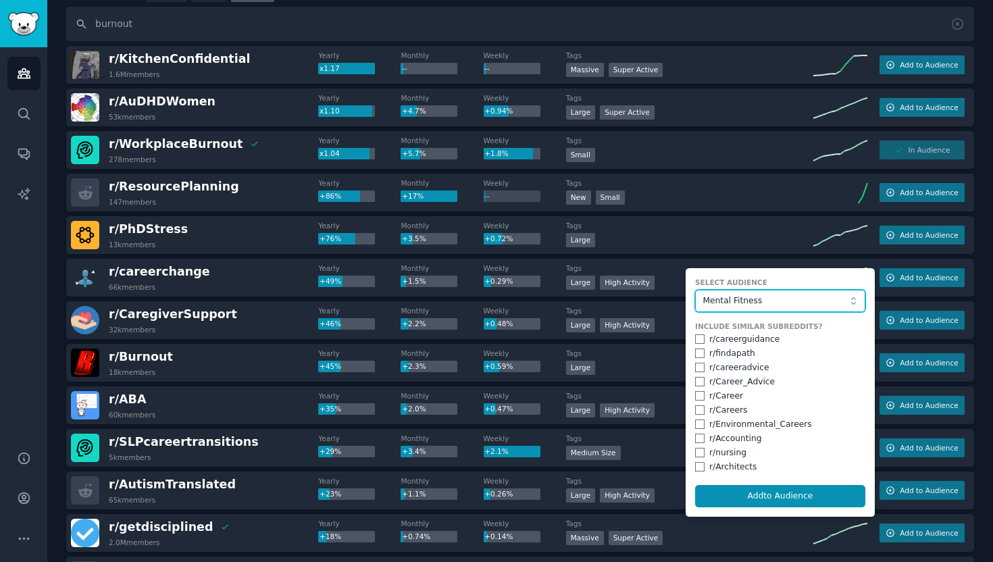
scroll to position [101, 0]
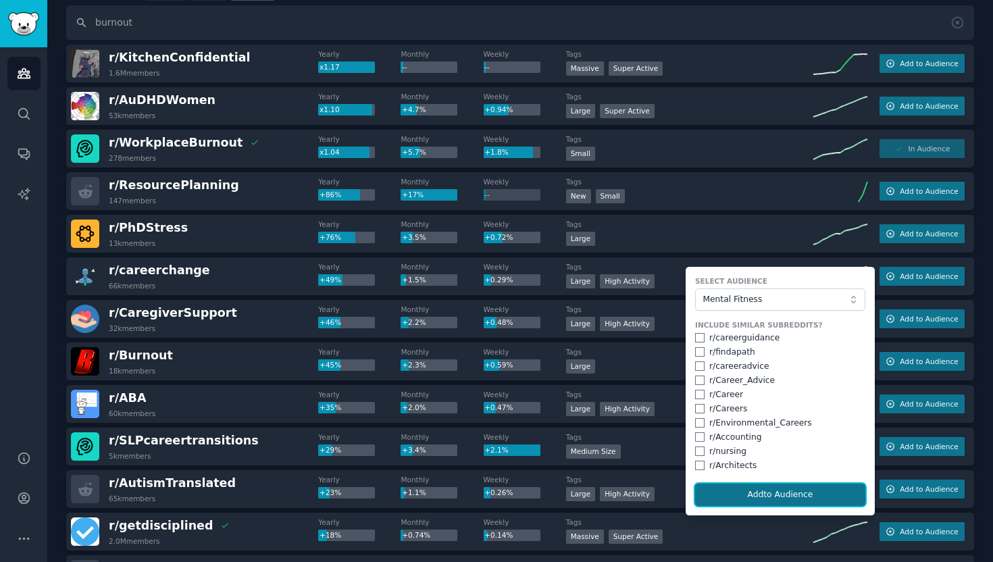
click at [750, 497] on button "Add to Audience" at bounding box center [780, 495] width 170 height 23
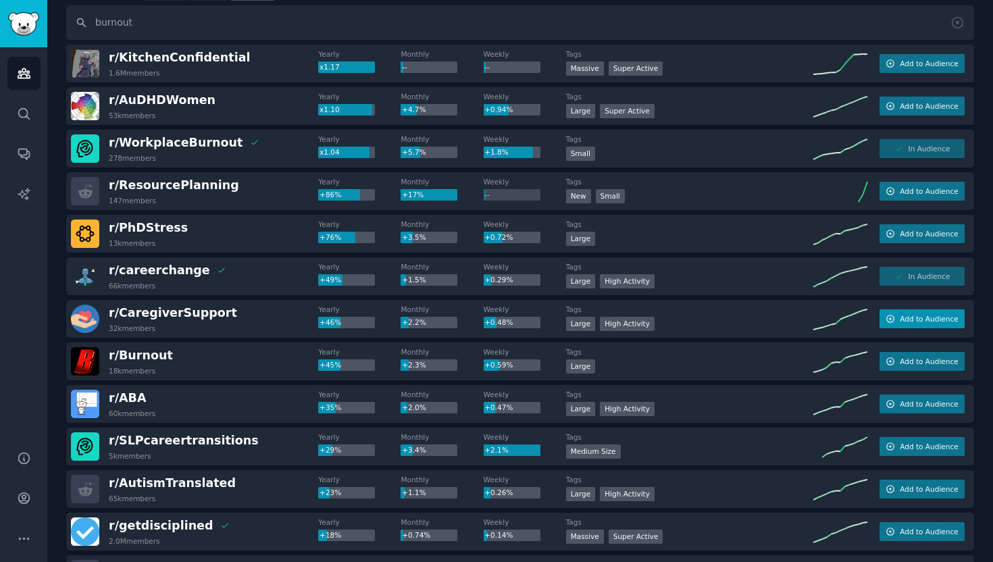
click at [917, 319] on span "Add to Audience" at bounding box center [929, 318] width 58 height 9
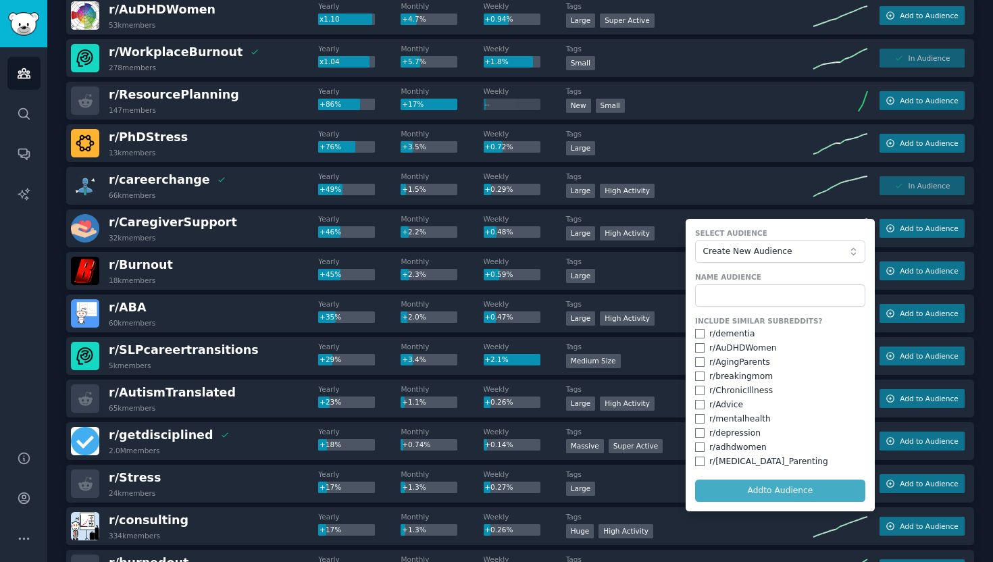
scroll to position [217, 0]
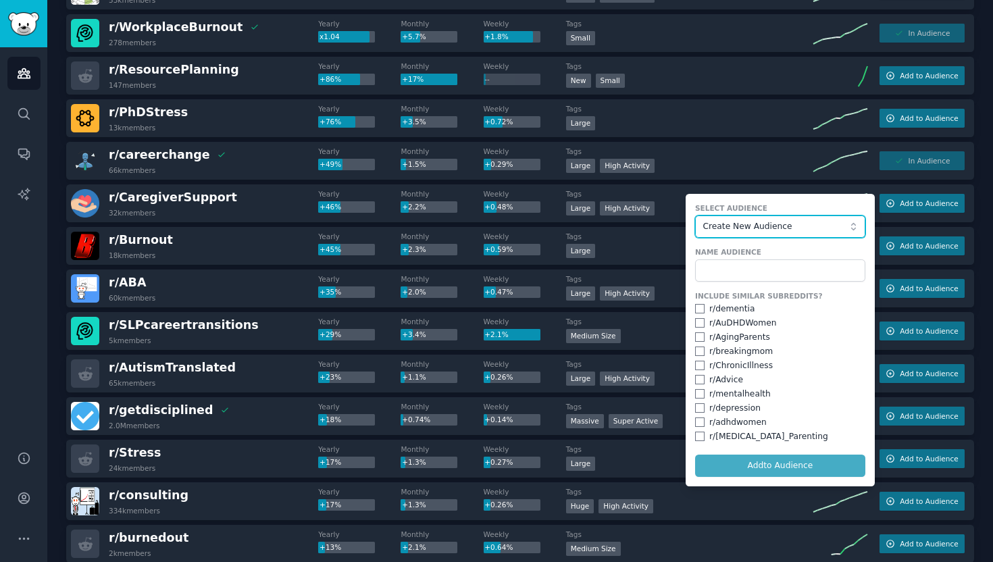
click at [768, 226] on span "Create New Audience" at bounding box center [776, 227] width 148 height 12
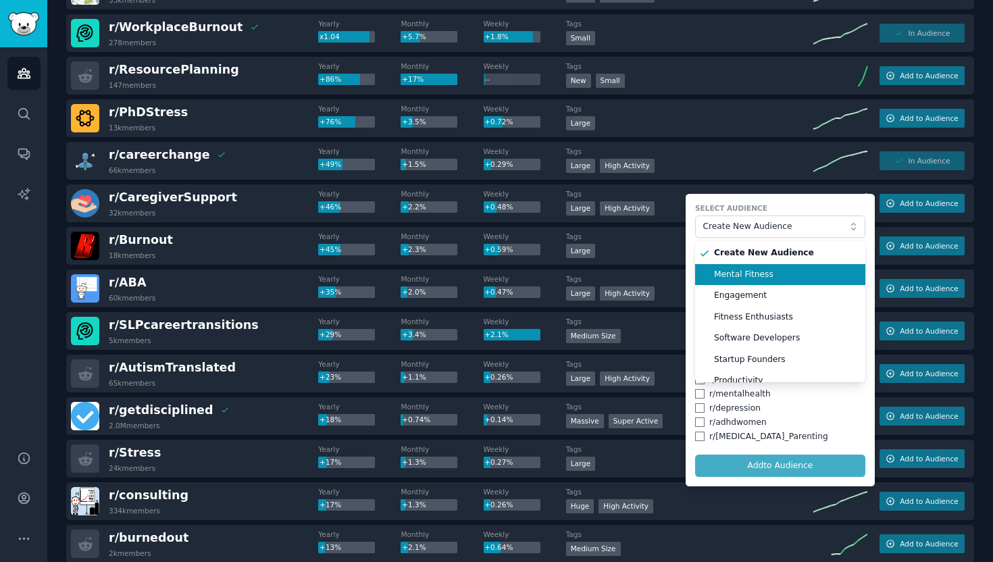
click at [750, 272] on span "Mental Fitness" at bounding box center [785, 275] width 142 height 12
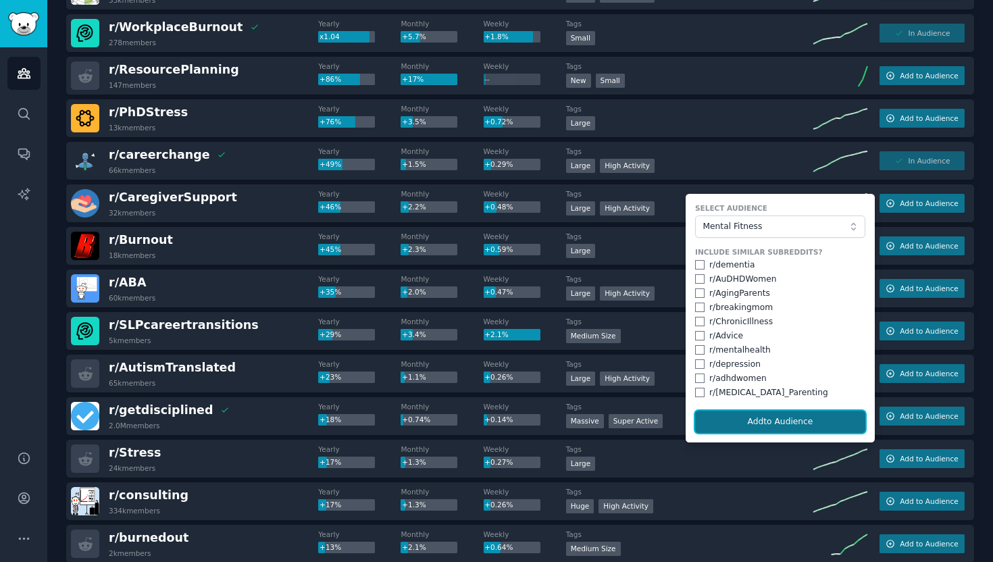
click at [733, 425] on button "Add to Audience" at bounding box center [780, 422] width 170 height 23
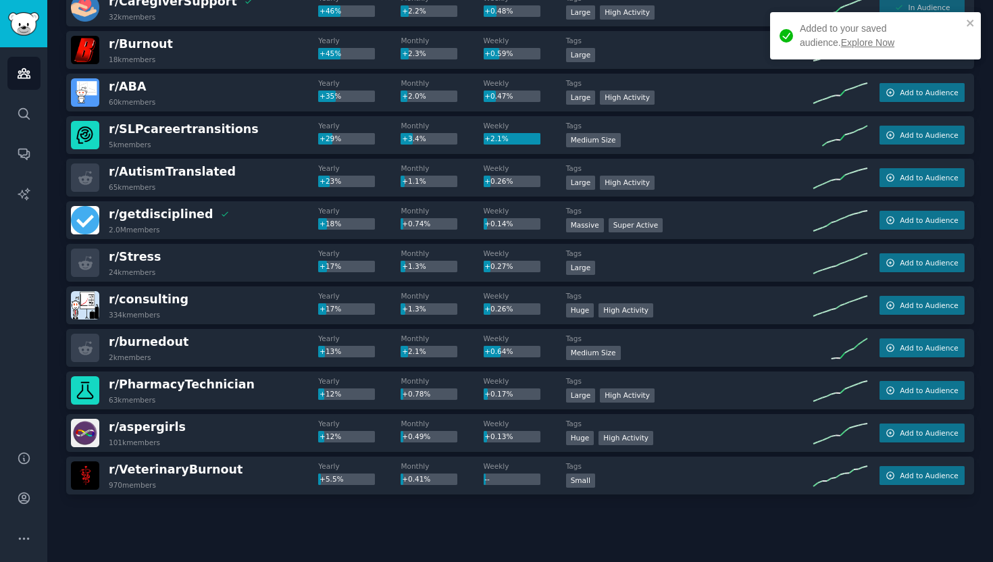
scroll to position [415, 0]
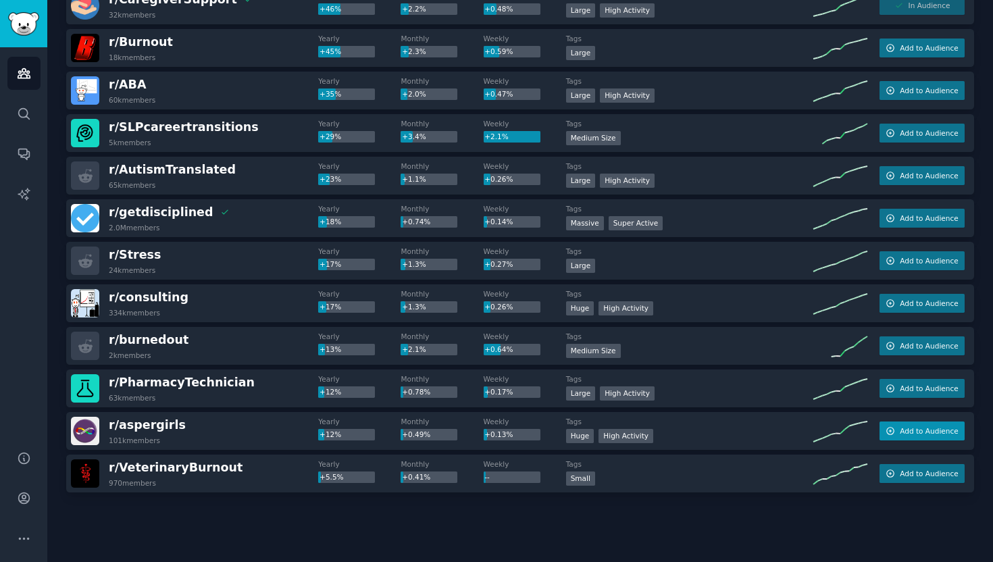
click at [939, 429] on span "Add to Audience" at bounding box center [929, 430] width 58 height 9
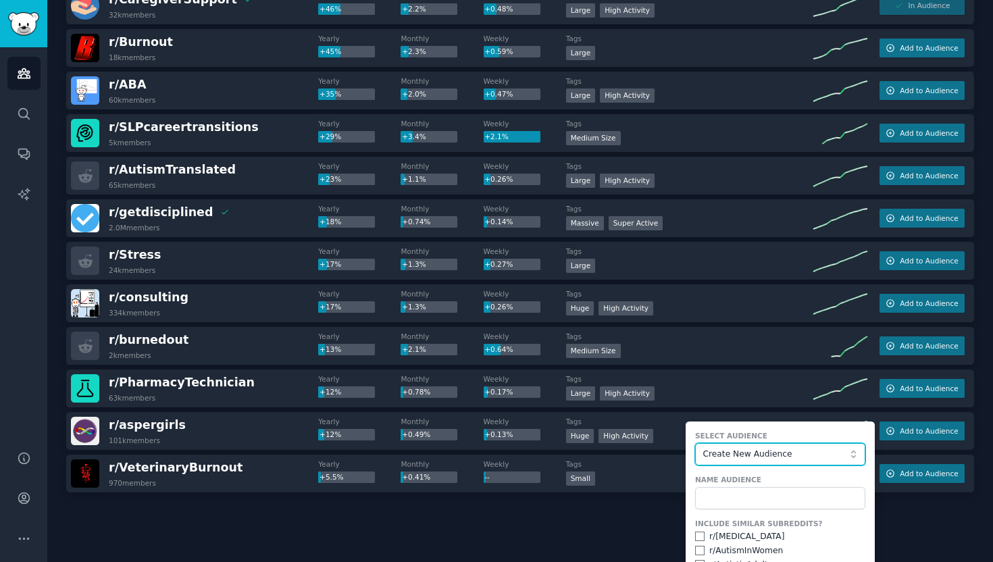
click at [744, 458] on span "Create New Audience" at bounding box center [776, 454] width 148 height 12
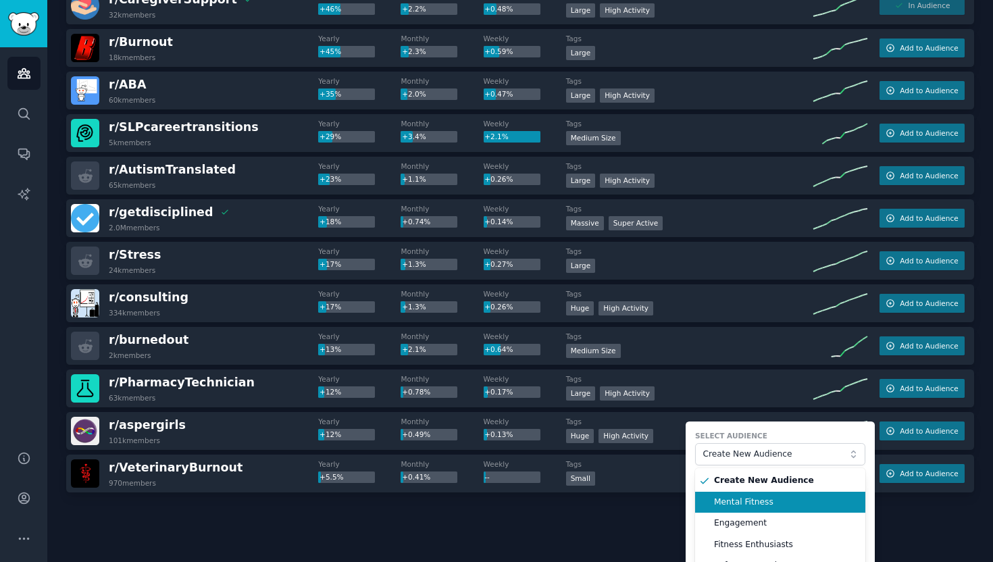
click at [731, 507] on span "Mental Fitness" at bounding box center [785, 502] width 142 height 12
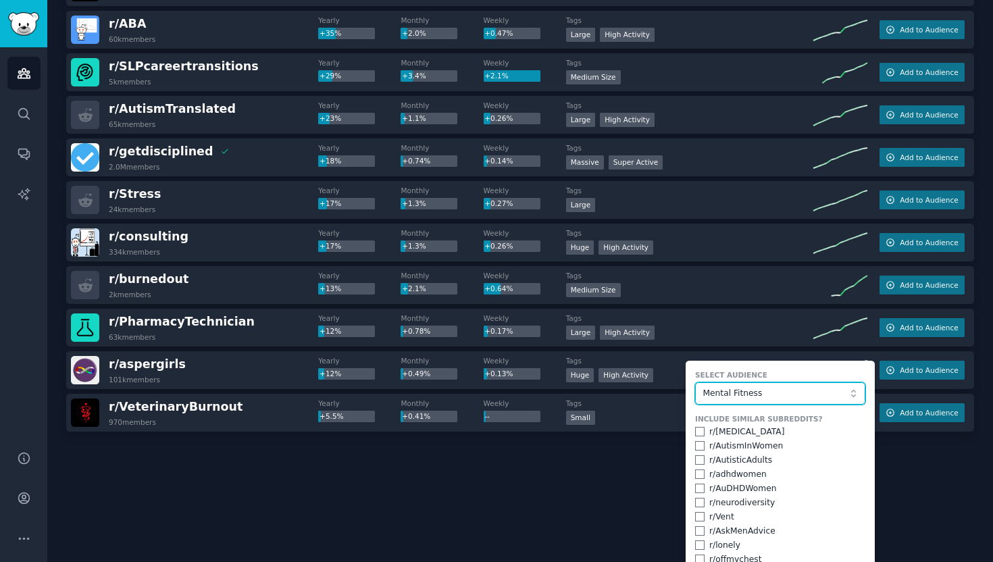
scroll to position [523, 0]
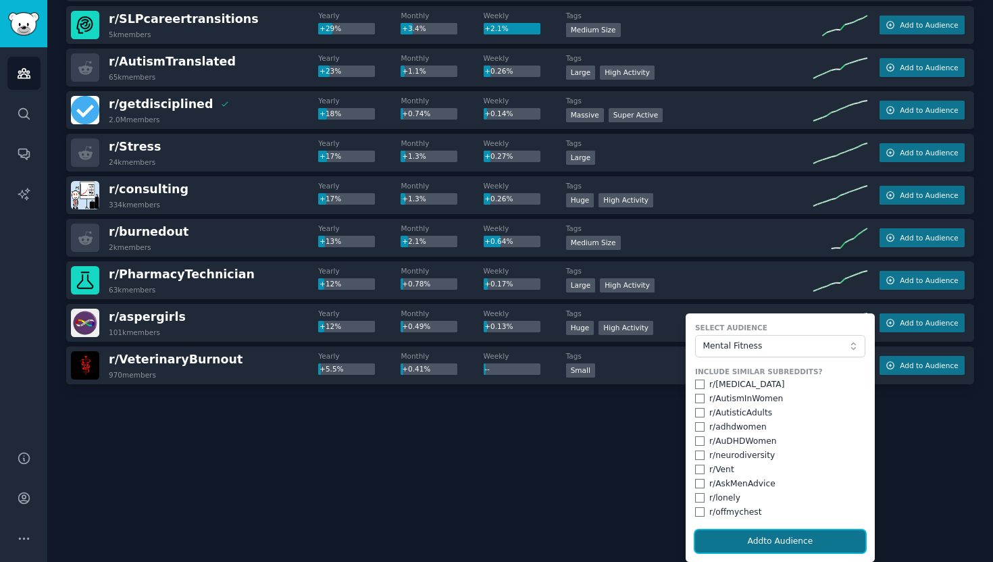
click at [733, 546] on button "Add to Audience" at bounding box center [780, 541] width 170 height 23
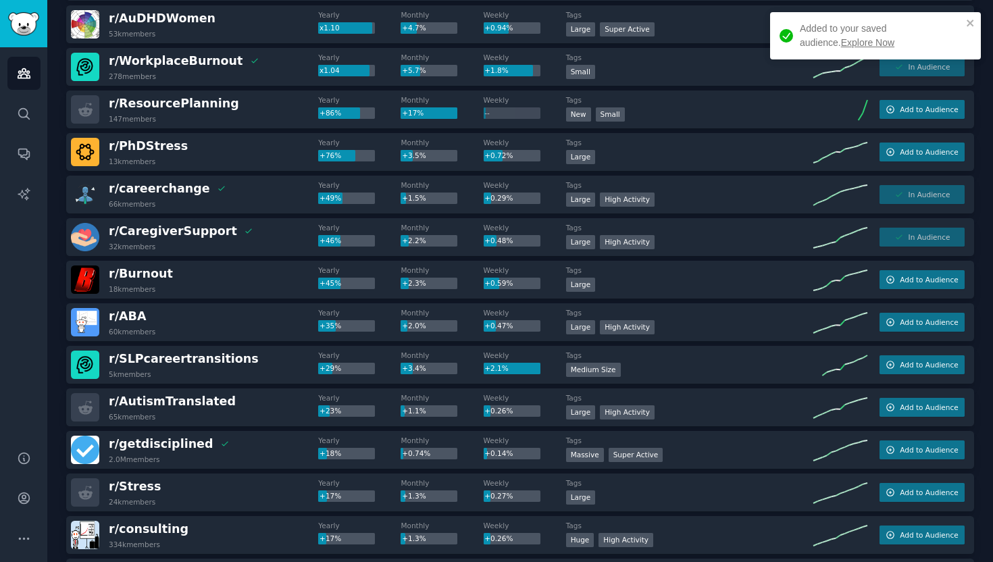
scroll to position [0, 0]
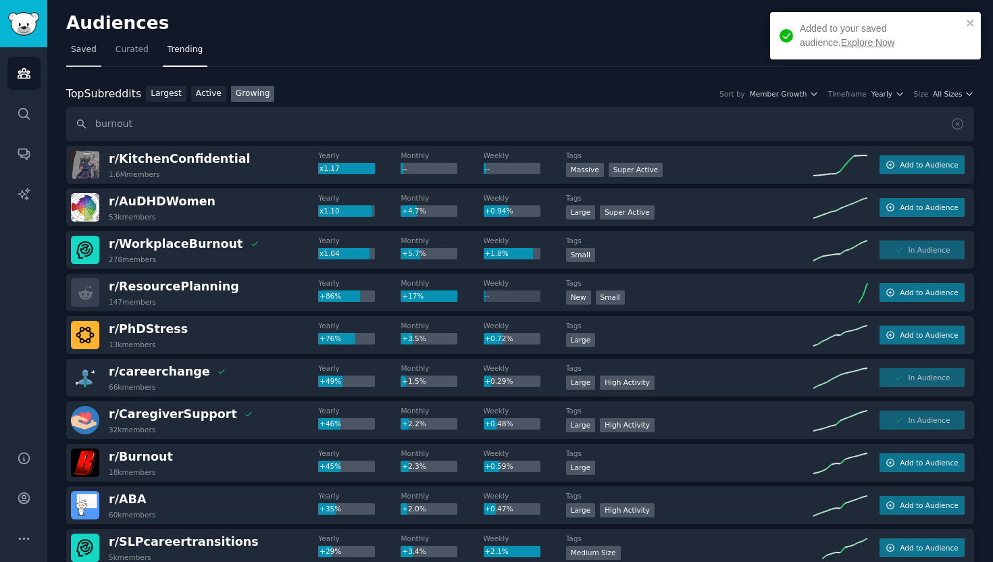
click at [81, 46] on span "Saved" at bounding box center [84, 50] width 26 height 12
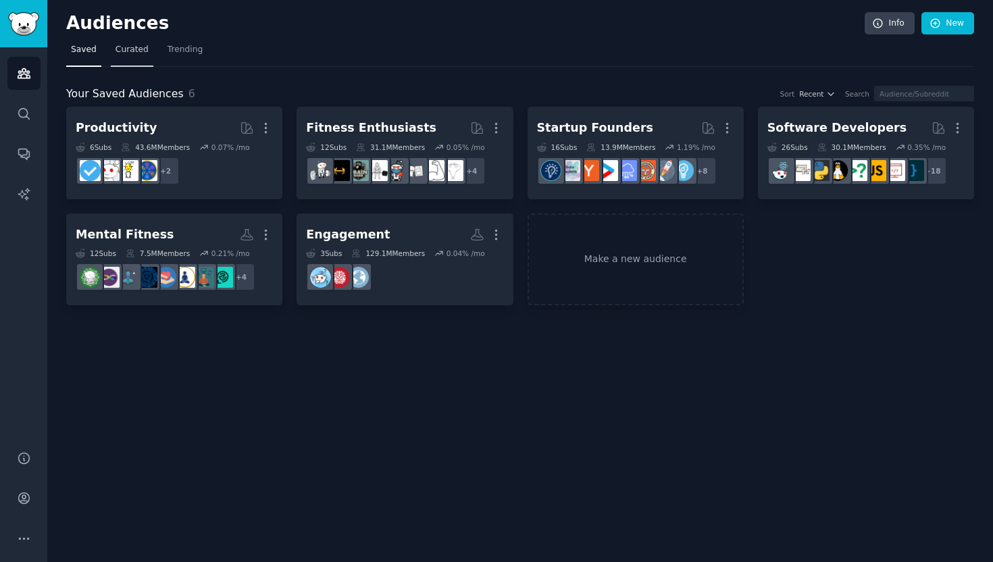
click at [130, 58] on link "Curated" at bounding box center [132, 53] width 43 height 28
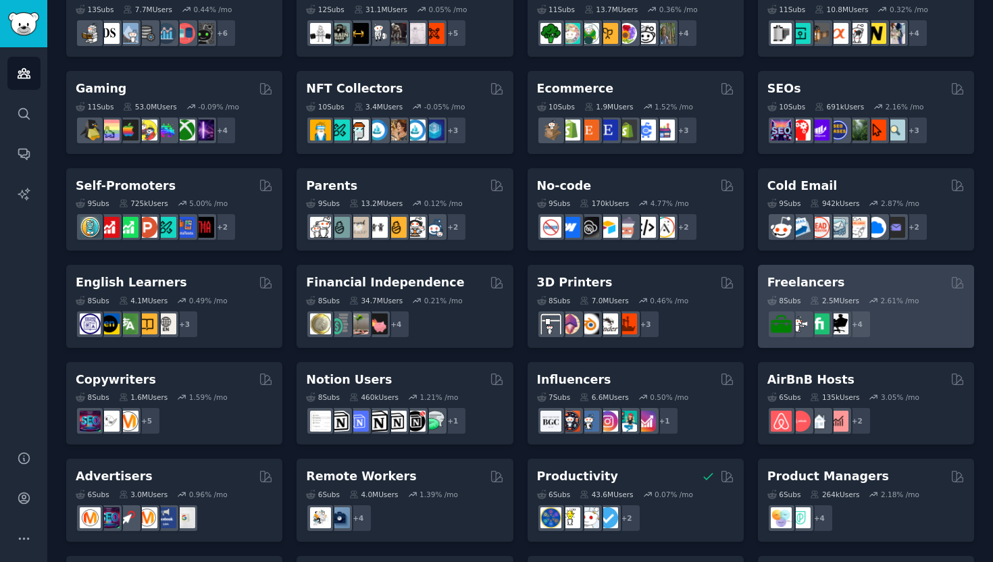
scroll to position [519, 0]
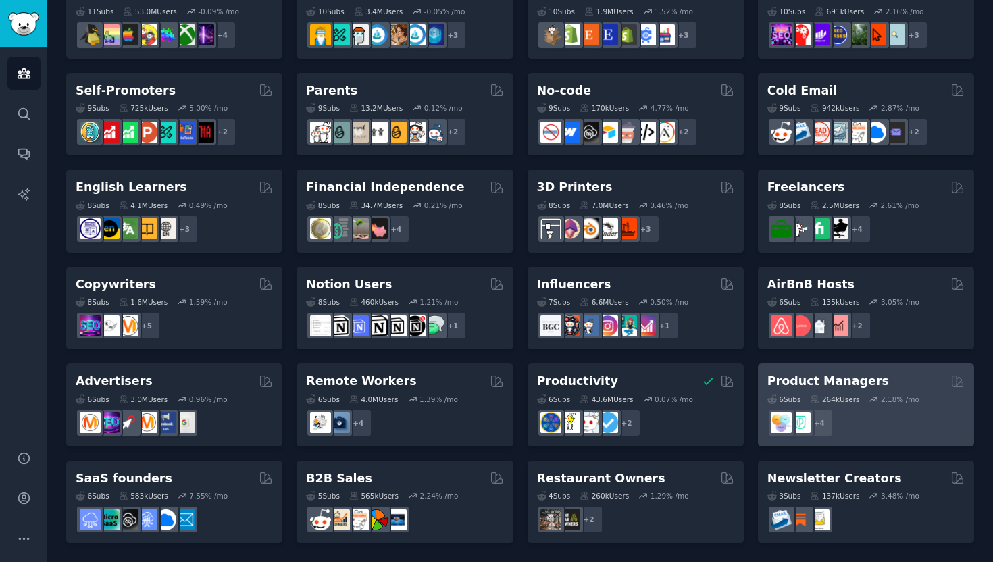
click at [883, 378] on div "Product Managers" at bounding box center [865, 381] width 197 height 17
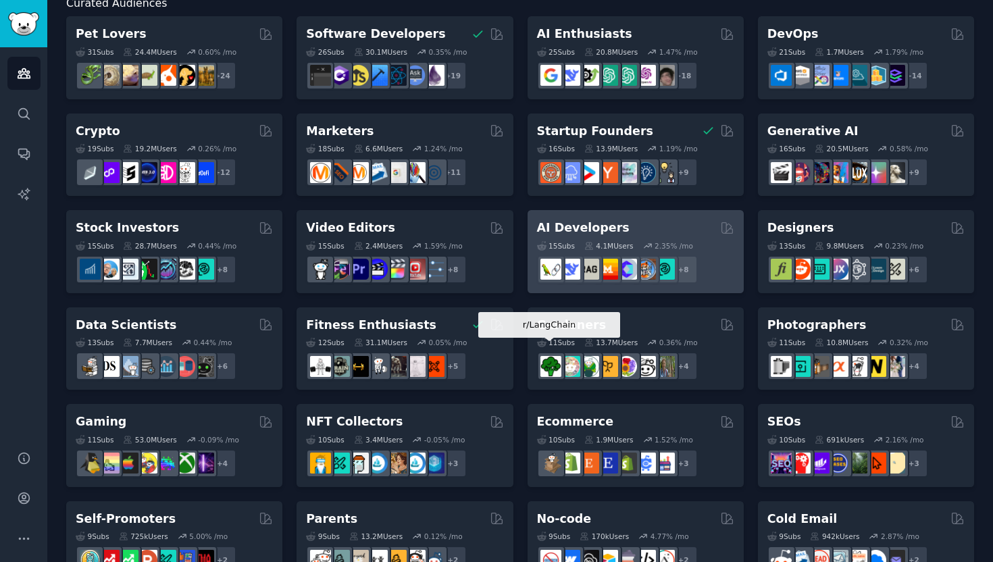
scroll to position [93, 0]
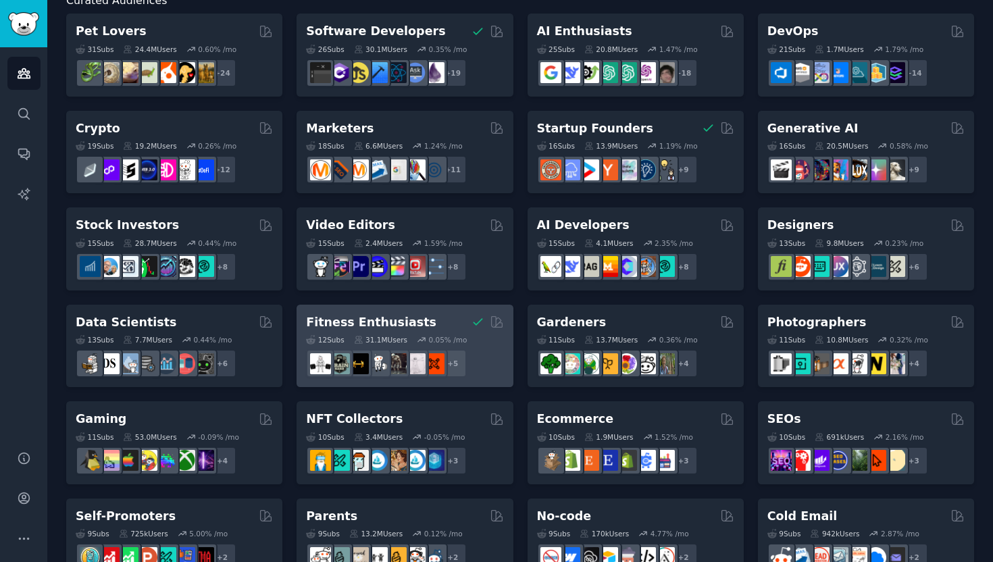
click at [407, 319] on h2 "Fitness Enthusiasts" at bounding box center [371, 322] width 130 height 17
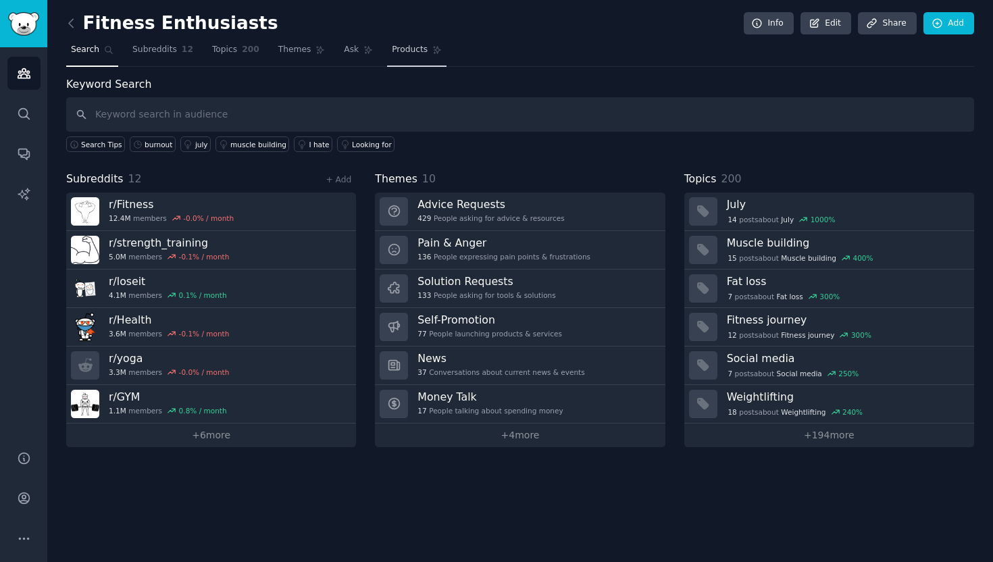
click at [401, 47] on span "Products" at bounding box center [410, 50] width 36 height 12
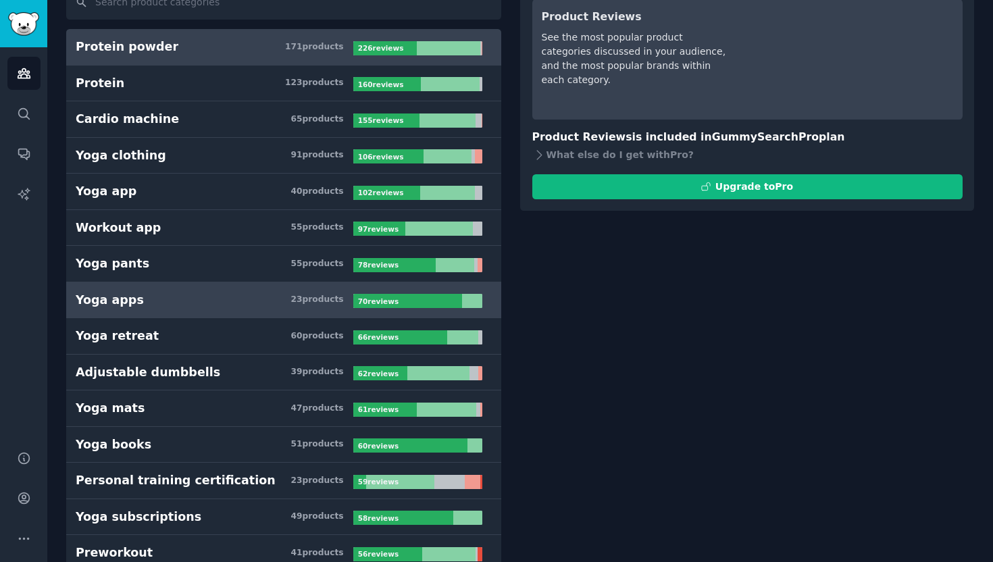
scroll to position [115, 0]
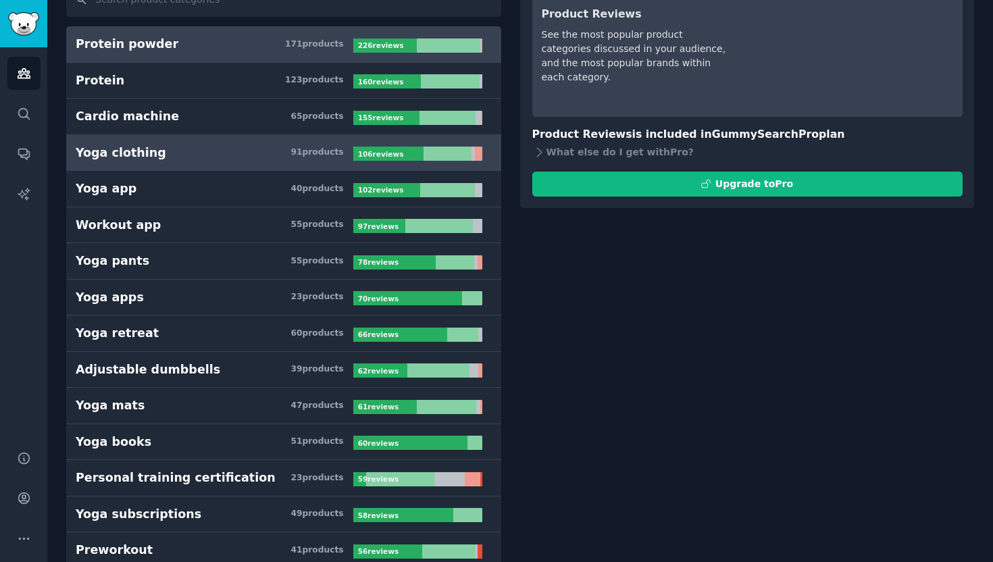
click at [137, 157] on div "Yoga clothing" at bounding box center [121, 153] width 91 height 17
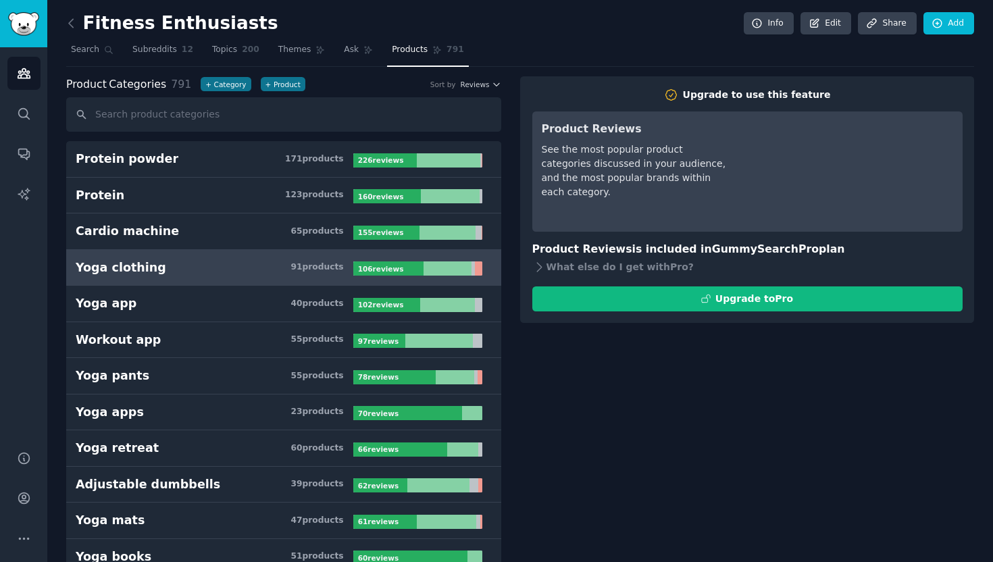
click at [120, 271] on div "Yoga clothing" at bounding box center [121, 267] width 91 height 17
click at [293, 45] on span "Themes" at bounding box center [294, 50] width 33 height 12
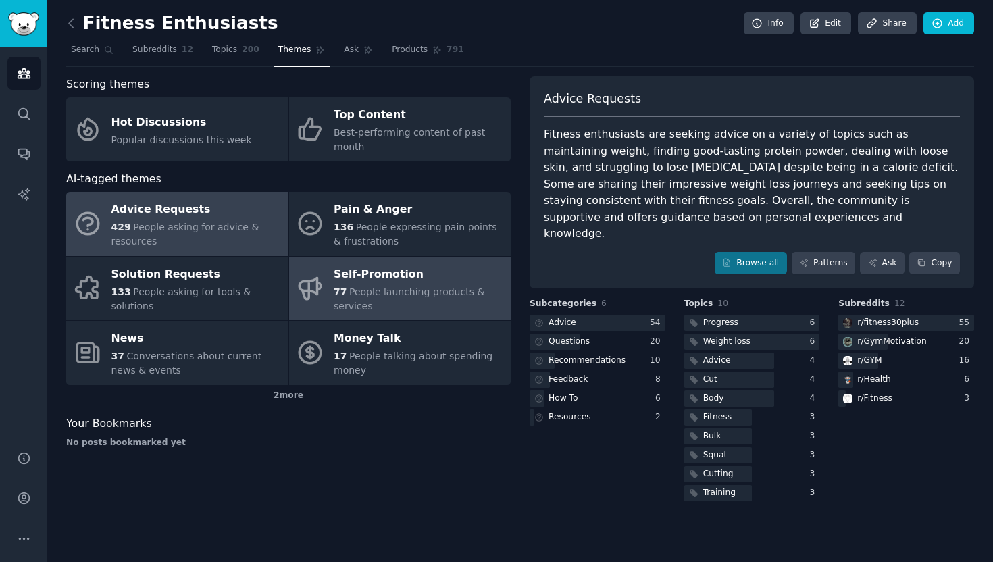
click at [384, 299] on div "77 People launching products & services" at bounding box center [419, 299] width 170 height 28
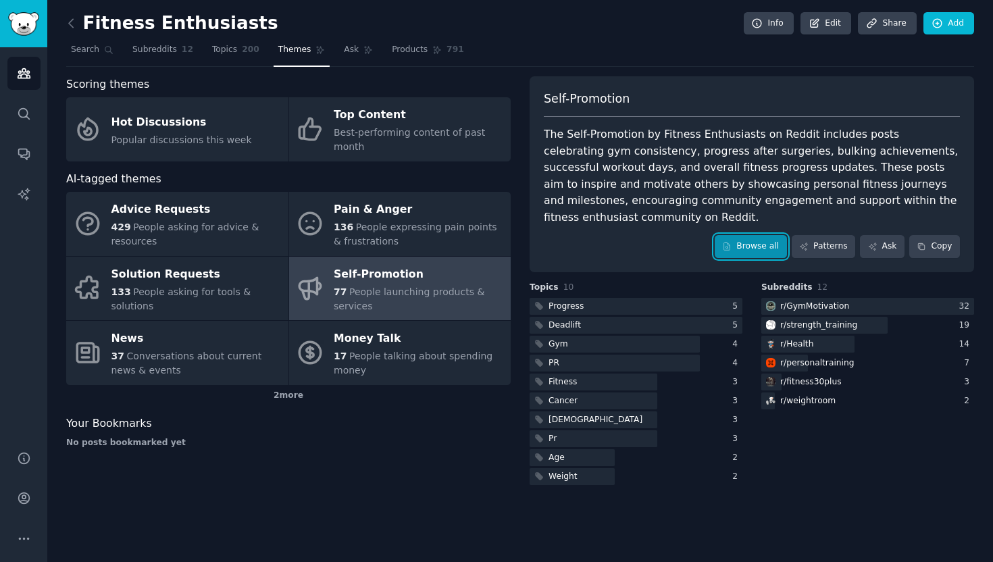
click at [746, 251] on link "Browse all" at bounding box center [751, 246] width 72 height 23
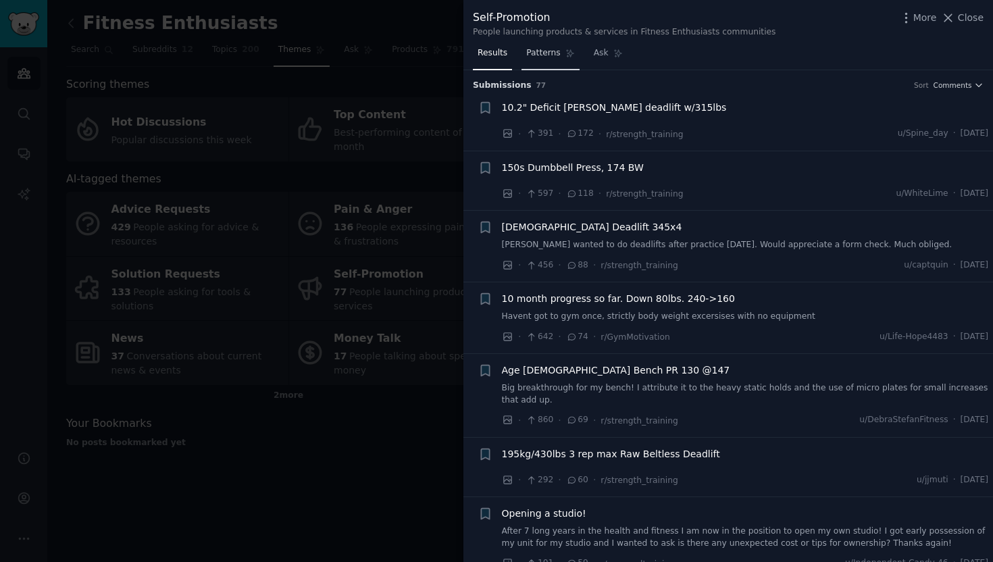
click at [537, 59] on link "Patterns" at bounding box center [549, 57] width 57 height 28
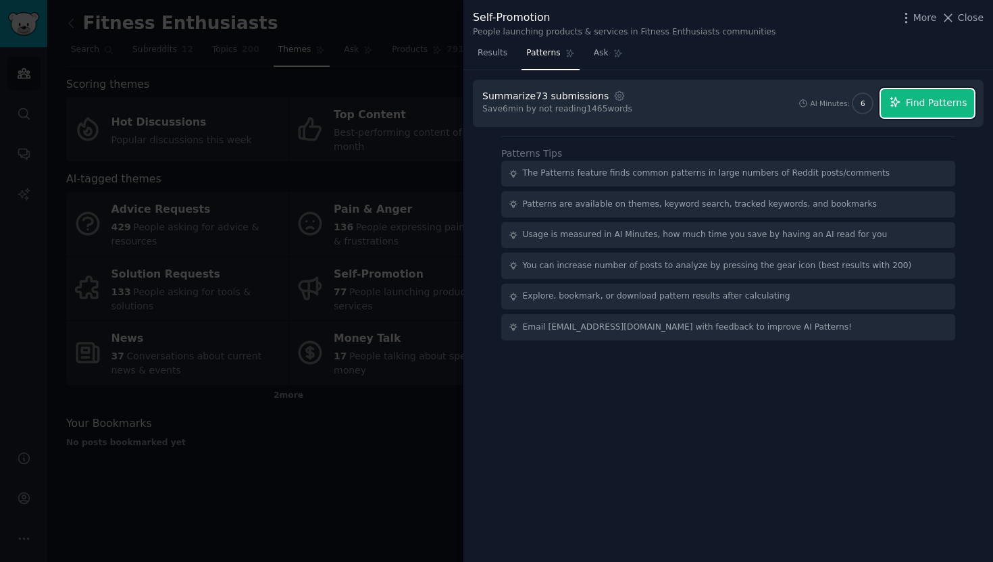
click at [934, 111] on button "Find Patterns" at bounding box center [927, 103] width 93 height 28
